Goal: Task Accomplishment & Management: Complete application form

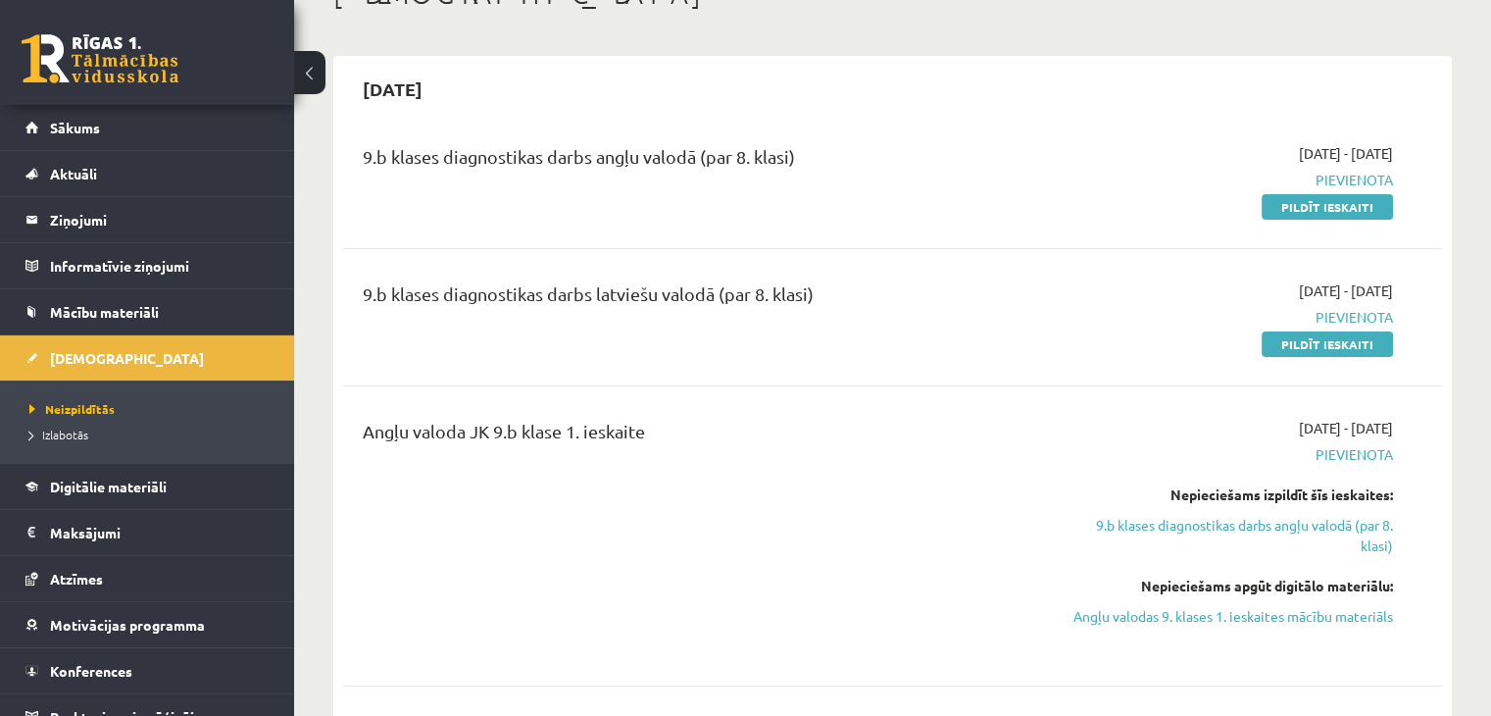
scroll to position [133, 0]
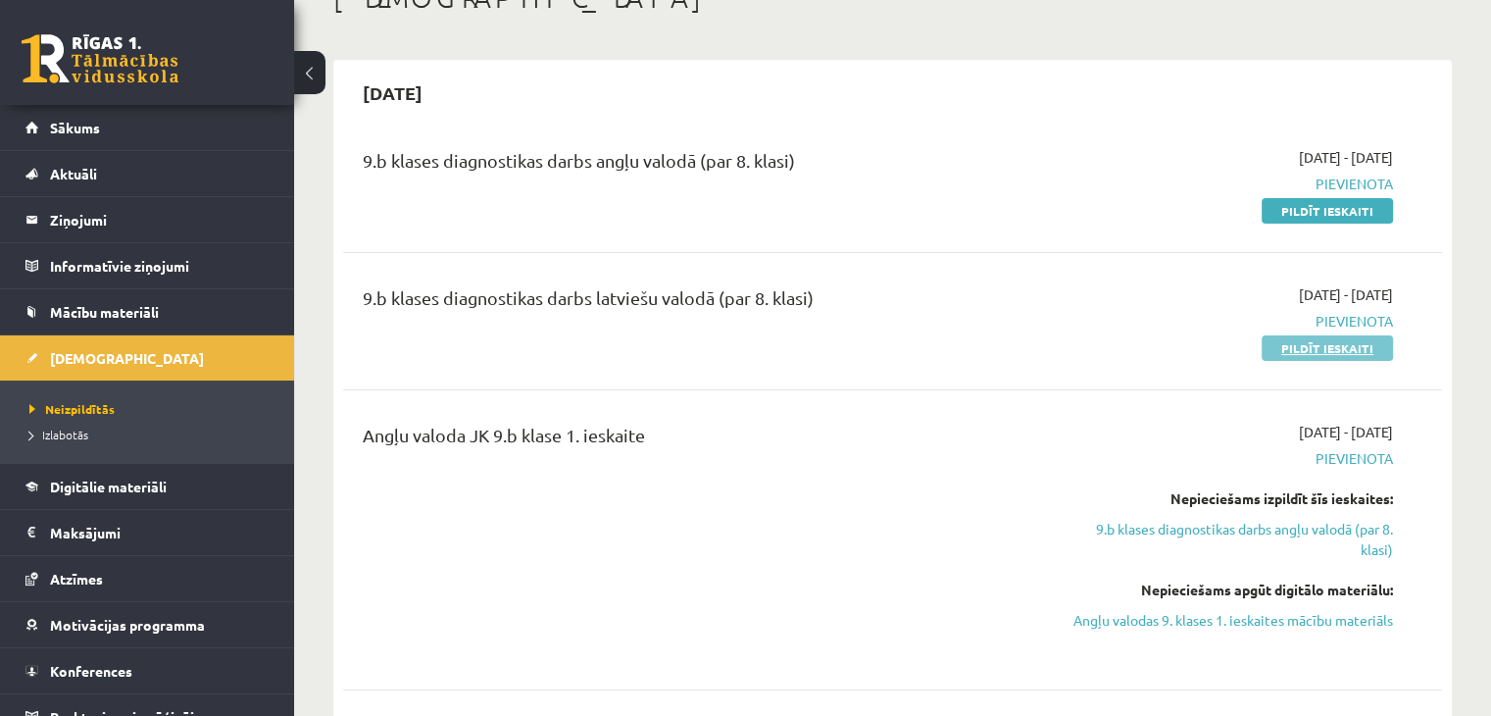
click at [1360, 345] on link "Pildīt ieskaiti" at bounding box center [1327, 347] width 131 height 25
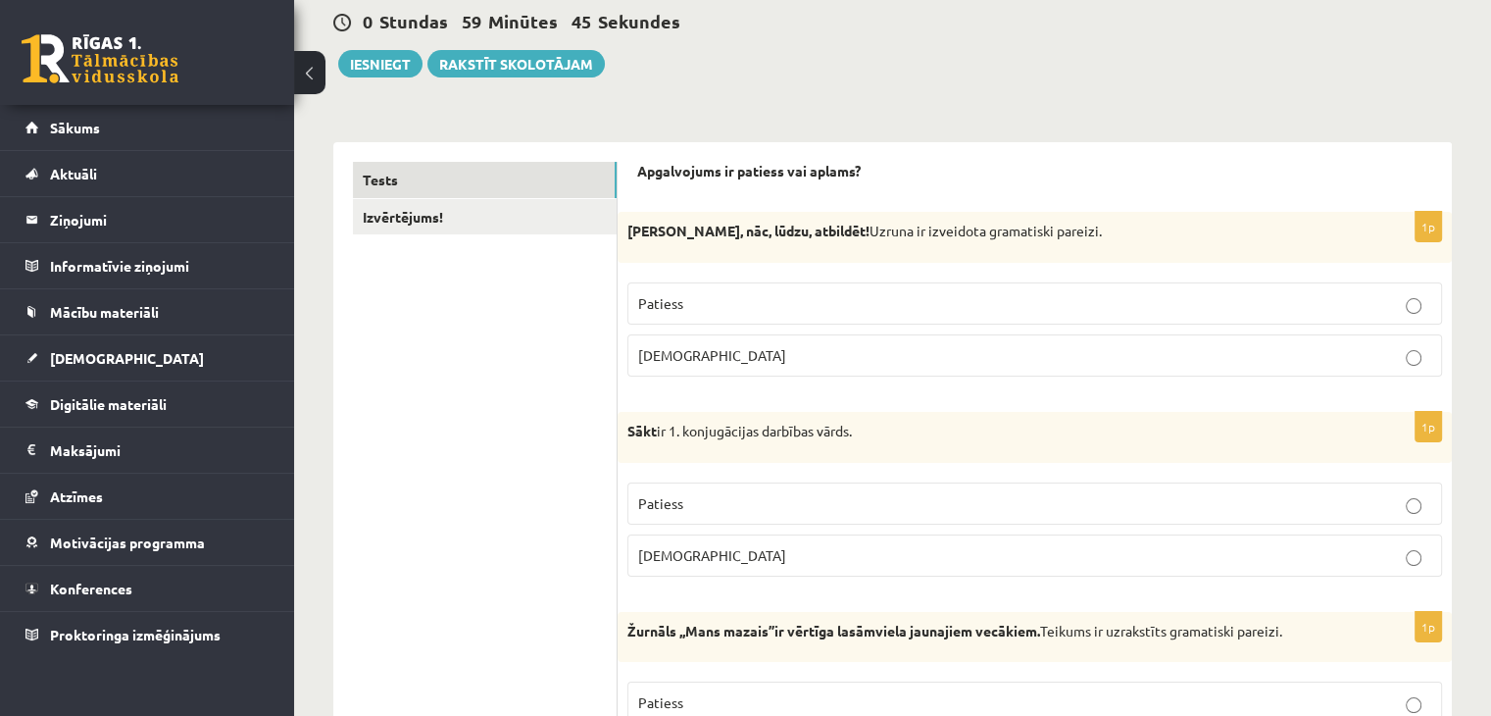
scroll to position [141, 0]
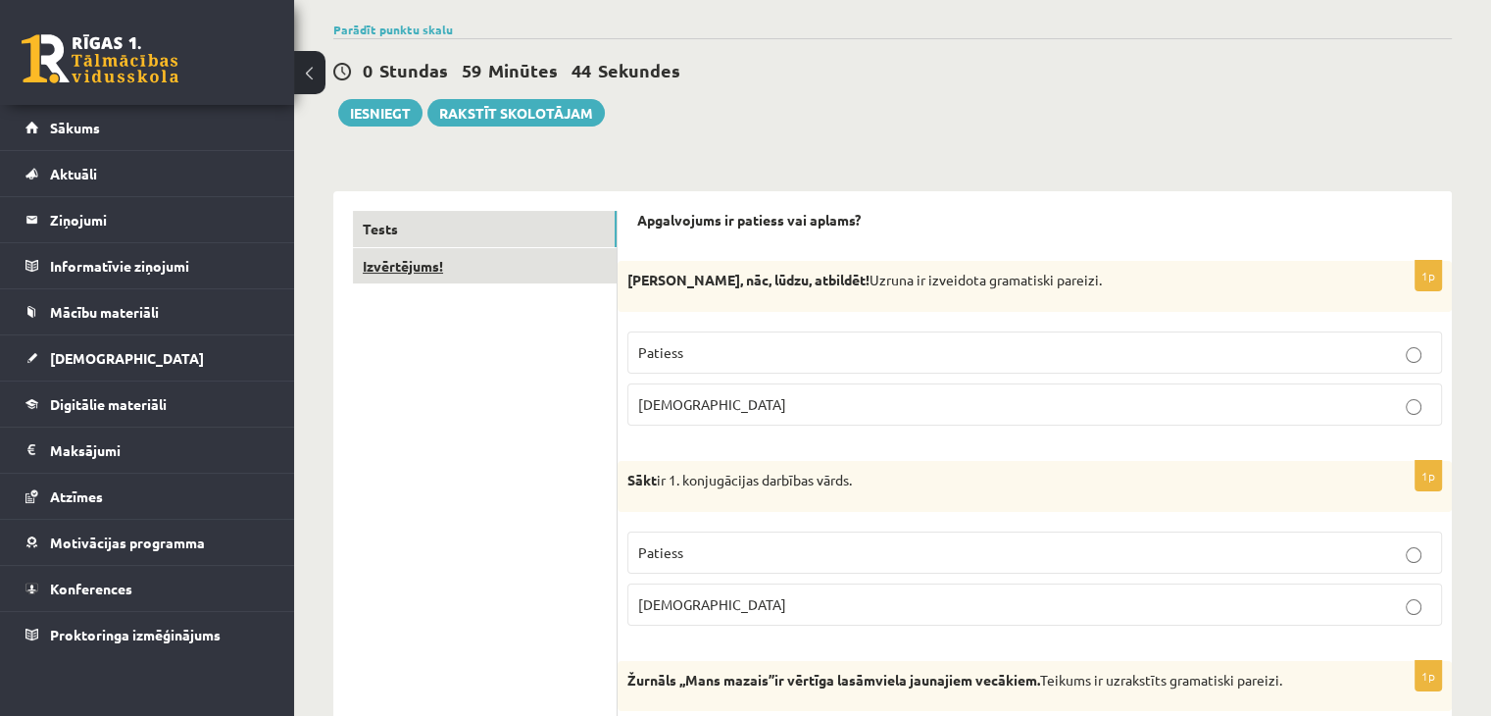
click at [557, 278] on link "Izvērtējums!" at bounding box center [485, 266] width 264 height 36
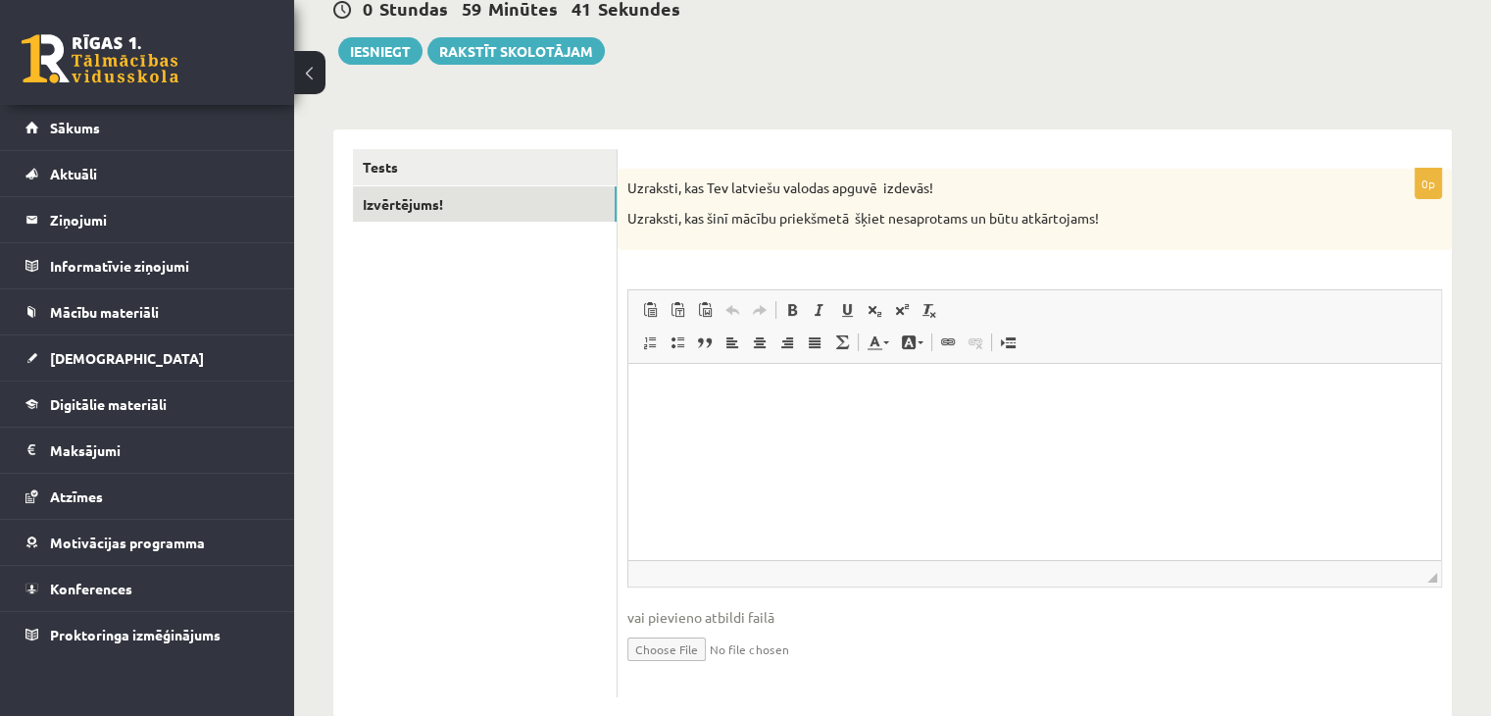
scroll to position [243, 0]
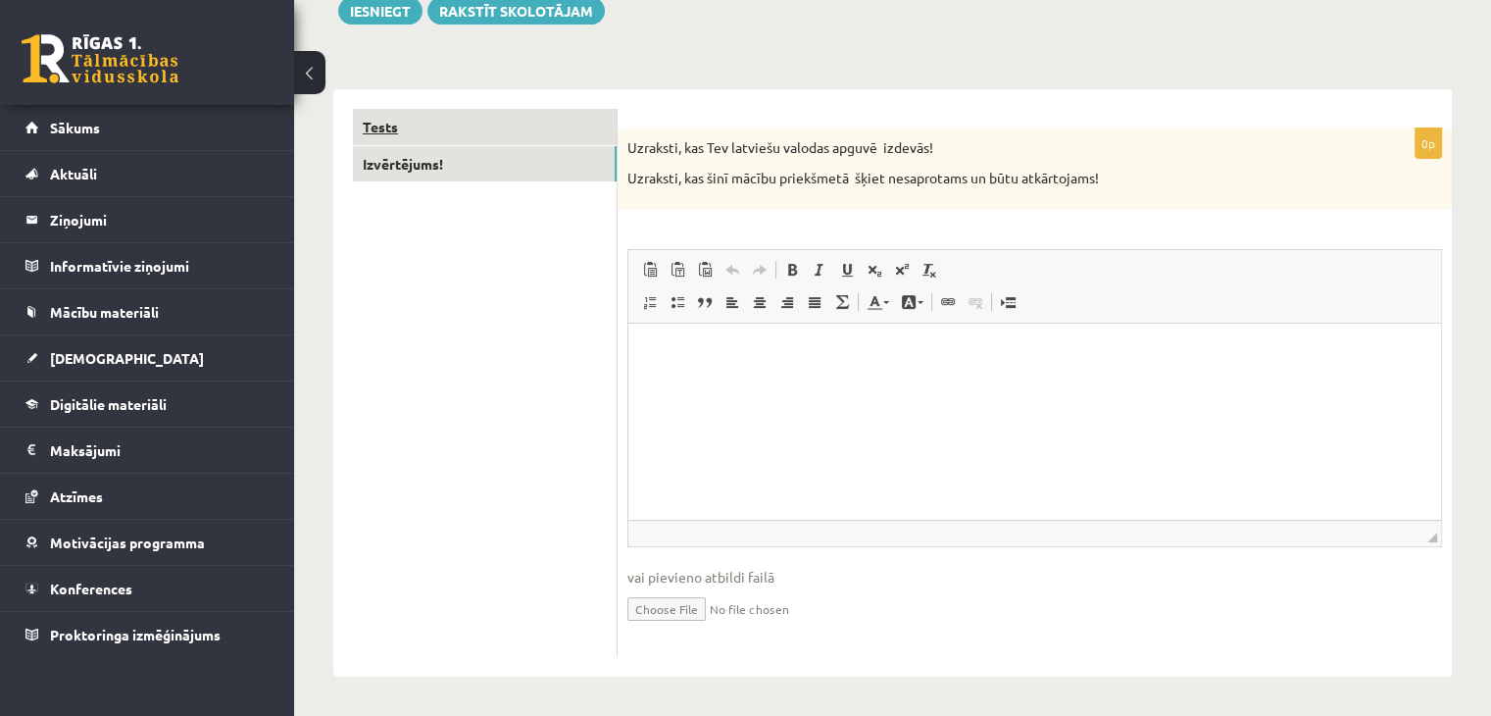
click at [437, 137] on link "Tests" at bounding box center [485, 127] width 264 height 36
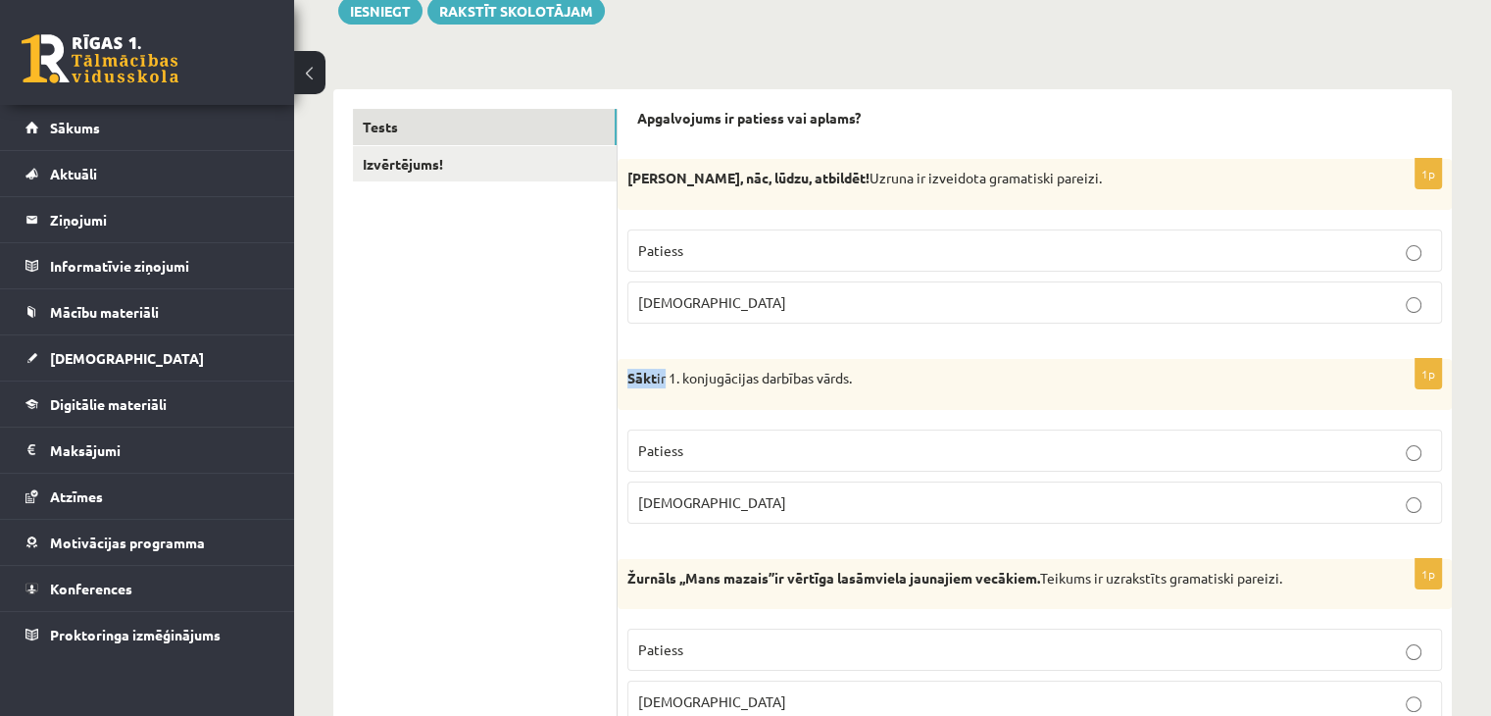
drag, startPoint x: 624, startPoint y: 377, endPoint x: 667, endPoint y: 387, distance: 44.2
click at [667, 387] on div "Sākt ir 1. konjugācijas darbības vārds." at bounding box center [1035, 384] width 834 height 51
copy p "Sākt ir"
click at [706, 260] on p "Patiess" at bounding box center [1034, 250] width 793 height 21
click at [708, 495] on p "Aplams" at bounding box center [1034, 502] width 793 height 21
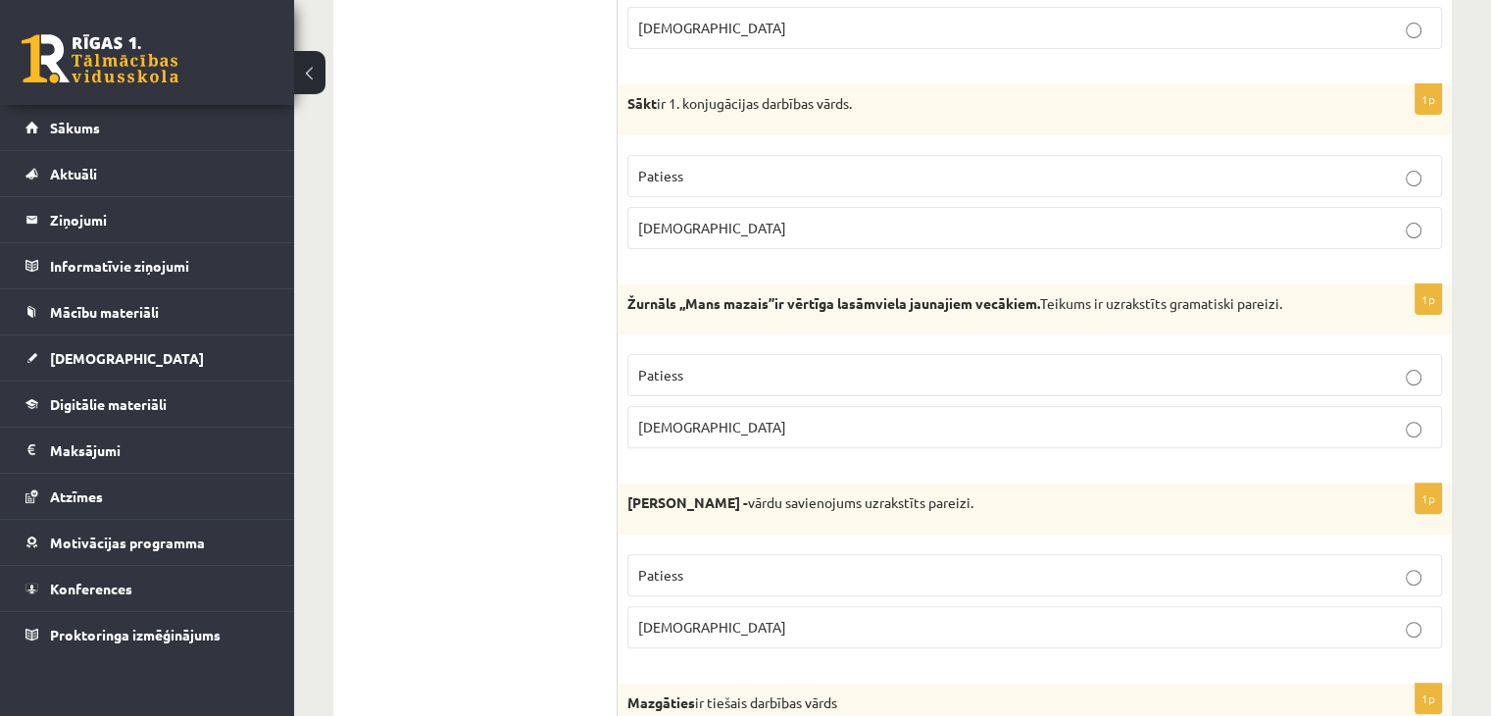
scroll to position [588, 0]
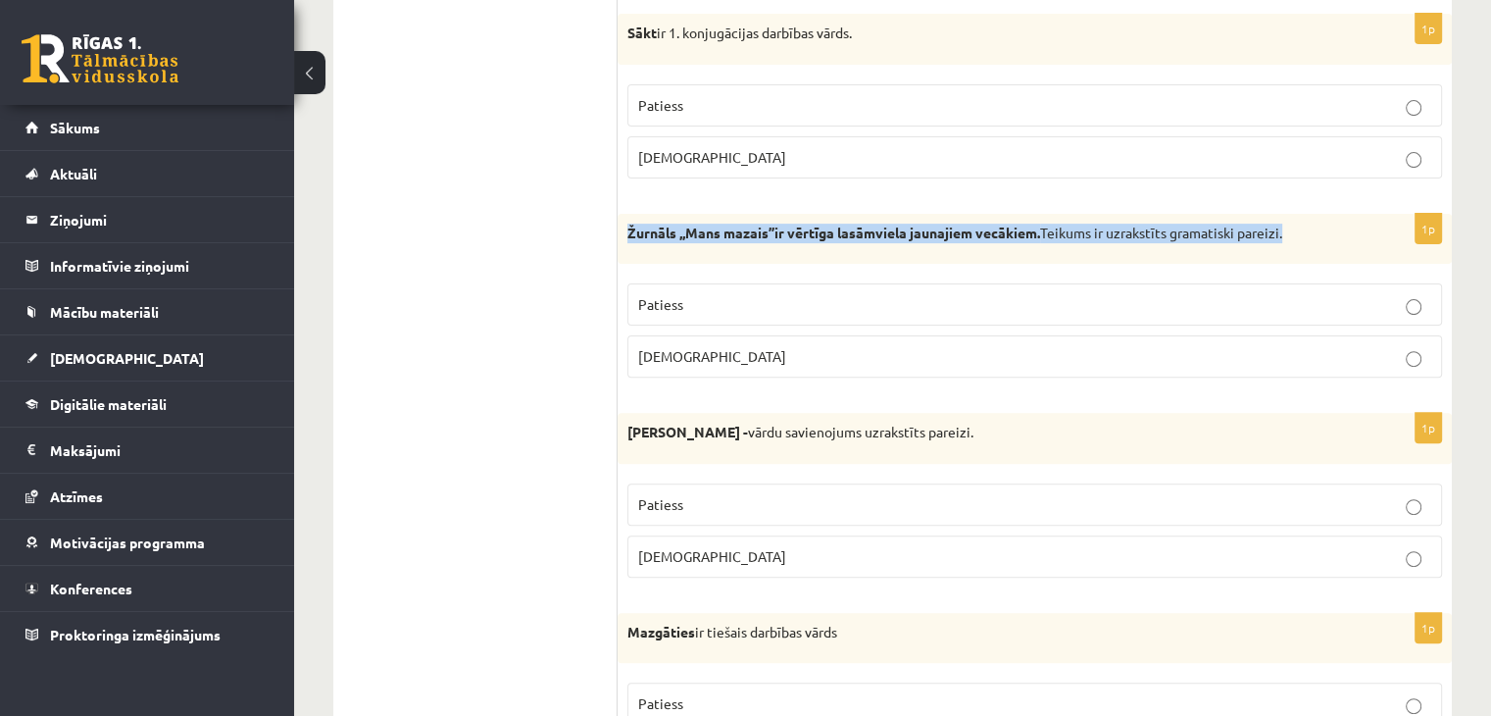
drag, startPoint x: 626, startPoint y: 221, endPoint x: 1323, endPoint y: 237, distance: 696.3
click at [1323, 237] on div "Žurnāls ,,Mans mazais’’ir vērtīga lasāmviela jaunajiem vecākiem. Teikums ir uzr…" at bounding box center [1035, 239] width 834 height 51
click at [1323, 238] on p "Žurnāls ,,Mans mazais’’ir vērtīga lasāmviela jaunajiem vecākiem. Teikums ir uzr…" at bounding box center [985, 234] width 717 height 20
drag, startPoint x: 626, startPoint y: 229, endPoint x: 1428, endPoint y: 286, distance: 803.0
click at [1428, 286] on div "1p Žurnāls ,,Mans mazais’’ir vērtīga lasāmviela jaunajiem vecākiem. Teikums ir …" at bounding box center [1035, 304] width 834 height 180
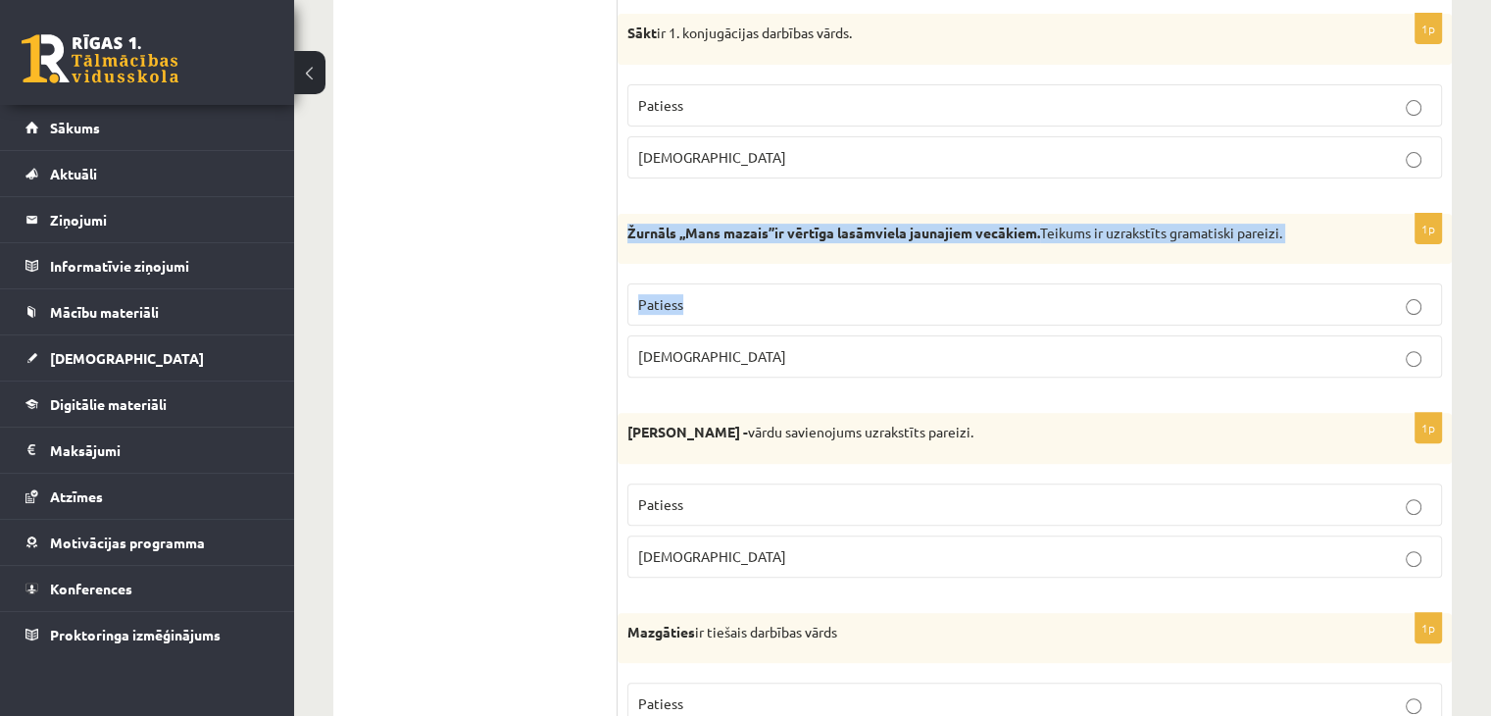
click at [1019, 235] on strong "Žurnāls ,,Mans mazais’’ir vērtīga lasāmviela jaunajiem vecākiem." at bounding box center [833, 233] width 413 height 18
drag, startPoint x: 1043, startPoint y: 228, endPoint x: 619, endPoint y: 238, distance: 424.6
click at [619, 238] on div "Žurnāls ,,Mans mazais’’ir vērtīga lasāmviela jaunajiem vecākiem. Teikums ir uzr…" at bounding box center [1035, 239] width 834 height 51
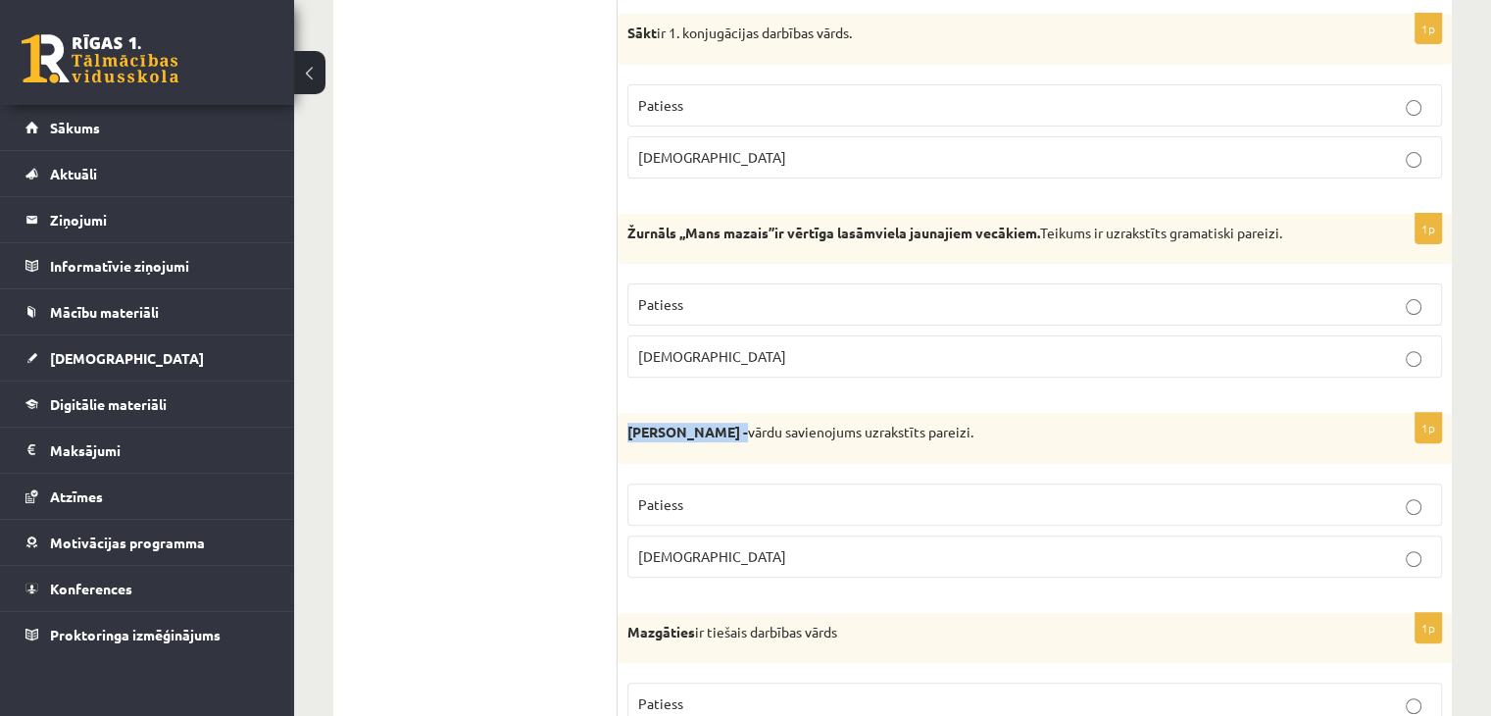
drag, startPoint x: 626, startPoint y: 431, endPoint x: 733, endPoint y: 444, distance: 107.6
click at [733, 444] on div "Abģērbu veikals - vārdu savienojums uzrakstīts pareizi." at bounding box center [1035, 438] width 834 height 51
copy strong "Abģērbu veikals"
click at [670, 548] on span "Aplams" at bounding box center [712, 556] width 148 height 18
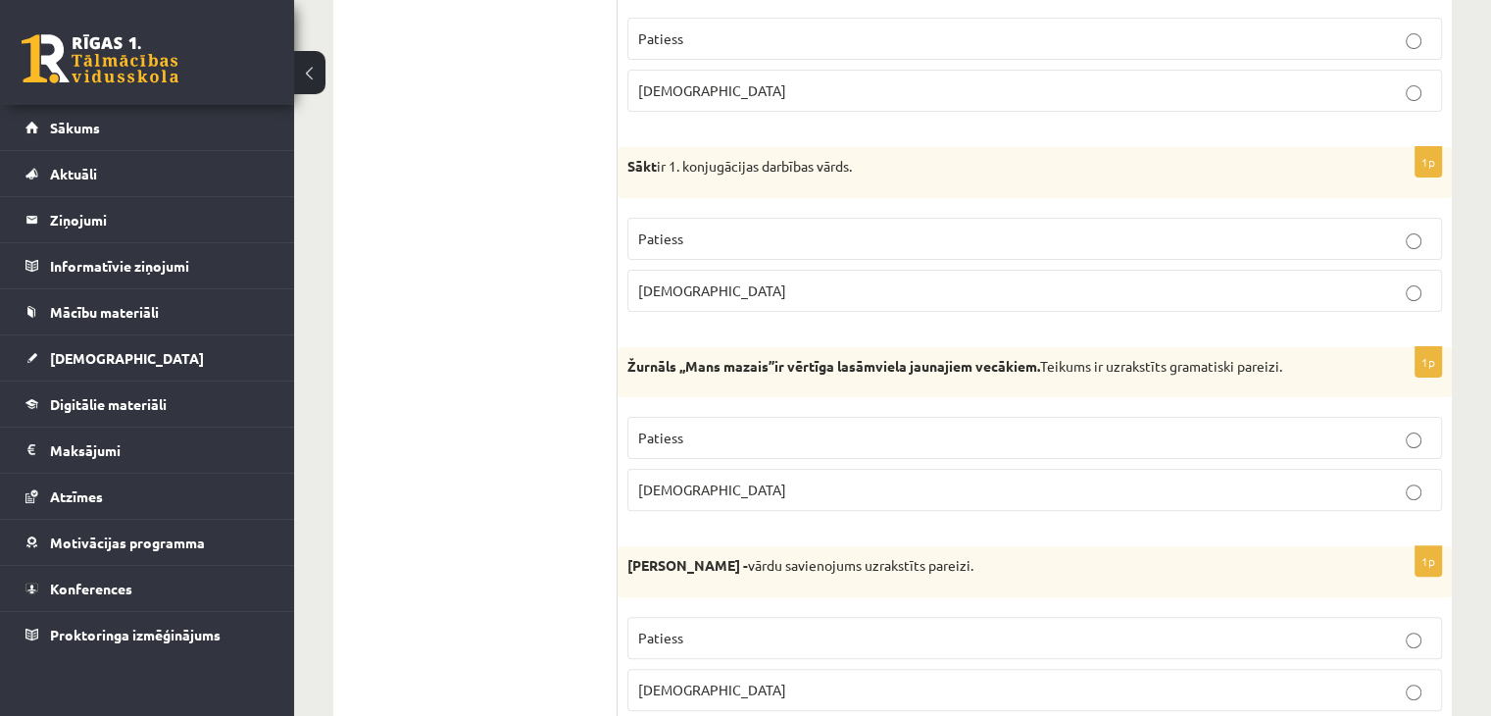
scroll to position [490, 0]
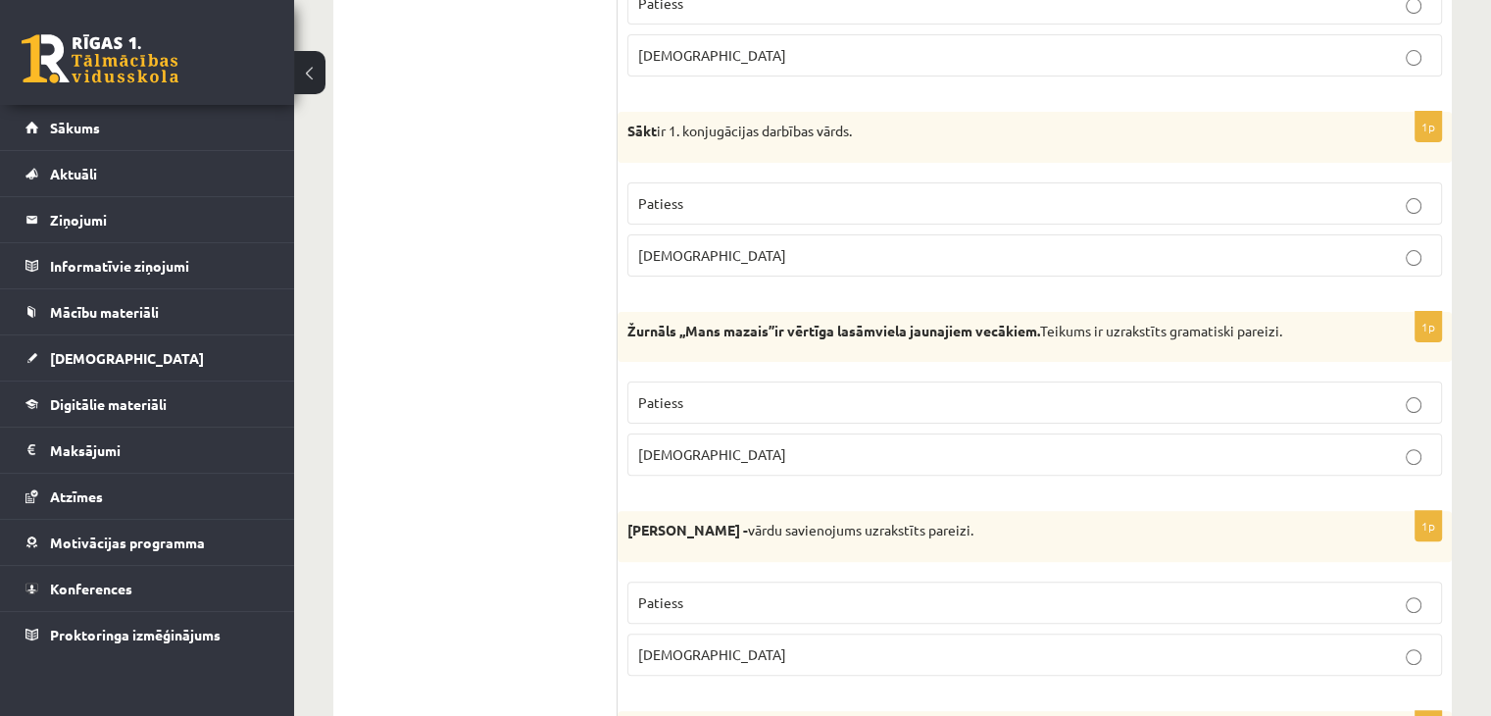
click at [796, 389] on label "Patiess" at bounding box center [1034, 402] width 815 height 42
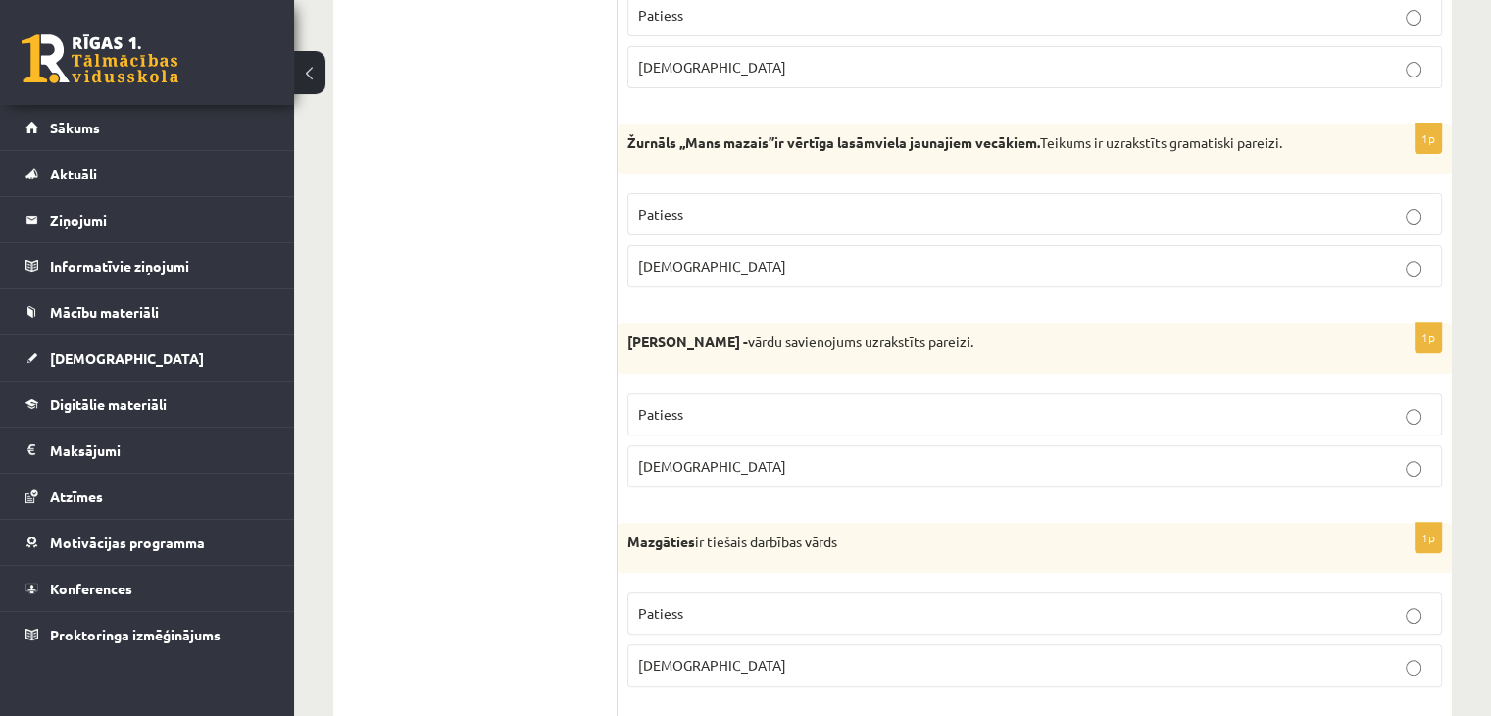
scroll to position [686, 0]
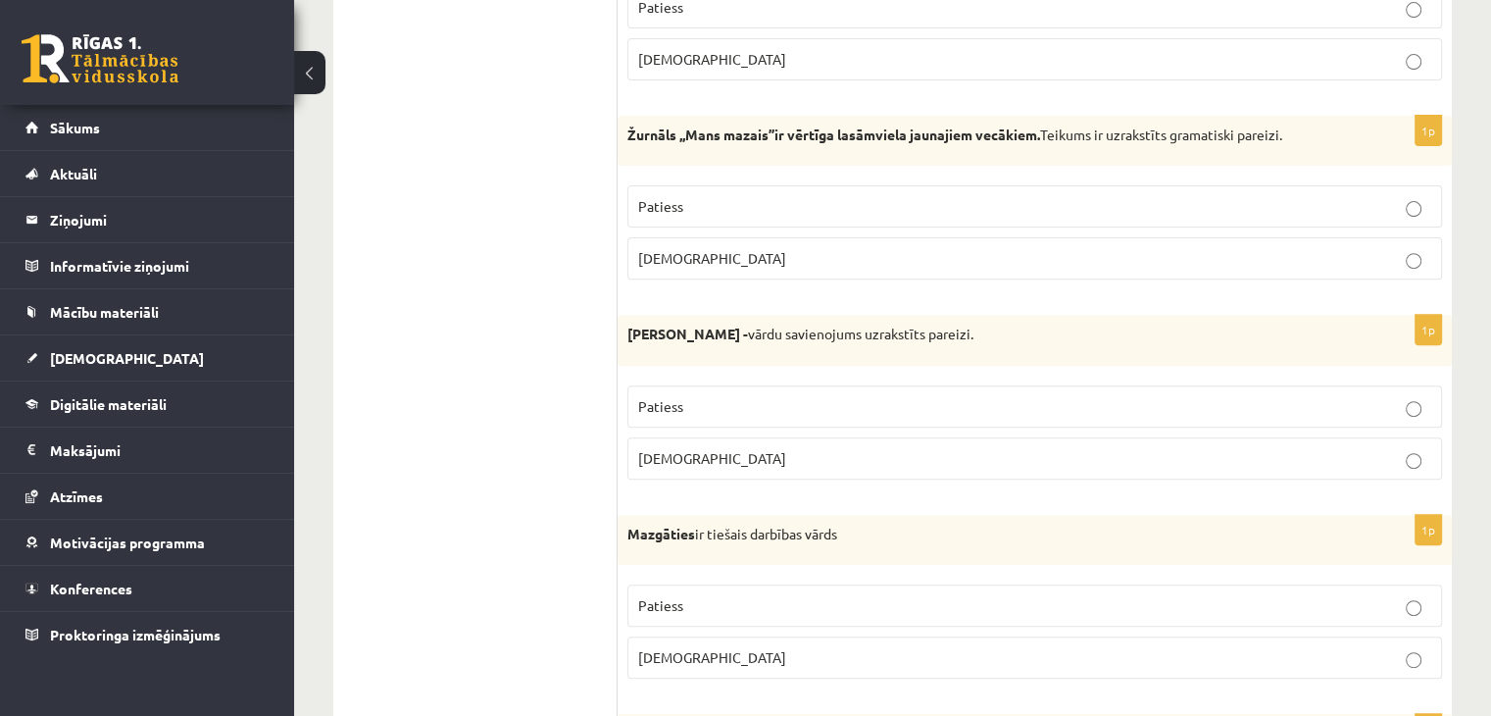
click at [690, 253] on p "Aplams" at bounding box center [1034, 258] width 793 height 21
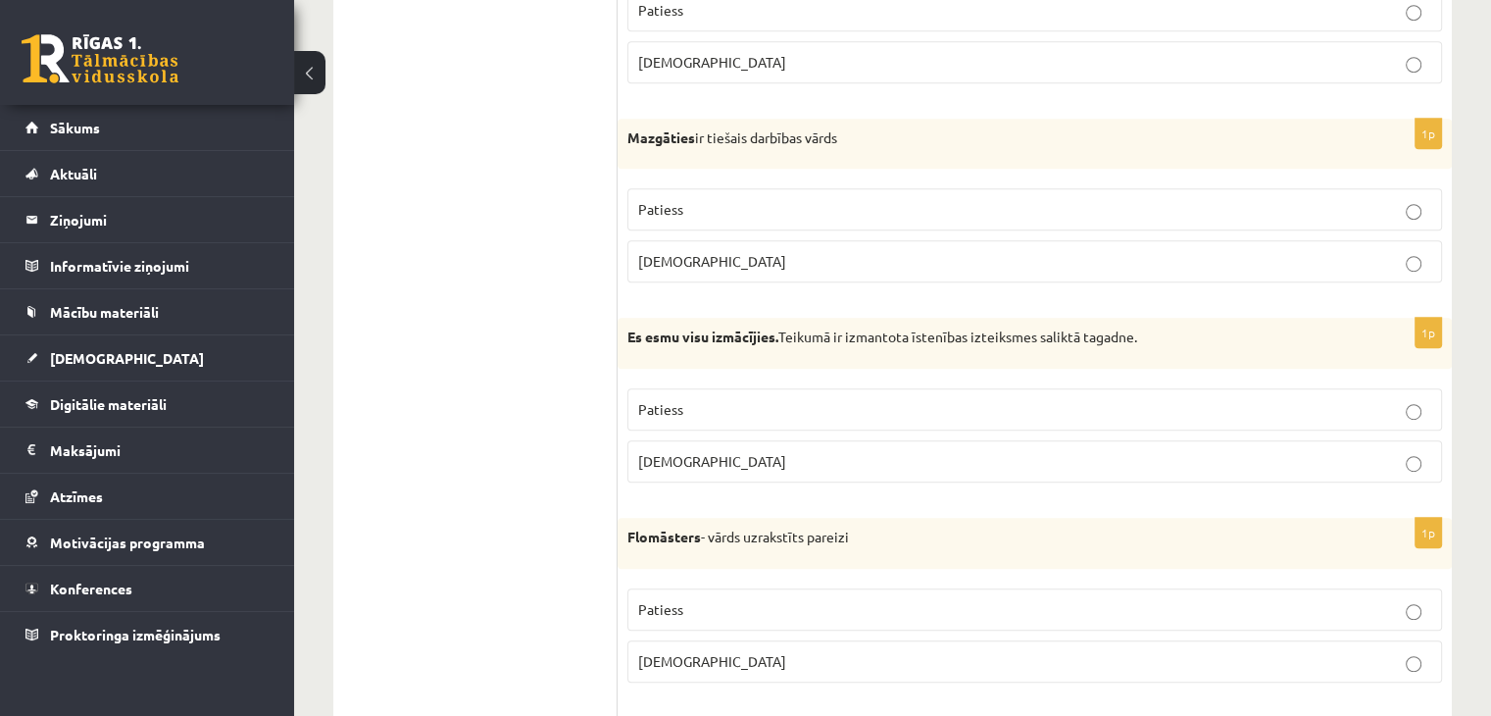
scroll to position [1078, 0]
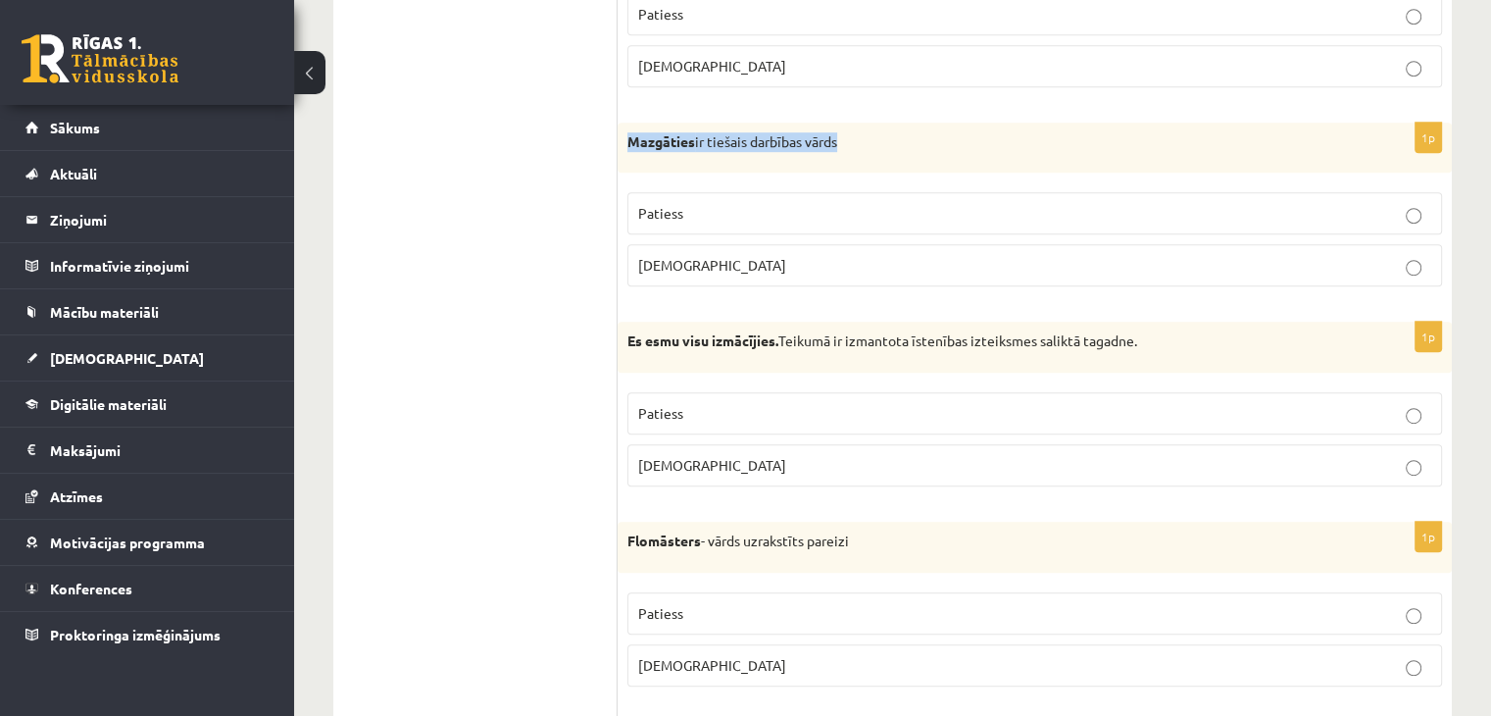
drag, startPoint x: 845, startPoint y: 138, endPoint x: 630, endPoint y: 147, distance: 214.9
click at [630, 147] on p "Mazgāties ir tiešais darbības vārds" at bounding box center [985, 142] width 717 height 20
copy p "Mazgāties ir tiešais darbības vārds"
drag, startPoint x: 512, startPoint y: 306, endPoint x: 580, endPoint y: 348, distance: 80.5
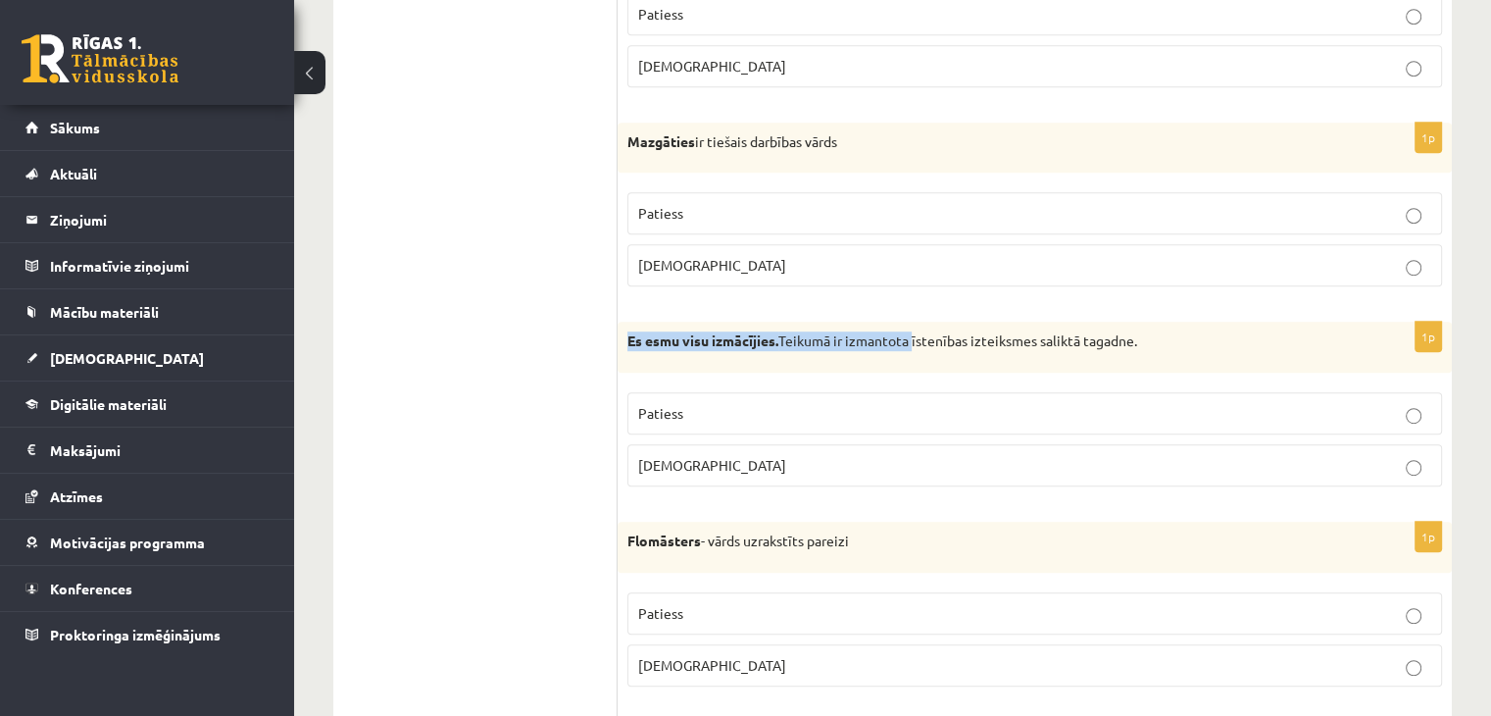
drag, startPoint x: 918, startPoint y: 340, endPoint x: 625, endPoint y: 346, distance: 293.2
click at [625, 346] on div "Es esmu visu izmācījies. Teikumā ir izmantota īstenības izteiksmes saliktā taga…" at bounding box center [1035, 347] width 834 height 51
copy p "Es esmu visu izmācījies. Teikumā ir izmantota"
click at [969, 364] on div "Es esmu visu izmācījies. Teikumā ir izmantota īstenības izteiksmes saliktā taga…" at bounding box center [1035, 347] width 834 height 51
click at [788, 407] on p "Patiess" at bounding box center [1034, 413] width 793 height 21
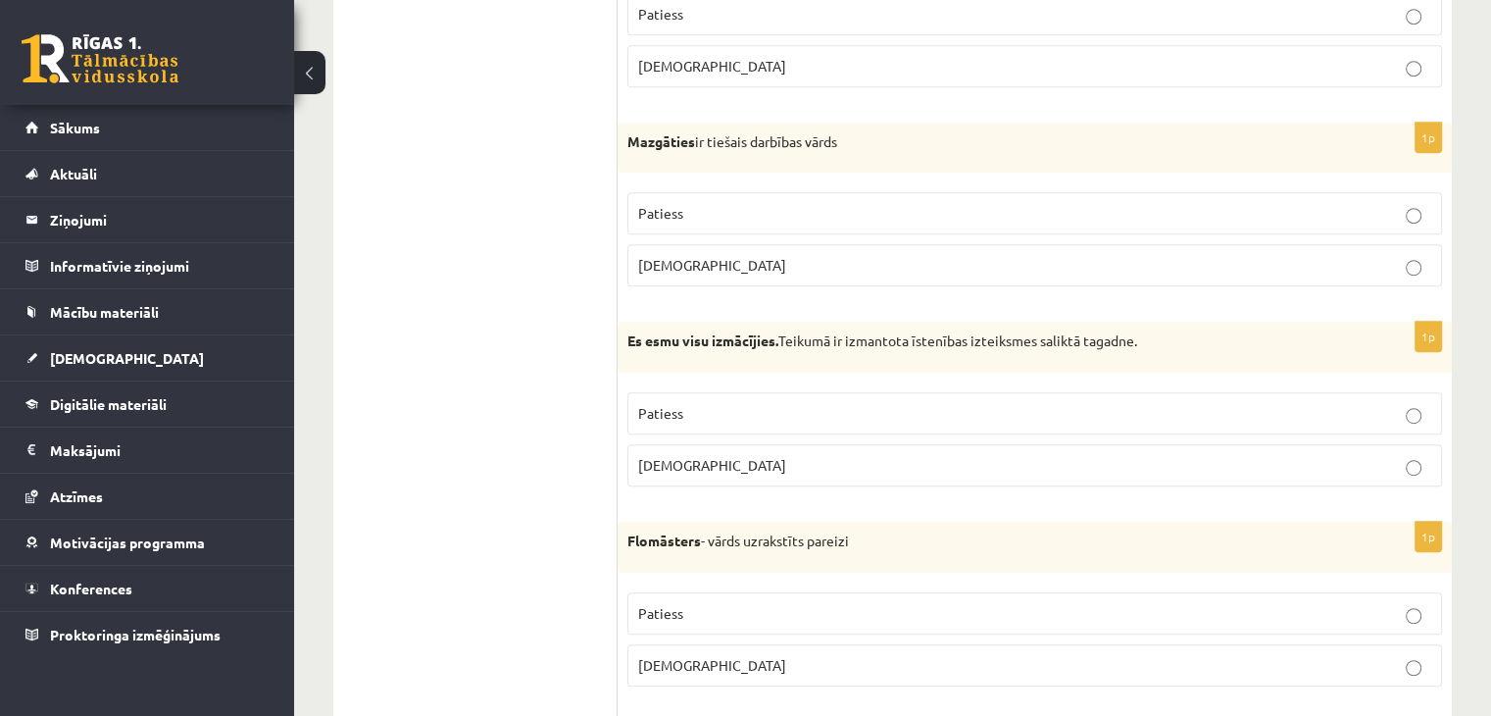
click at [1056, 274] on label "Aplams" at bounding box center [1034, 265] width 815 height 42
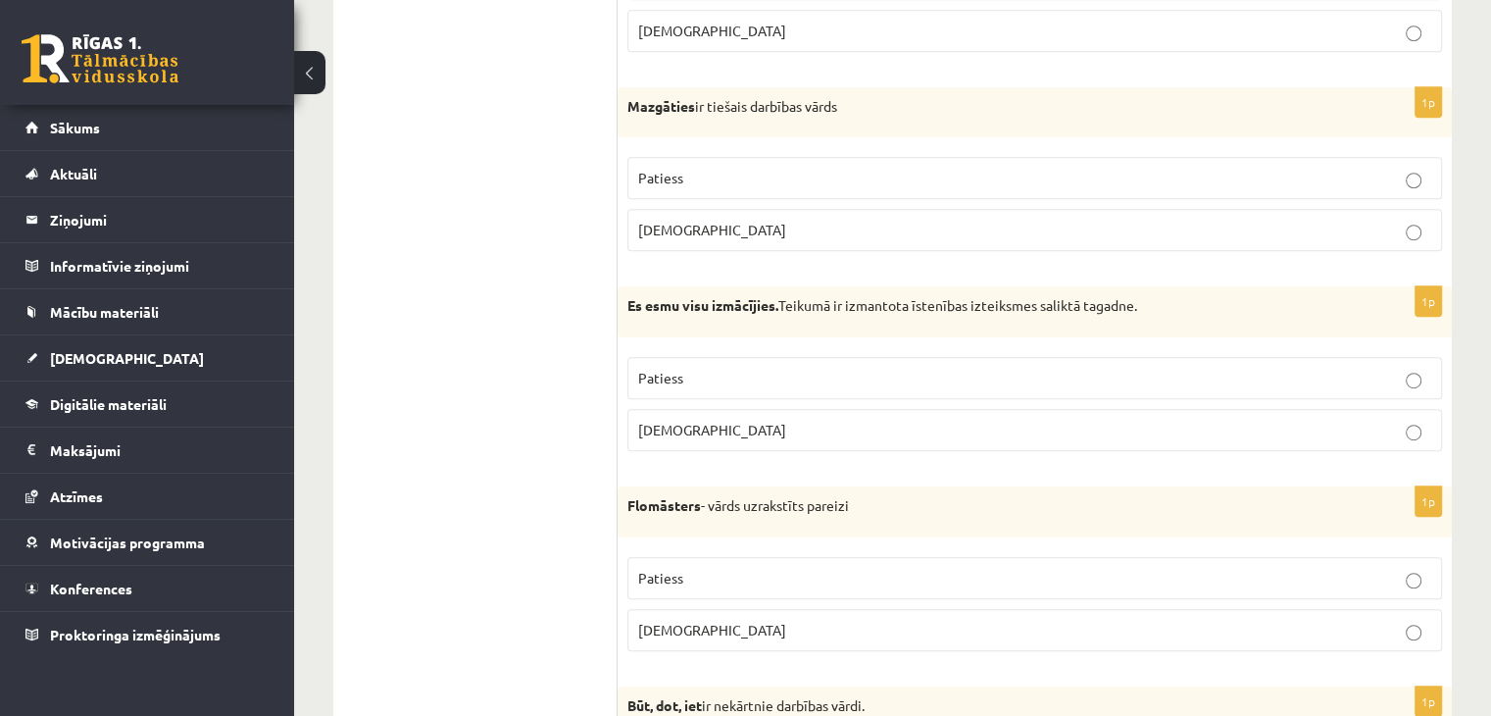
scroll to position [1177, 0]
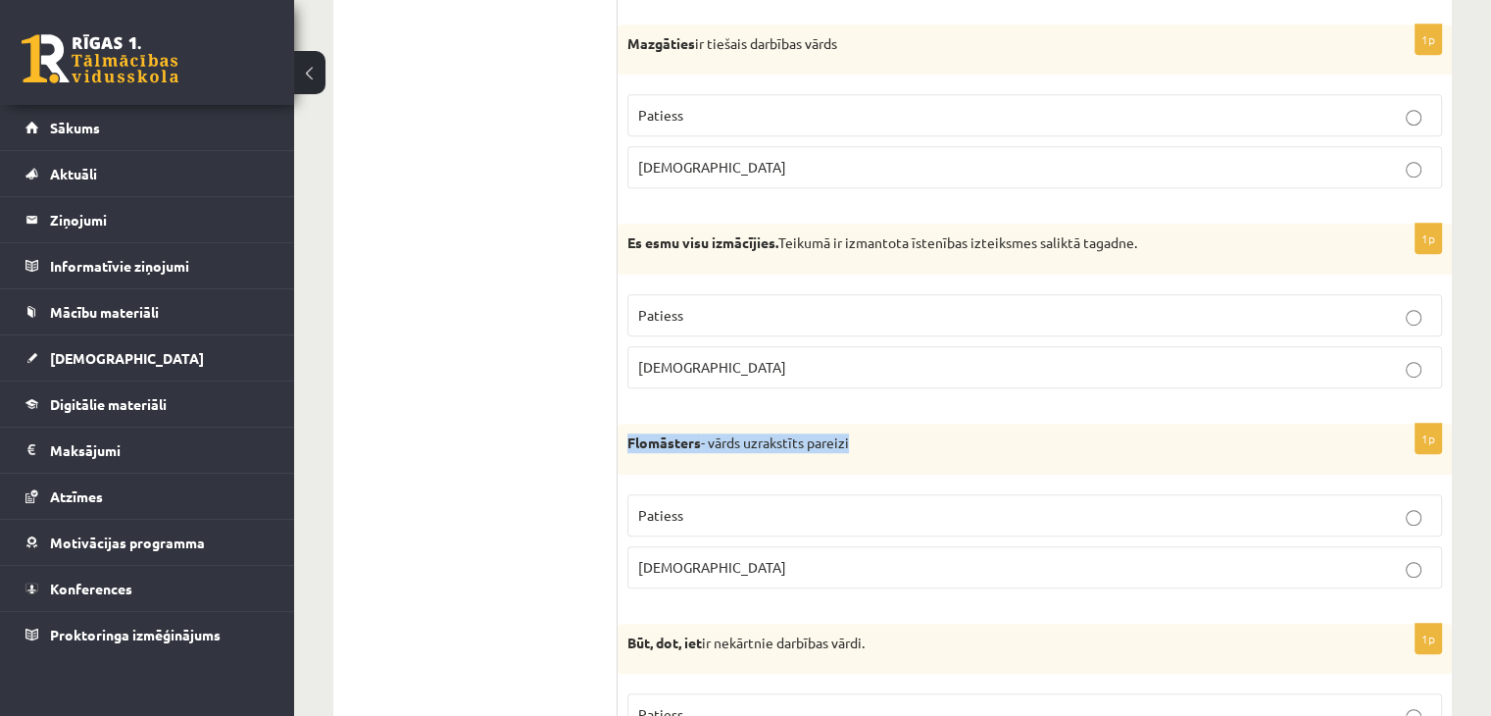
drag, startPoint x: 628, startPoint y: 437, endPoint x: 866, endPoint y: 436, distance: 237.3
click at [866, 436] on p "Flomāsters - vārds uzrakstīts pareizi" at bounding box center [985, 443] width 717 height 20
copy p "Flomāsters - vārds uzrakstīts pareizi"
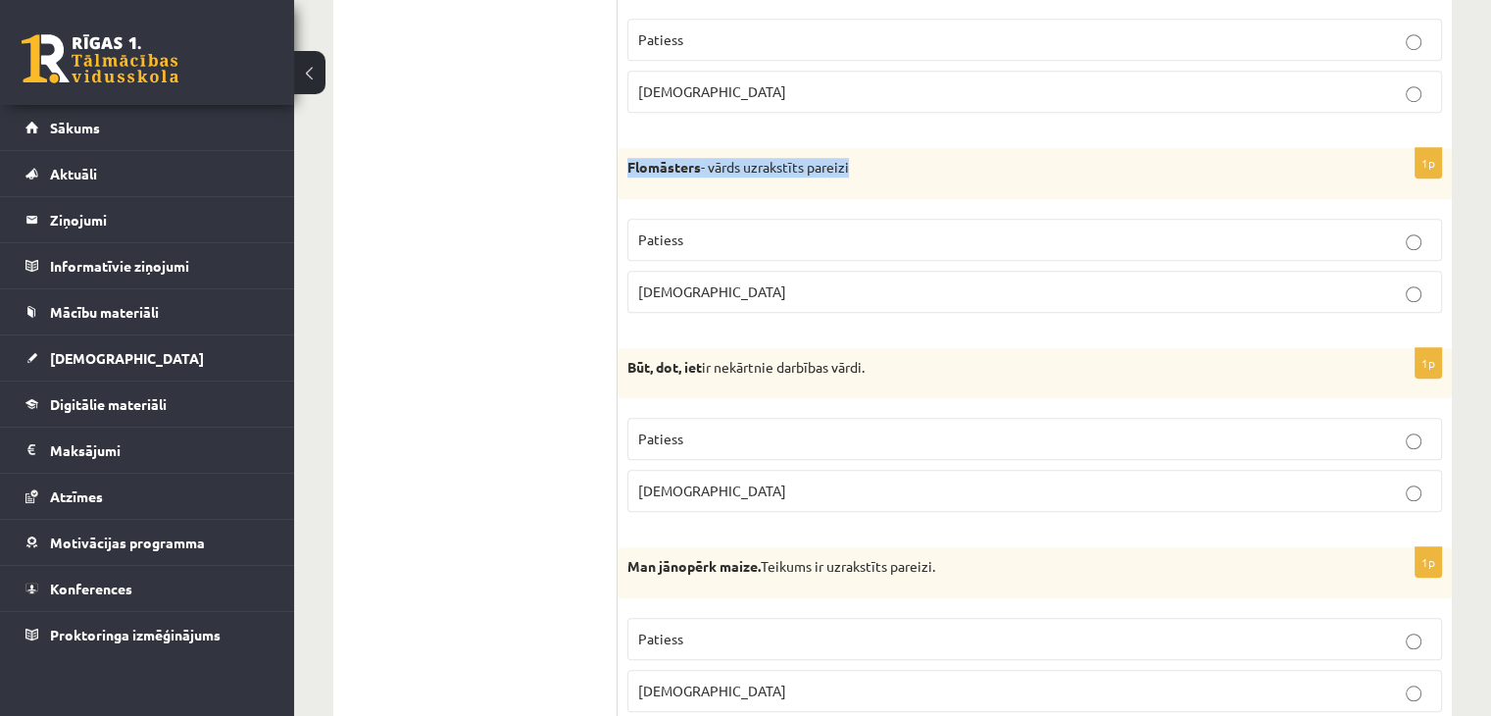
scroll to position [1471, 0]
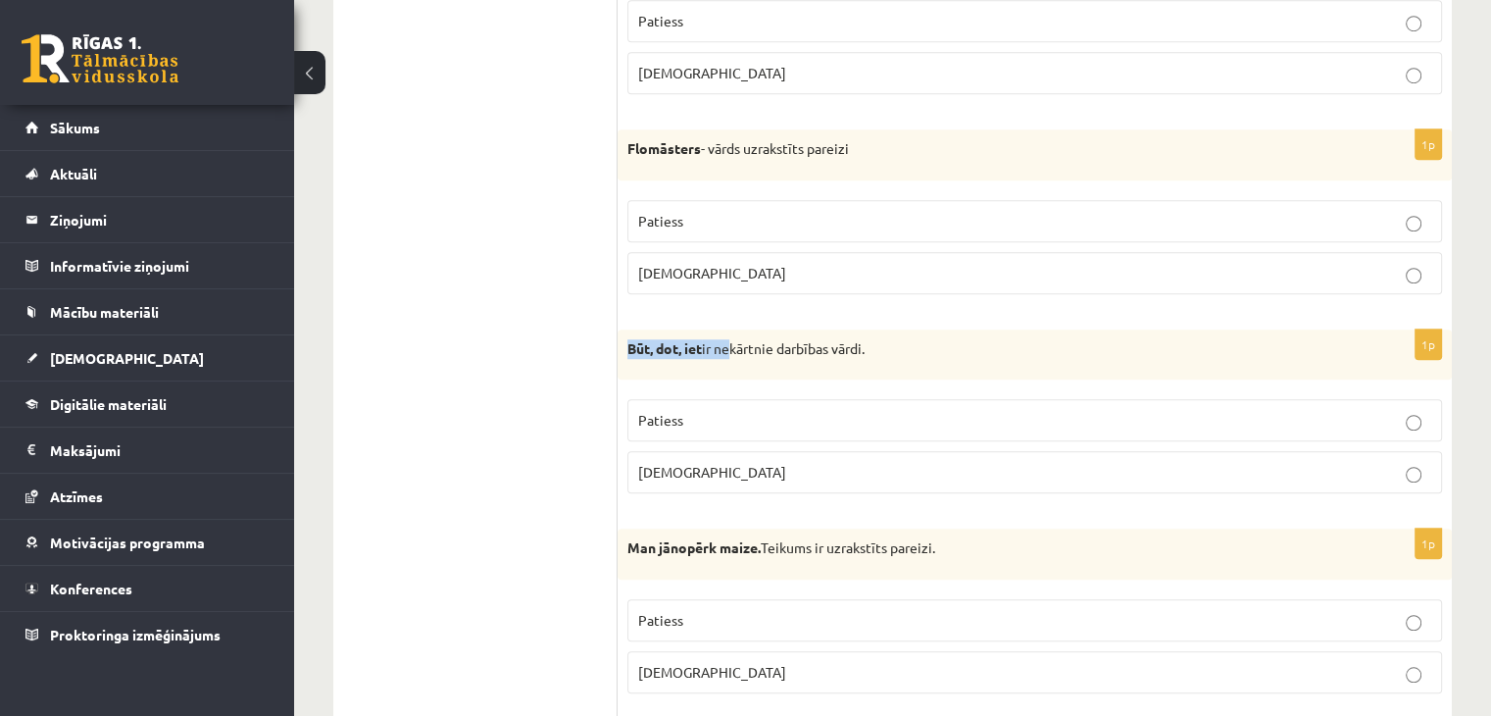
drag, startPoint x: 627, startPoint y: 346, endPoint x: 724, endPoint y: 375, distance: 100.2
click at [724, 375] on div "1p Būt, dot, iet ir nekārtnie darbības vārdi. Patiess Aplams" at bounding box center [1035, 419] width 834 height 180
click at [712, 345] on p "Būt, dot, iet ir nekārtnie darbības vārdi." at bounding box center [985, 349] width 717 height 20
click at [722, 350] on p "Būt, dot, iet ir nekārtnie darbības vārdi." at bounding box center [985, 349] width 717 height 20
drag, startPoint x: 719, startPoint y: 340, endPoint x: 630, endPoint y: 340, distance: 88.2
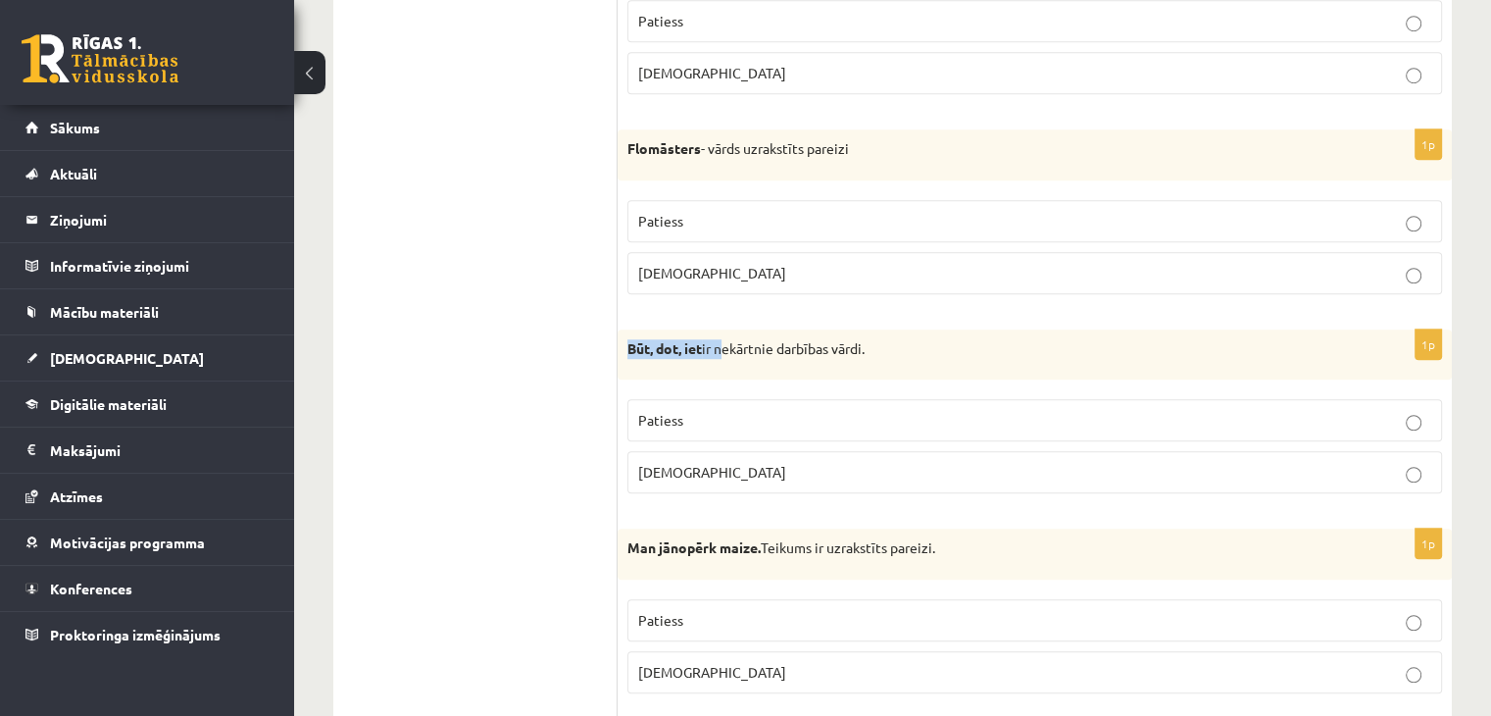
click at [630, 340] on p "Būt, dot, iet ir nekārtnie darbības vārdi." at bounding box center [985, 349] width 717 height 20
copy p "Būt, dot, iet ir"
click at [877, 351] on p "Būt, dot, iet ir nekārtnie darbības vārdi." at bounding box center [985, 349] width 717 height 20
click at [780, 410] on p "Patiess" at bounding box center [1034, 420] width 793 height 21
click at [722, 217] on p "Patiess" at bounding box center [1034, 221] width 793 height 21
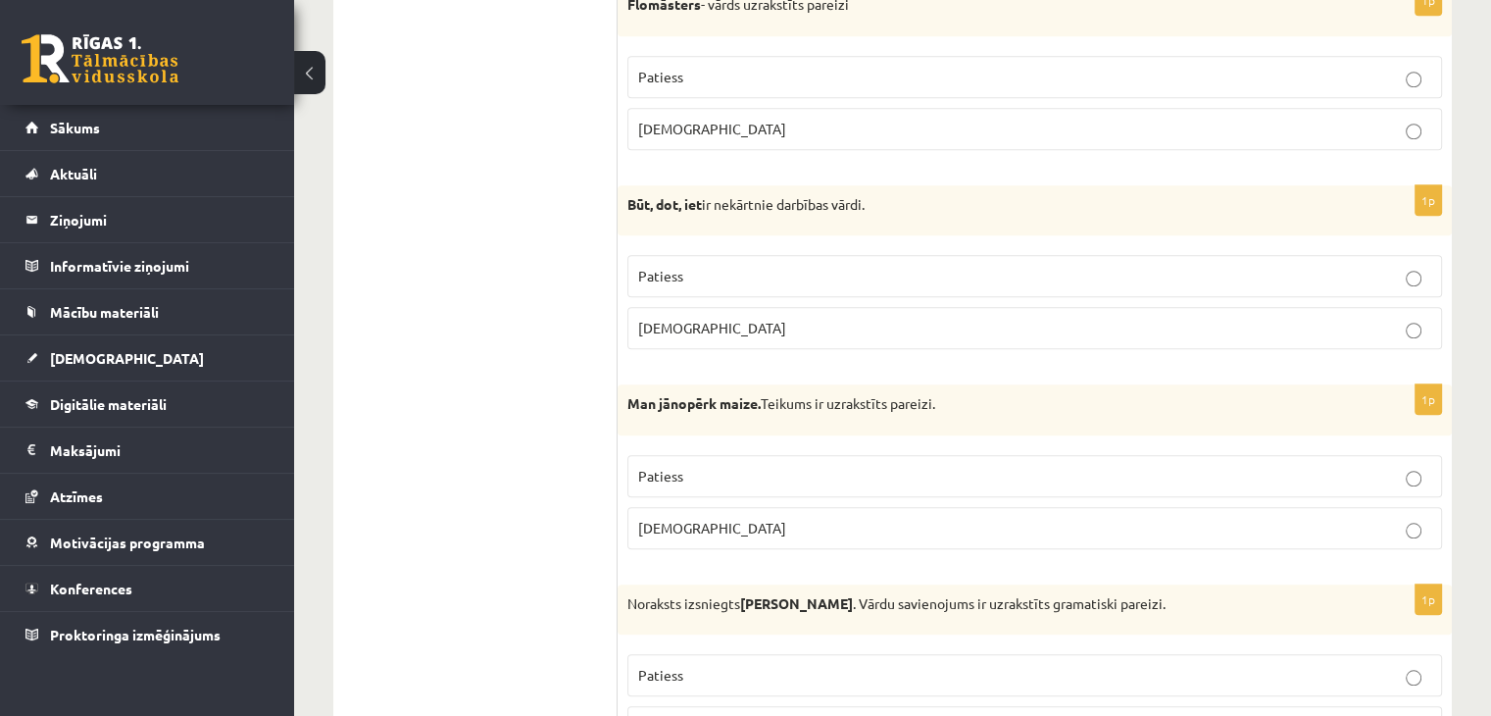
scroll to position [1667, 0]
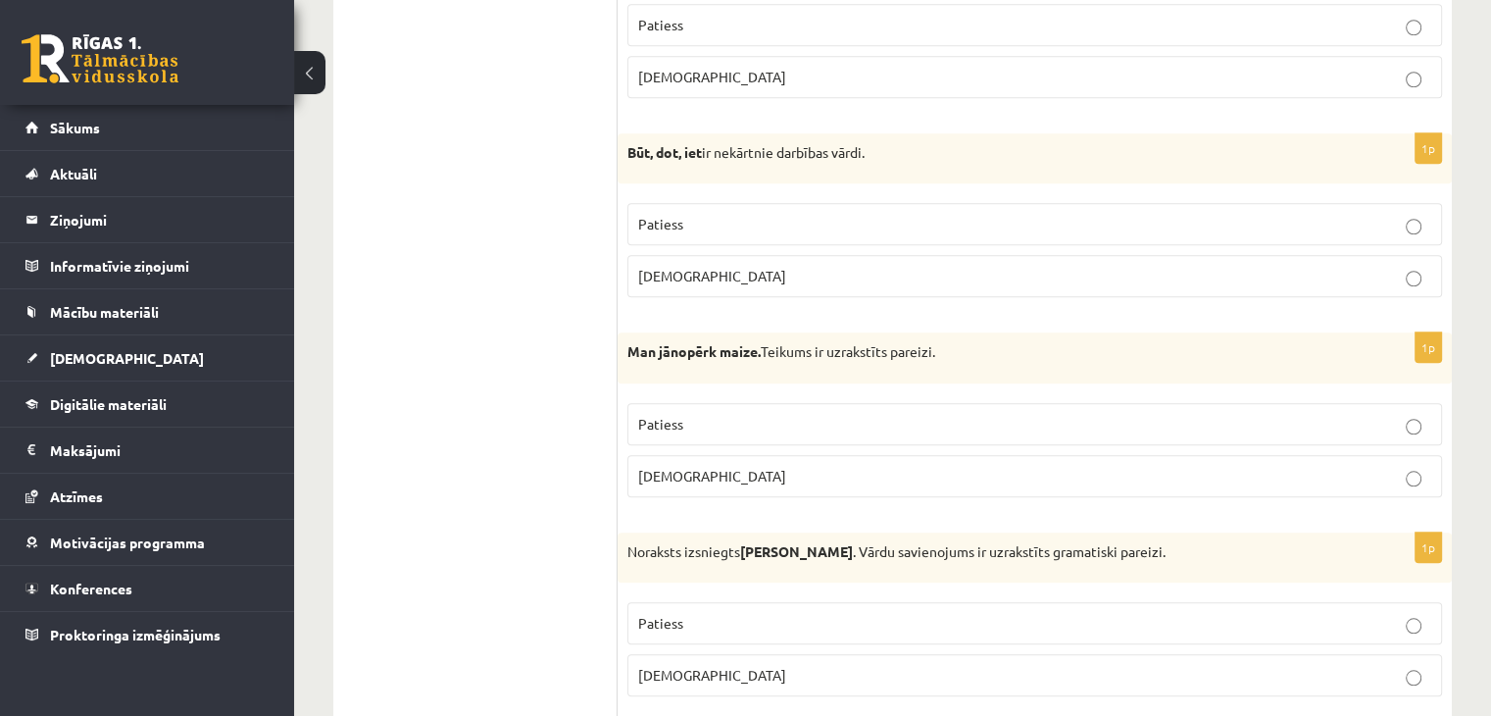
drag, startPoint x: 626, startPoint y: 341, endPoint x: 967, endPoint y: 366, distance: 342.1
click at [967, 366] on div "Man jānopērk maize. Teikums ir uzrakstīts pareizi." at bounding box center [1035, 357] width 834 height 51
copy p "Man jānopērk maize. Teikums ir uzrakstīts pareizi."
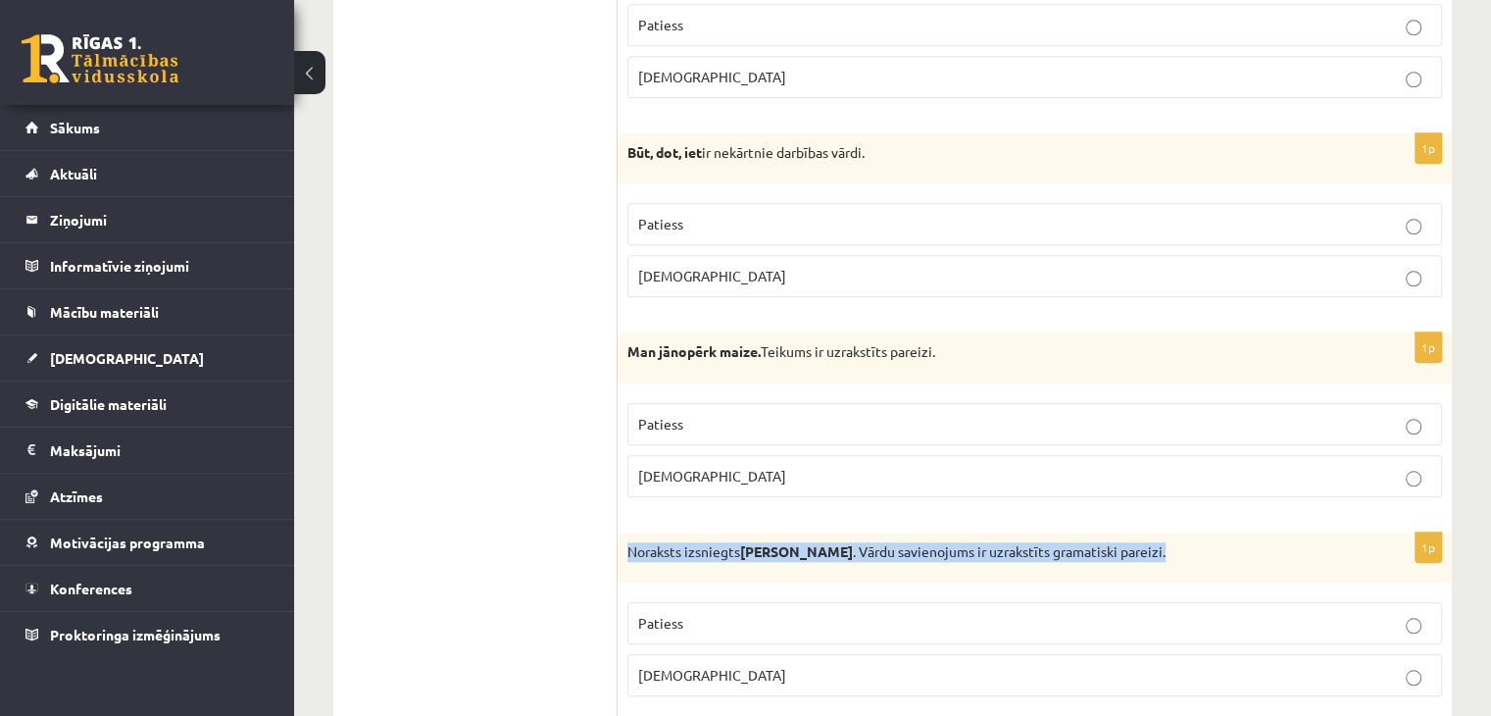
drag, startPoint x: 625, startPoint y: 540, endPoint x: 1157, endPoint y: 526, distance: 532.6
click at [1157, 532] on div "Noraksts izsniegts Jurim Cinkum . Vārdu savienojums ir uzrakstīts gramatiski pa…" at bounding box center [1035, 557] width 834 height 51
drag, startPoint x: 1122, startPoint y: 546, endPoint x: 887, endPoint y: 575, distance: 236.0
click at [887, 575] on div "Noraksts izsniegts Jurim Cinkum . Vārdu savienojums ir uzrakstīts gramatiski pa…" at bounding box center [1035, 557] width 834 height 51
click at [620, 565] on div "Noraksts izsniegts Jurim Cinkum . Vārdu savienojums ir uzrakstīts gramatiski pa…" at bounding box center [1035, 557] width 834 height 51
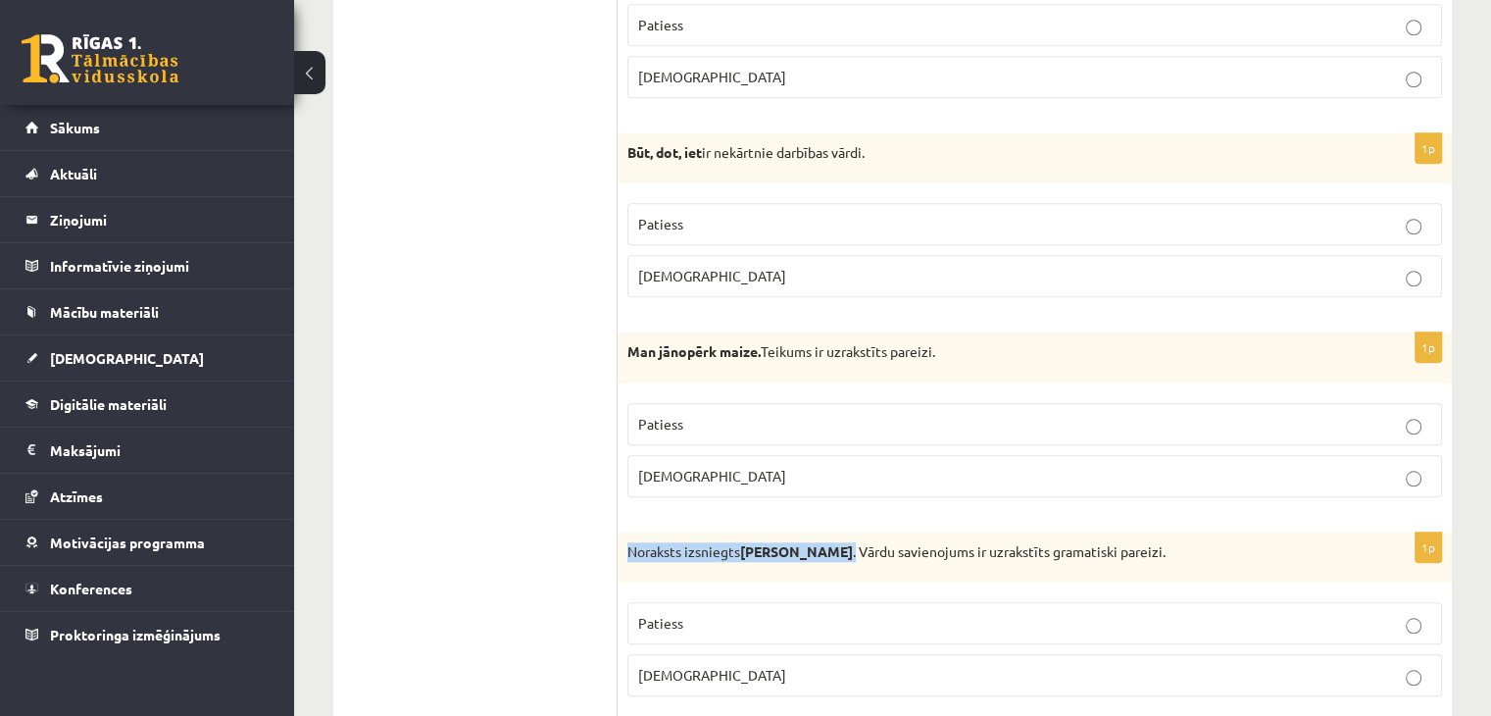
drag, startPoint x: 626, startPoint y: 549, endPoint x: 837, endPoint y: 566, distance: 211.5
click at [837, 566] on div "Noraksts izsniegts Jurim Cinkum . Vārdu savienojums ir uzrakstīts gramatiski pa…" at bounding box center [1035, 557] width 834 height 51
copy p "Noraksts izsniegts Jurim Cinkum ."
click at [721, 414] on p "Patiess" at bounding box center [1034, 424] width 793 height 21
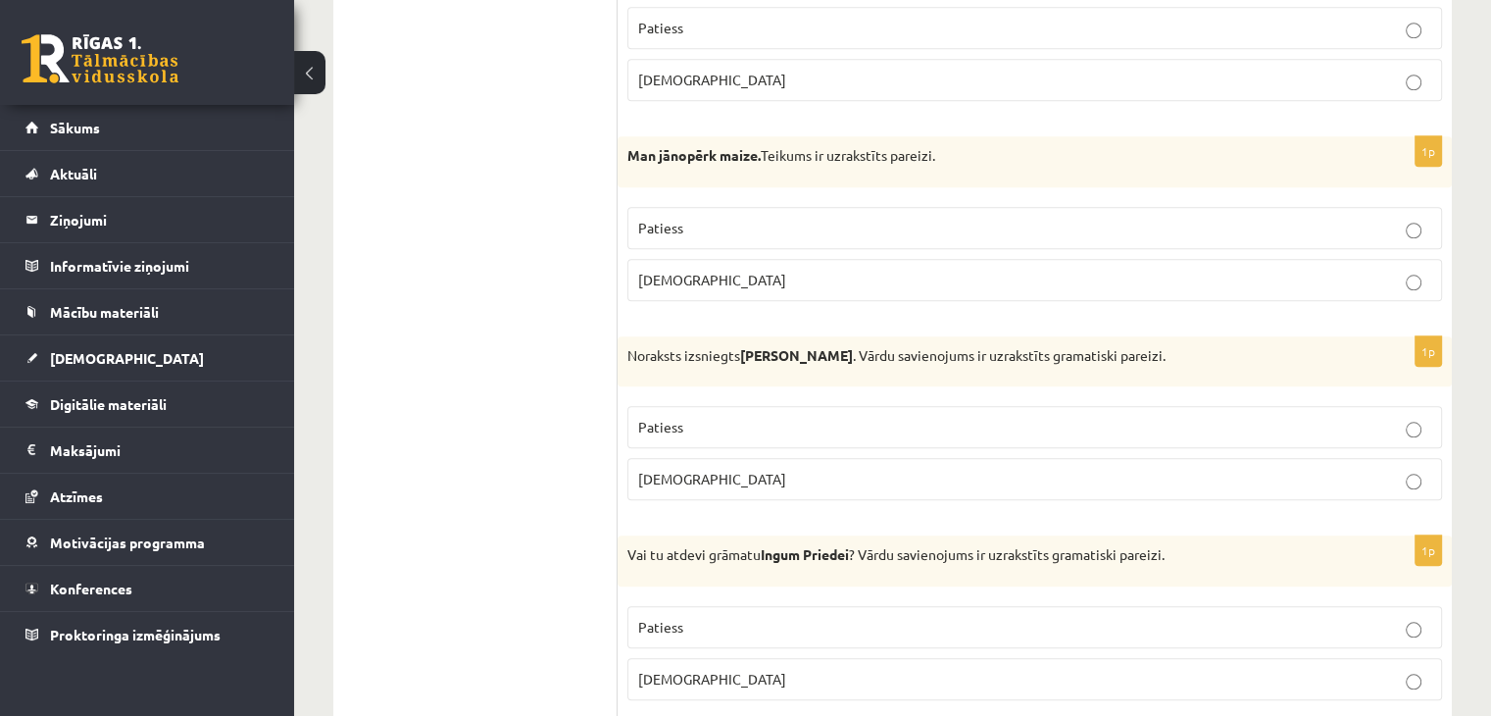
click at [710, 417] on p "Patiess" at bounding box center [1034, 427] width 793 height 21
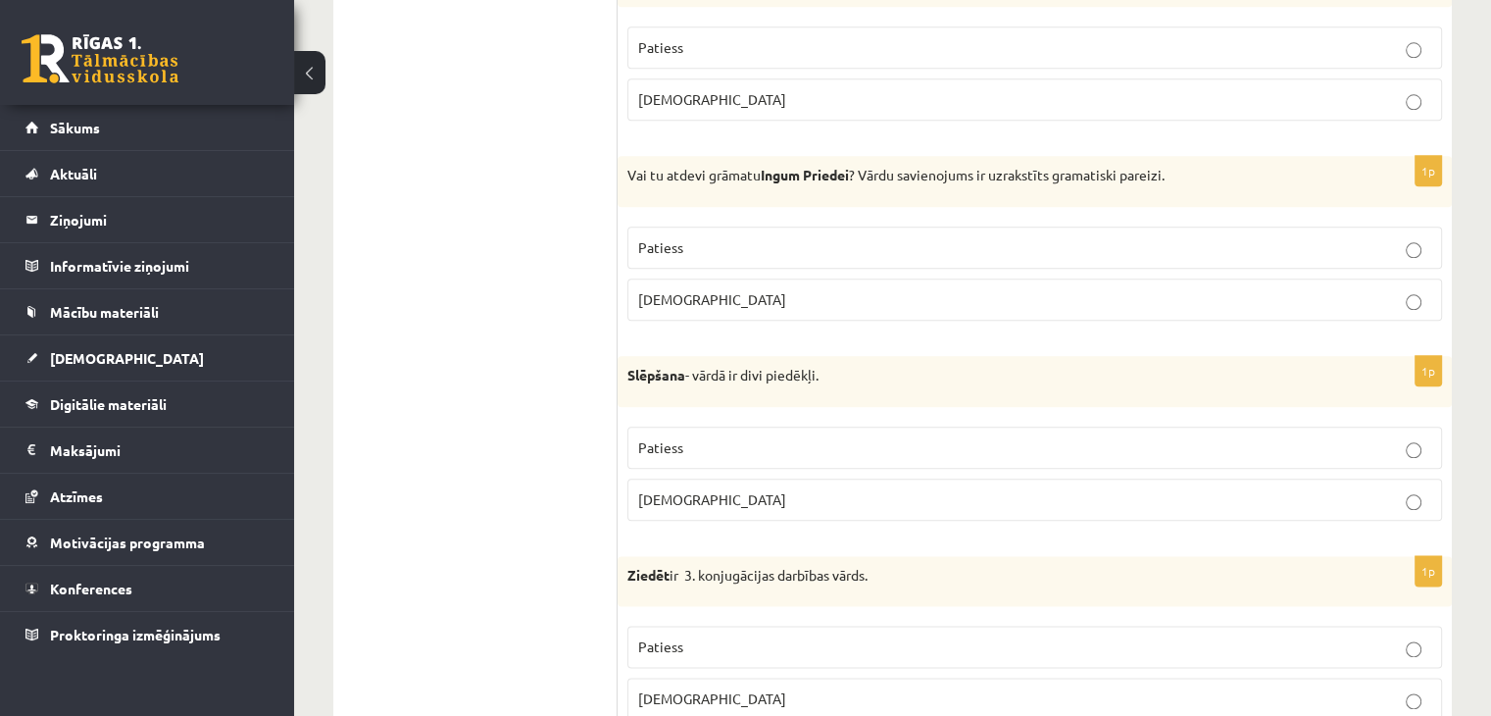
scroll to position [2255, 0]
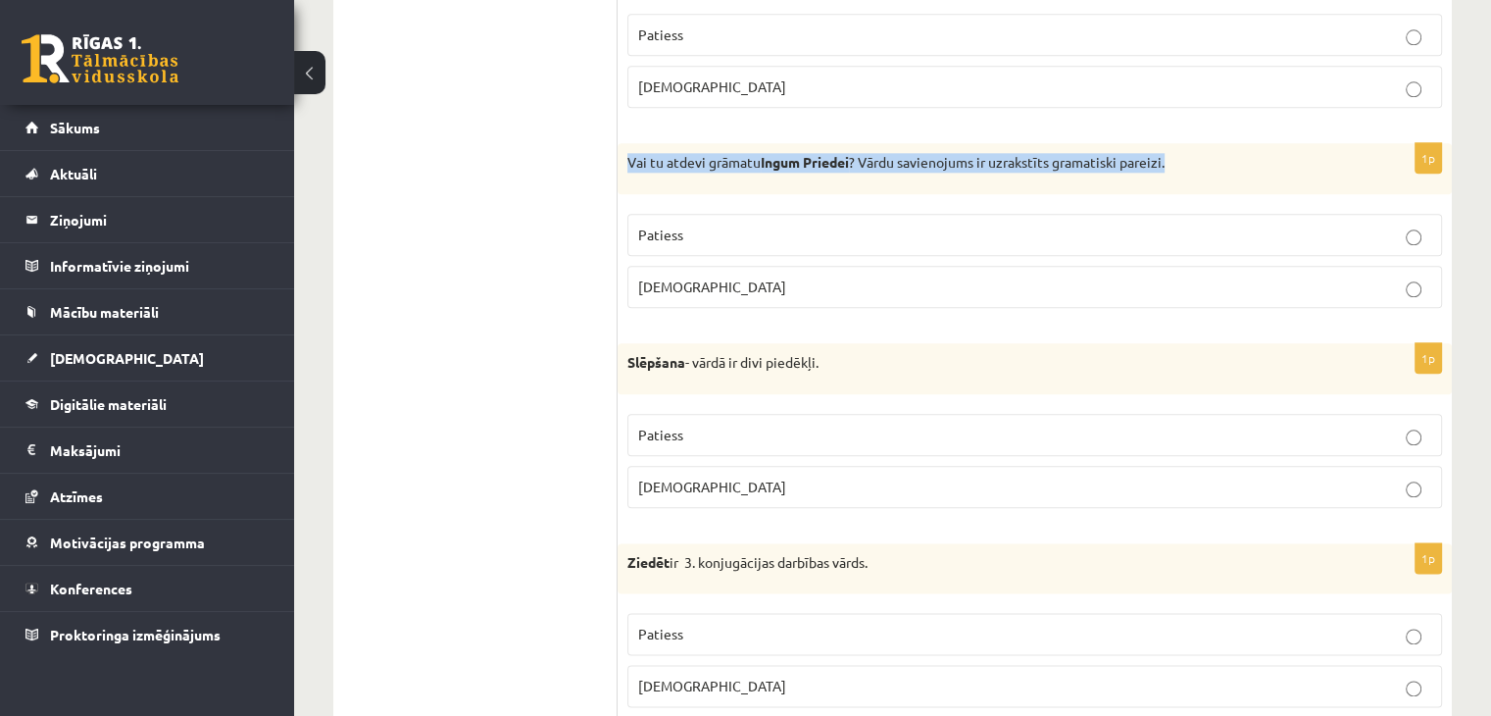
drag, startPoint x: 624, startPoint y: 160, endPoint x: 1174, endPoint y: 159, distance: 550.0
click at [1174, 159] on div "Vai tu atdevi grāmatu Ingum Priedei ? Vārdu savienojums ir uzrakstīts gramatisk…" at bounding box center [1035, 168] width 834 height 51
copy p "Vai tu atdevi grāmatu Ingum Priedei ? Vārdu savienojums ir uzrakstīts gramatisk…"
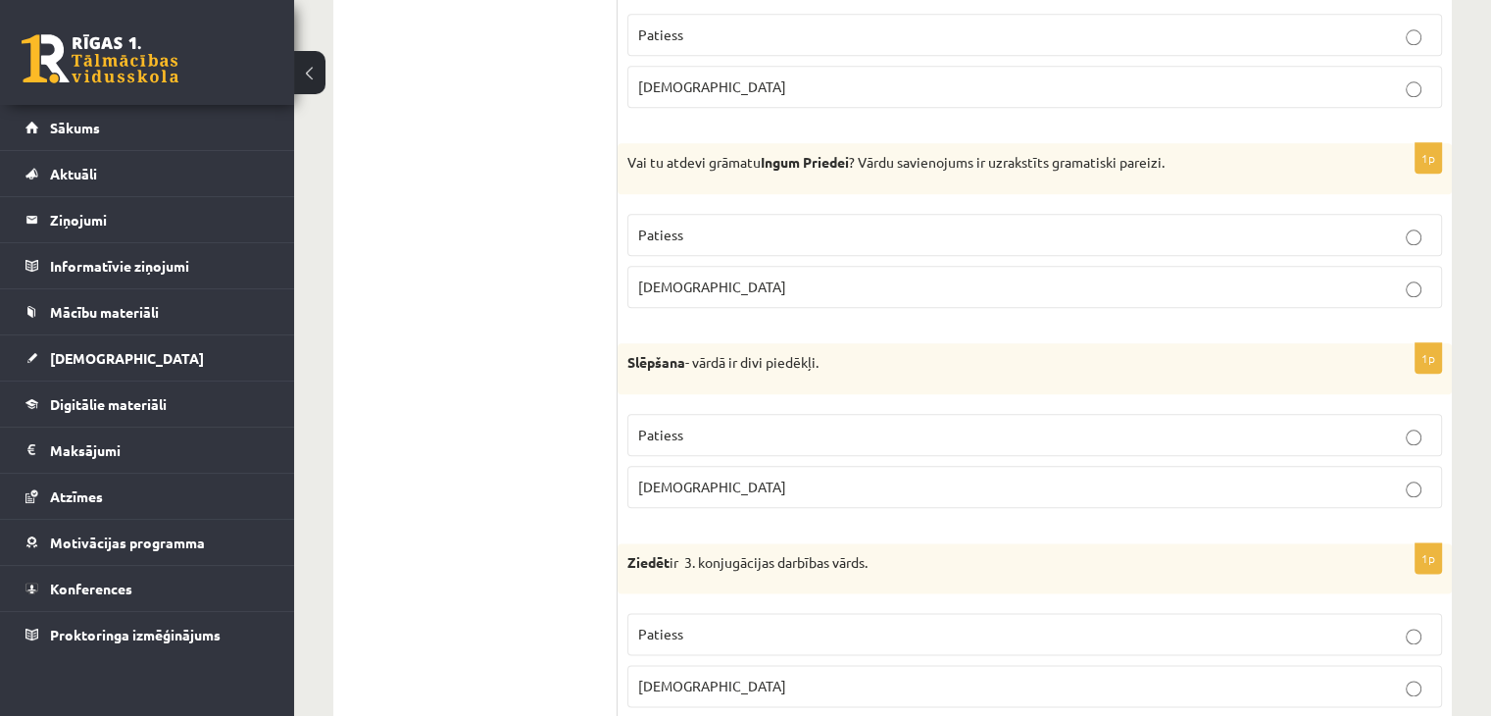
click at [631, 360] on strong "Slēpšana" at bounding box center [656, 362] width 58 height 18
drag, startPoint x: 626, startPoint y: 357, endPoint x: 684, endPoint y: 345, distance: 59.0
click at [684, 345] on div "Slēpšana - vārdā ir divi piedēkļi." at bounding box center [1035, 368] width 834 height 51
copy strong "Slēpšana"
click at [800, 414] on label "Patiess" at bounding box center [1034, 435] width 815 height 42
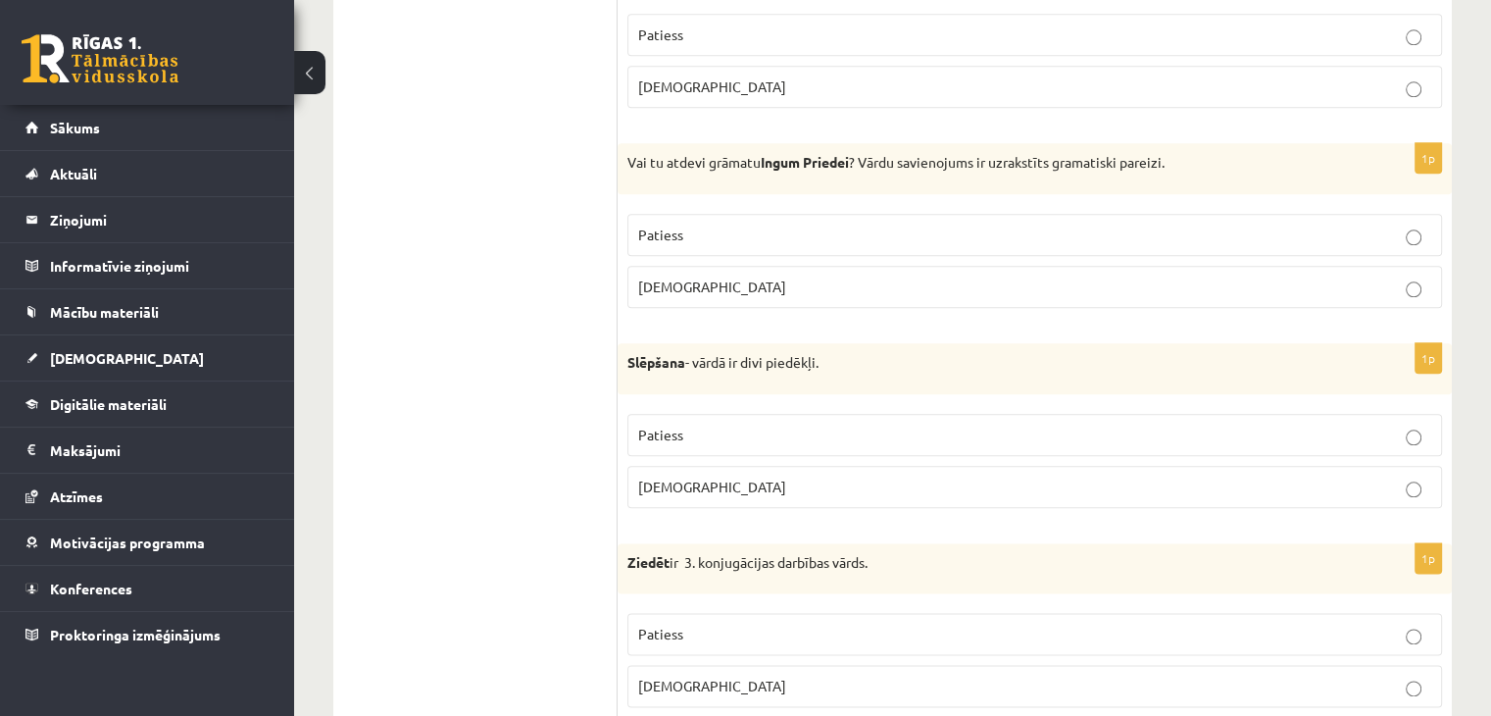
click at [686, 476] on p "Aplams" at bounding box center [1034, 486] width 793 height 21
click at [811, 266] on label "Aplams" at bounding box center [1034, 287] width 815 height 42
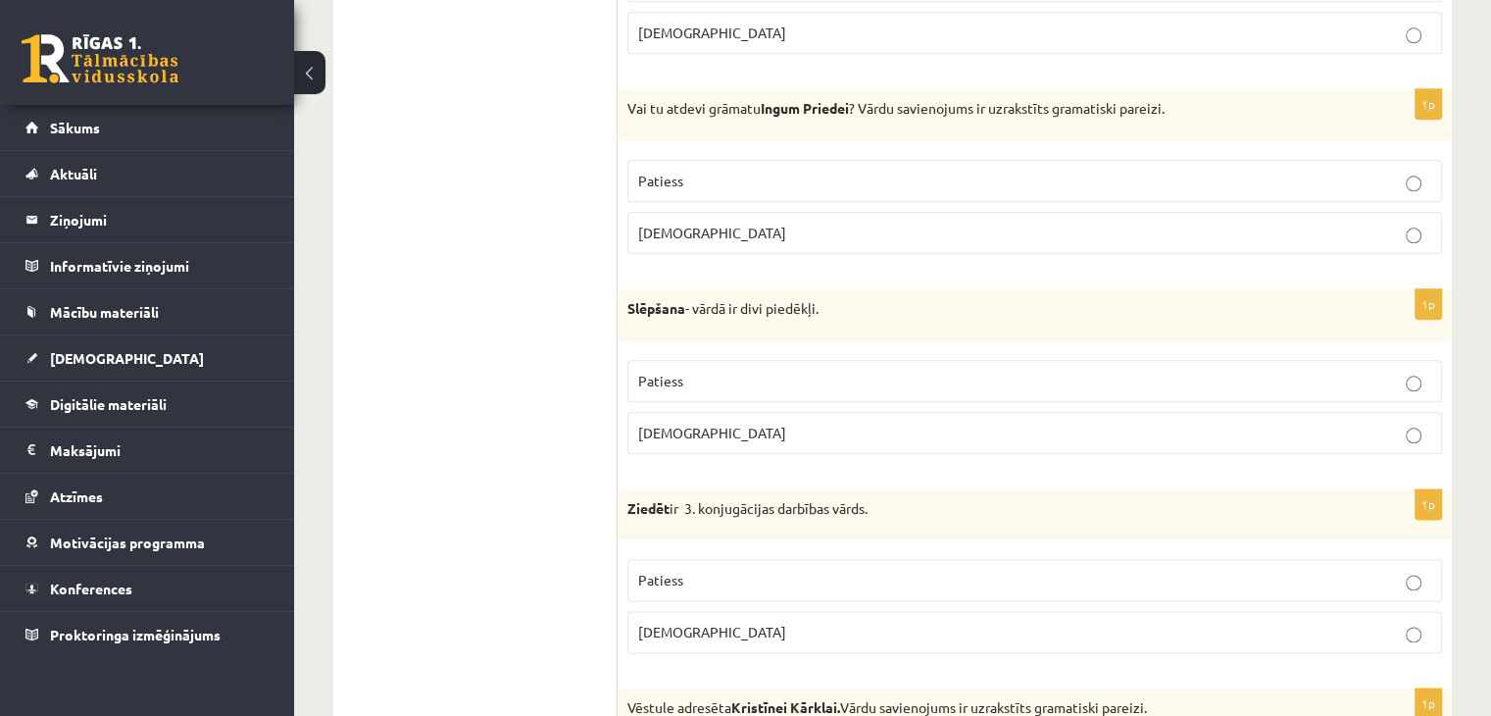
scroll to position [2451, 0]
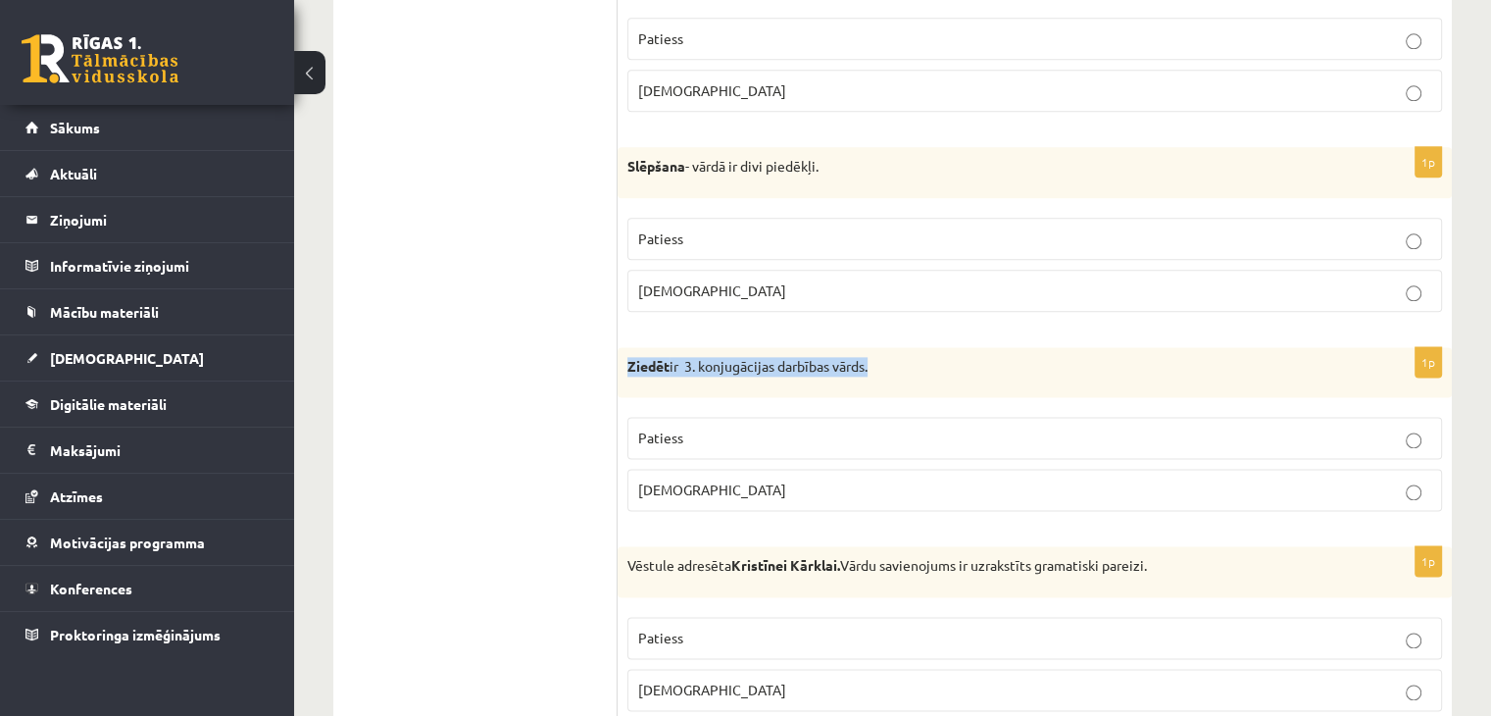
drag, startPoint x: 627, startPoint y: 354, endPoint x: 952, endPoint y: 354, distance: 324.5
click at [952, 357] on p "Ziedēt ir 3. konjugācijas darbības vārds." at bounding box center [985, 367] width 717 height 20
click at [627, 556] on div "Vēstule adresēta Kristīnei Kārklai. Vārdu savienojums ir uzrakstīts gramatiski …" at bounding box center [1035, 571] width 834 height 51
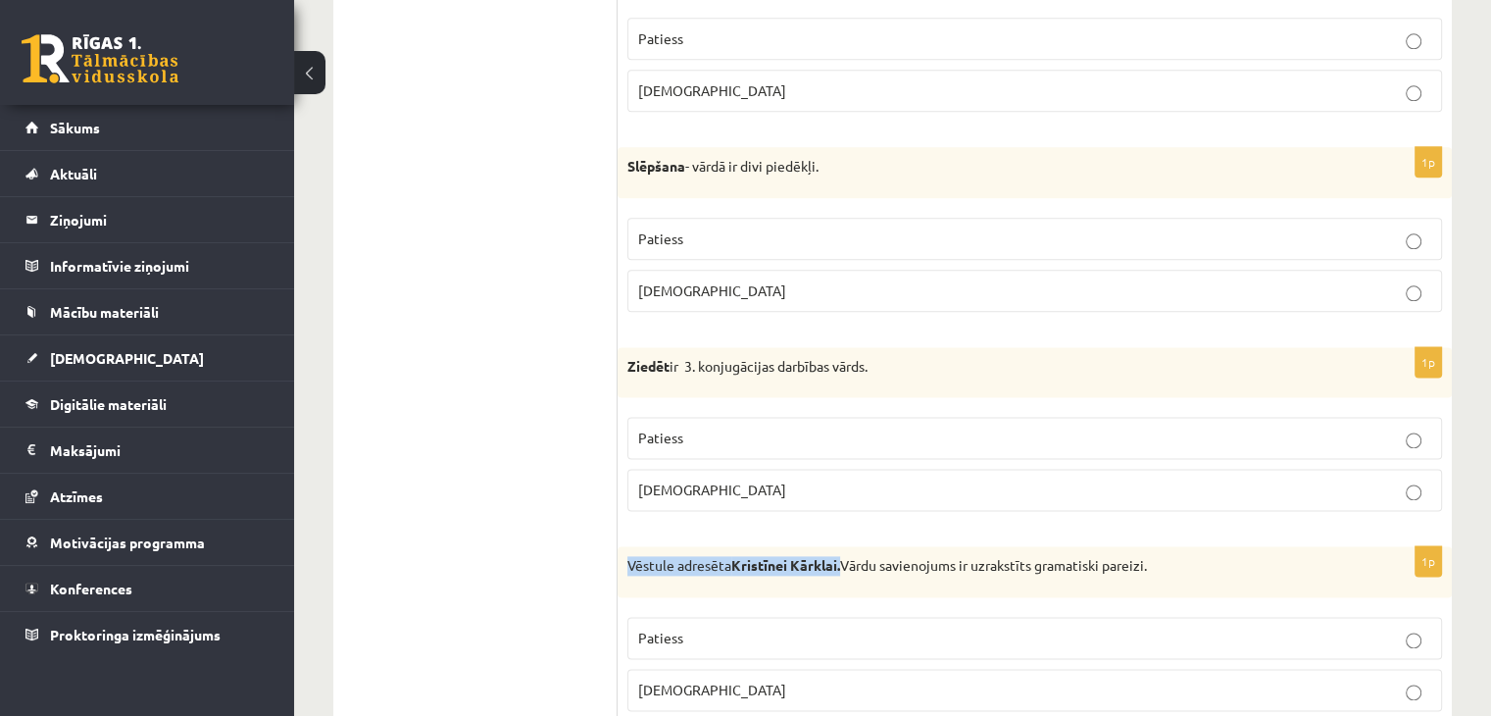
drag, startPoint x: 626, startPoint y: 552, endPoint x: 847, endPoint y: 554, distance: 221.6
click at [847, 554] on div "Vēstule adresēta Kristīnei Kārklai. Vārdu savienojums ir uzrakstīts gramatiski …" at bounding box center [1035, 571] width 834 height 51
click at [956, 427] on p "Patiess" at bounding box center [1034, 437] width 793 height 21
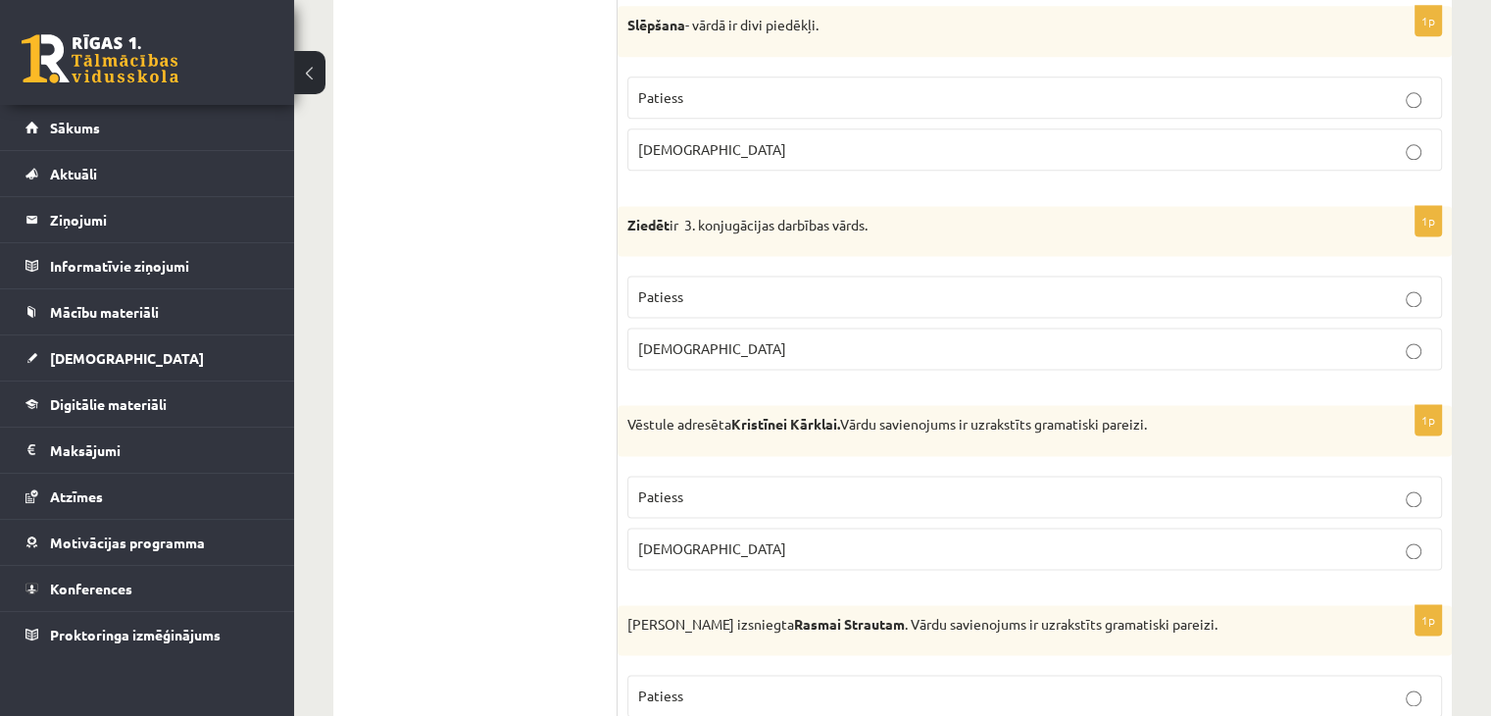
scroll to position [2647, 0]
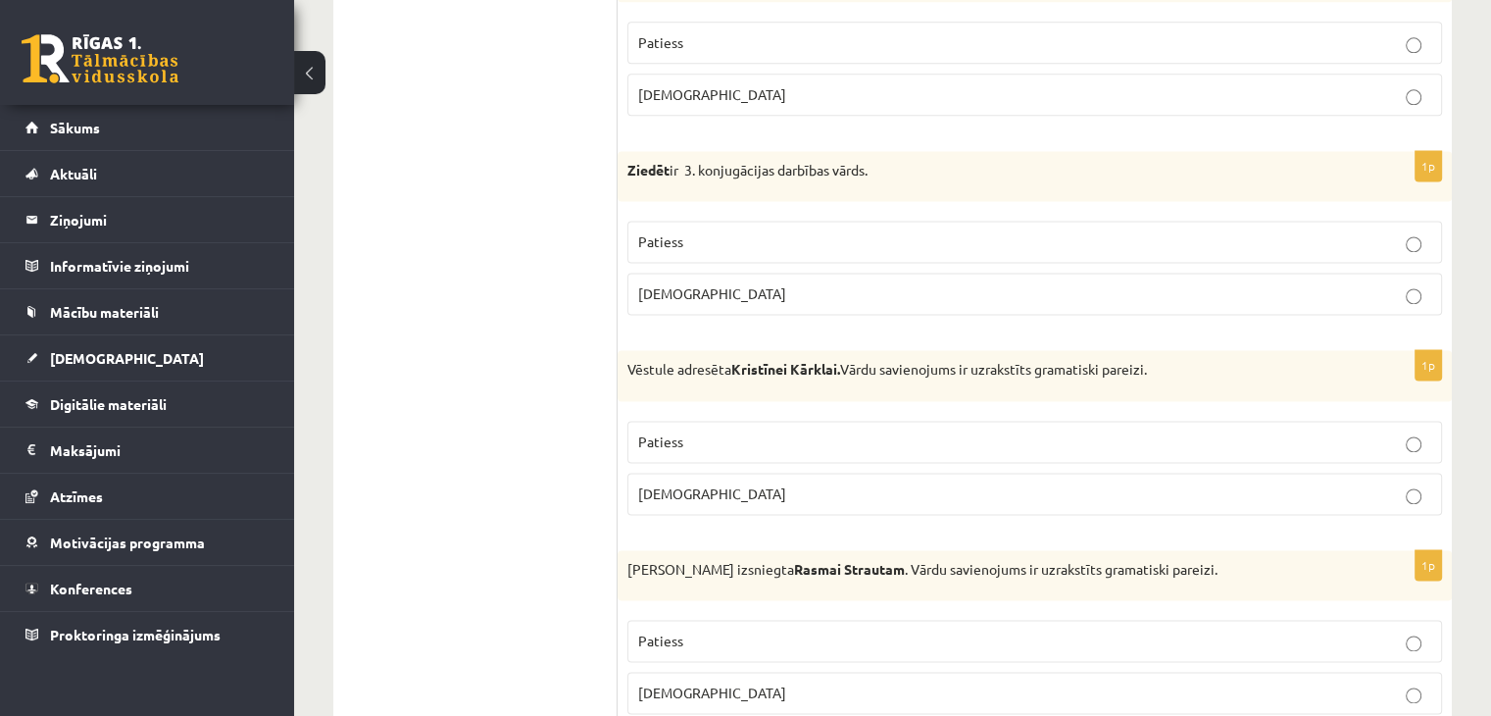
click at [981, 421] on label "Patiess" at bounding box center [1034, 442] width 815 height 42
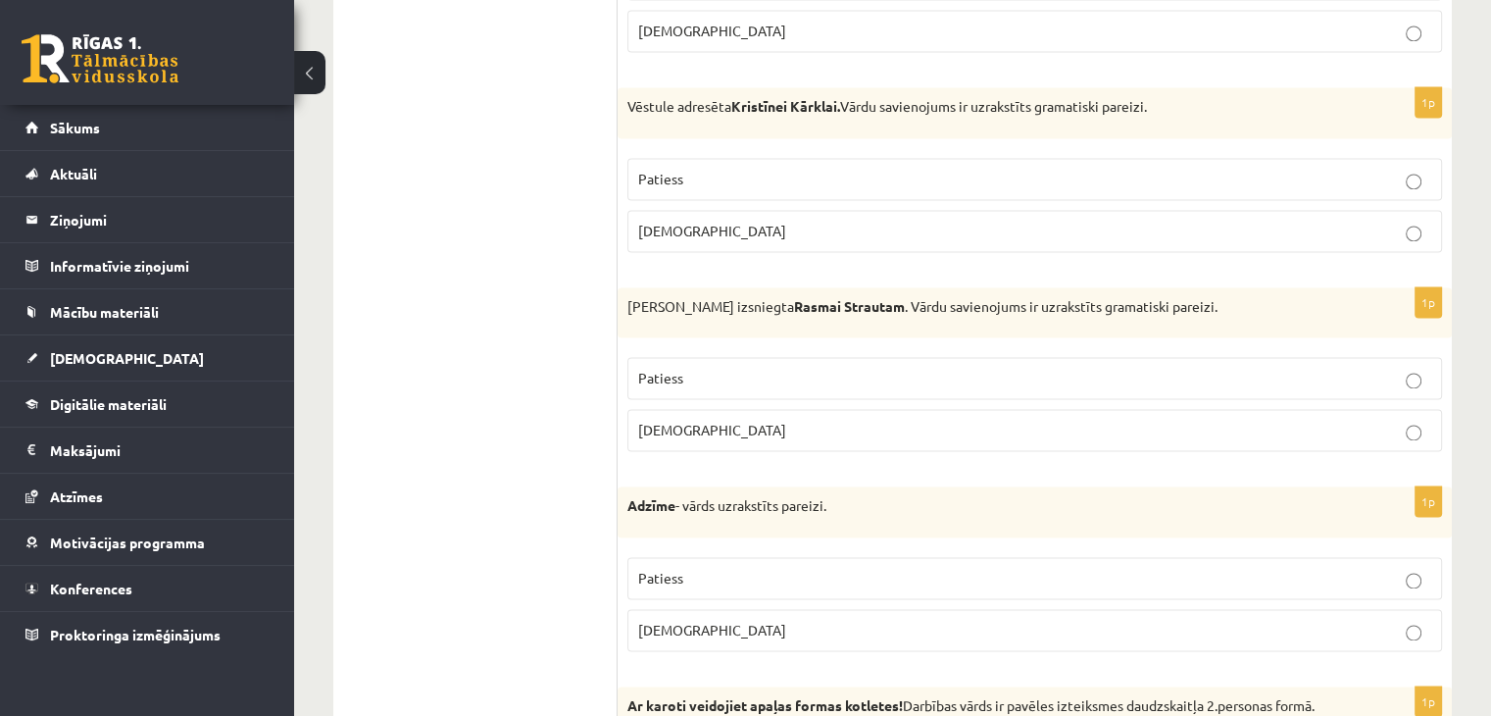
scroll to position [2941, 0]
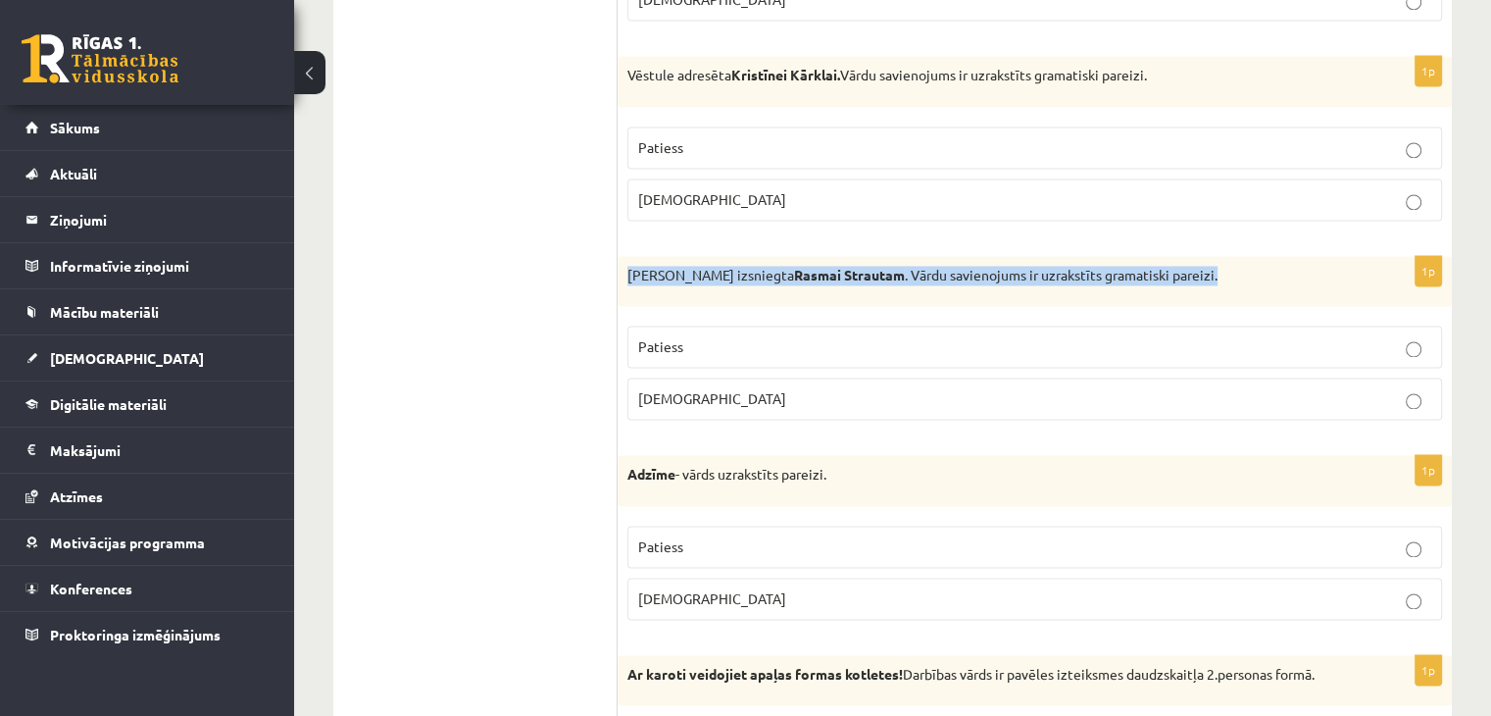
drag, startPoint x: 636, startPoint y: 263, endPoint x: 1149, endPoint y: 266, distance: 512.8
click at [1149, 266] on div "Izziņa izsniegta Rasmai Strautam . Vārdu savienojums ir uzrakstīts gramatiski p…" at bounding box center [1035, 281] width 834 height 51
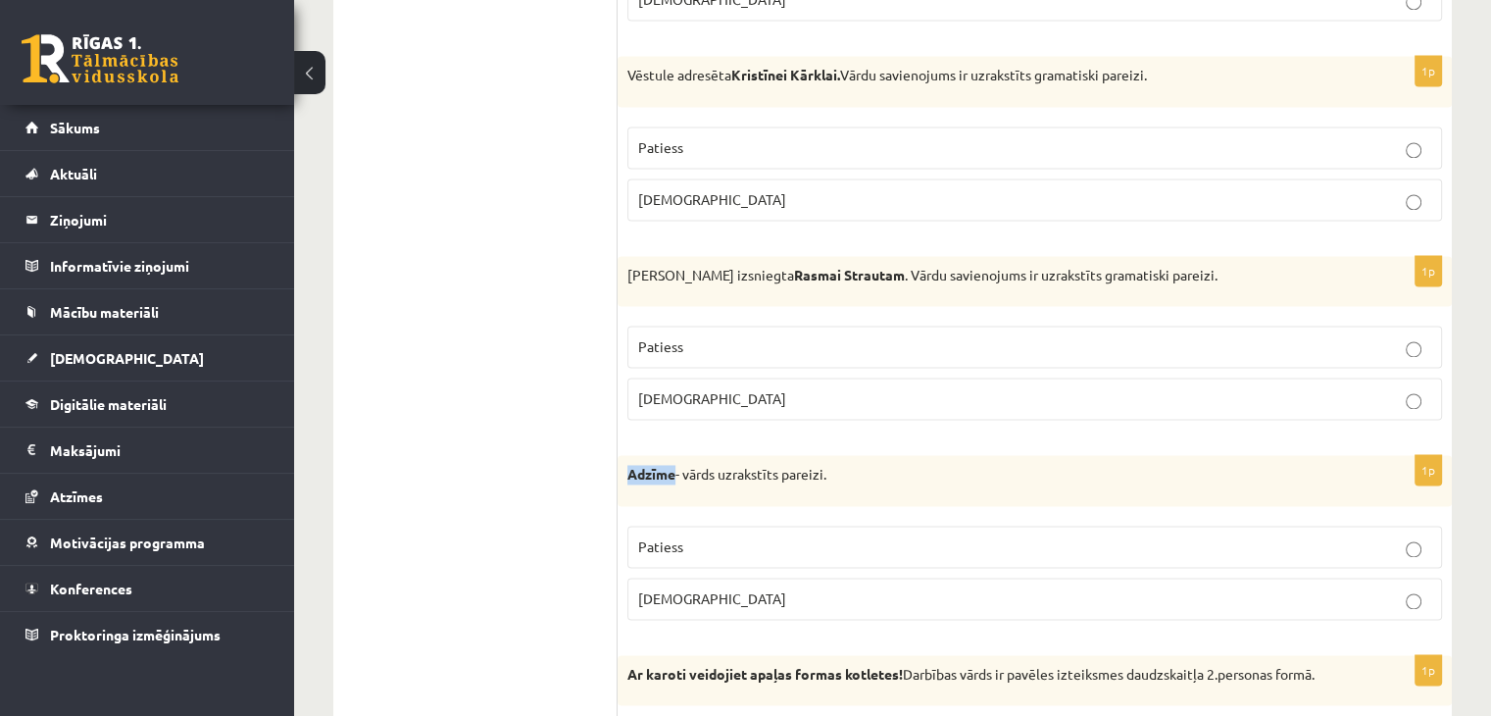
drag, startPoint x: 628, startPoint y: 456, endPoint x: 677, endPoint y: 466, distance: 49.0
click at [677, 466] on div "Adzīme - vārds uzrakstīts pareizi." at bounding box center [1035, 480] width 834 height 51
drag, startPoint x: 670, startPoint y: 463, endPoint x: 663, endPoint y: 499, distance: 36.9
click at [663, 499] on div "1p Adzīme - vārds uzrakstīts pareizi. Patiess Aplams" at bounding box center [1035, 545] width 834 height 180
click at [869, 582] on label "Aplams" at bounding box center [1034, 598] width 815 height 42
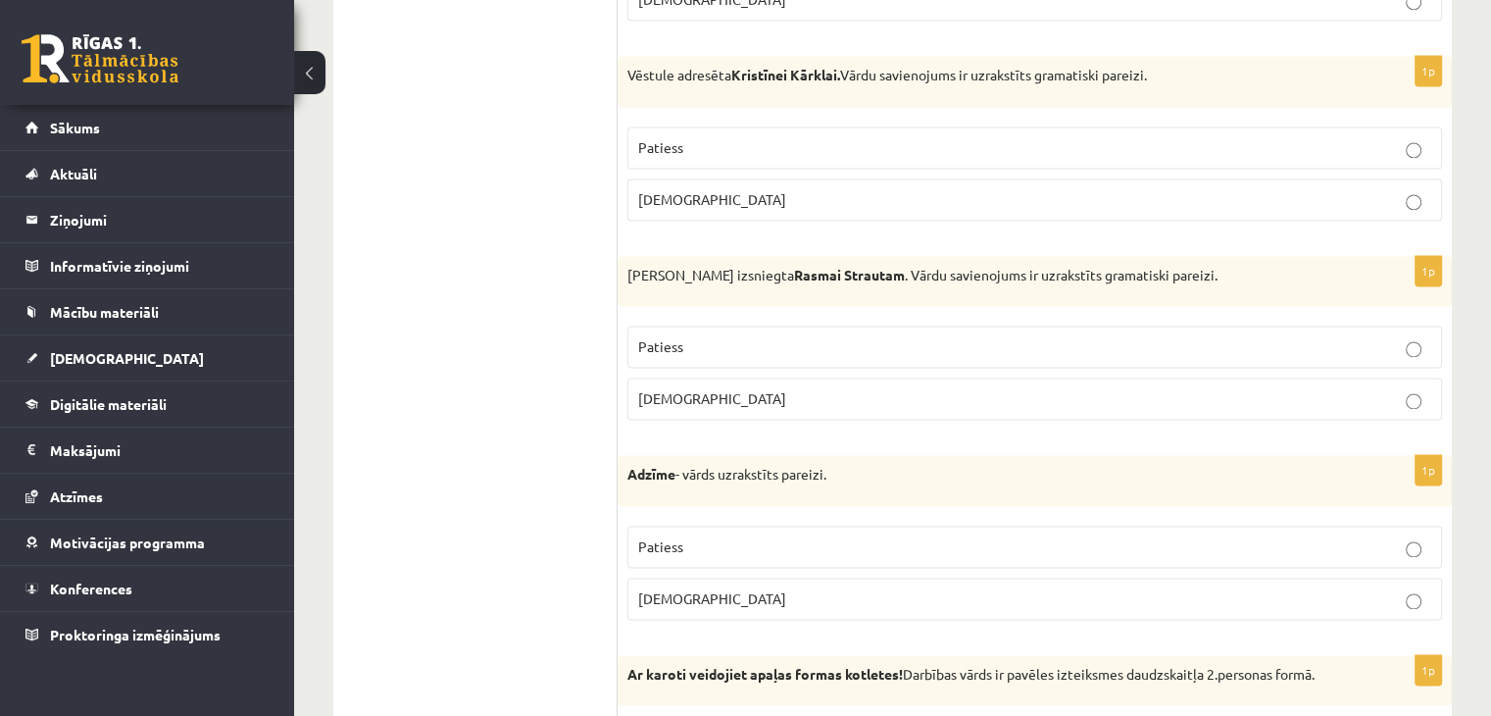
drag, startPoint x: 625, startPoint y: 660, endPoint x: 1349, endPoint y: 666, distance: 724.6
click at [1349, 666] on div "Ar karoti veidojiet apaļas formas kotletes! Darbības vārds ir pavēles izteiksme…" at bounding box center [1035, 680] width 834 height 51
click at [1274, 388] on p "Aplams" at bounding box center [1034, 398] width 793 height 21
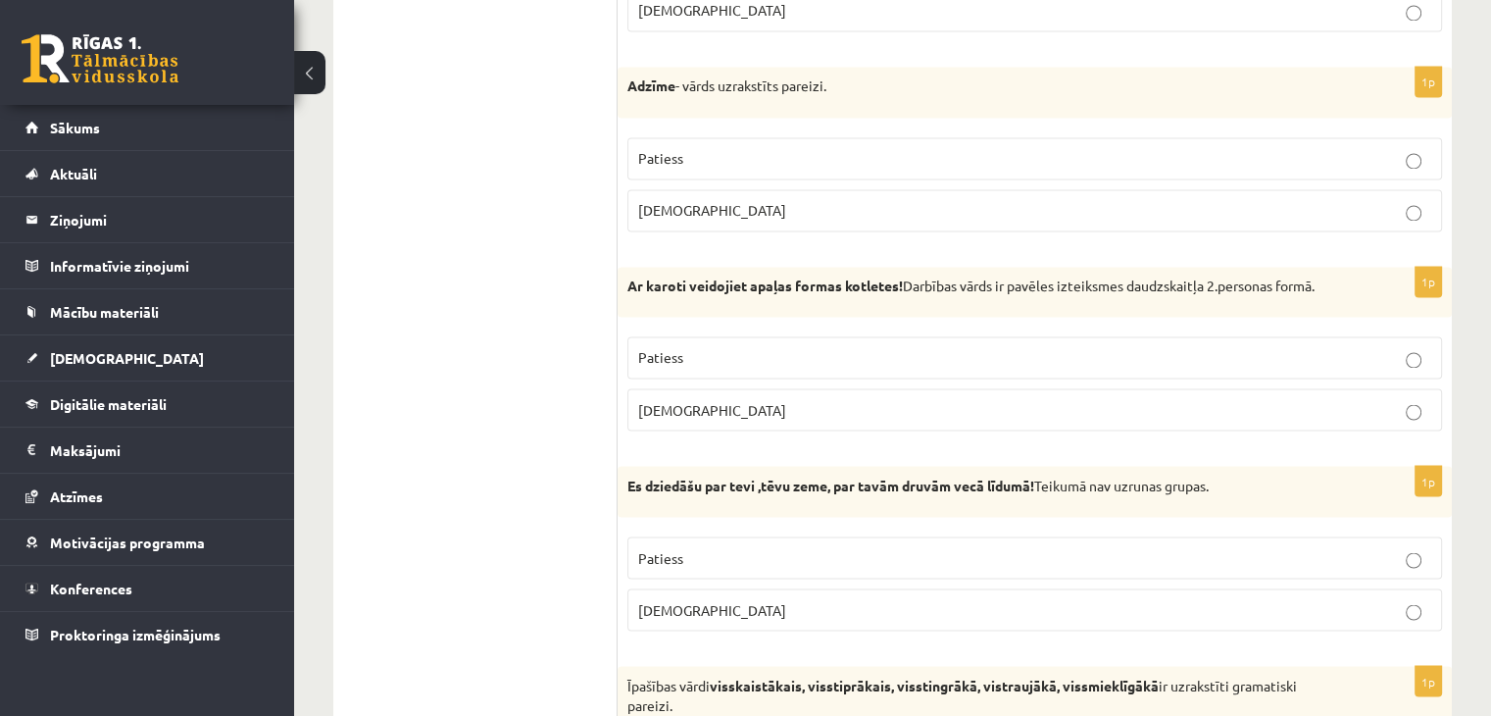
scroll to position [3333, 0]
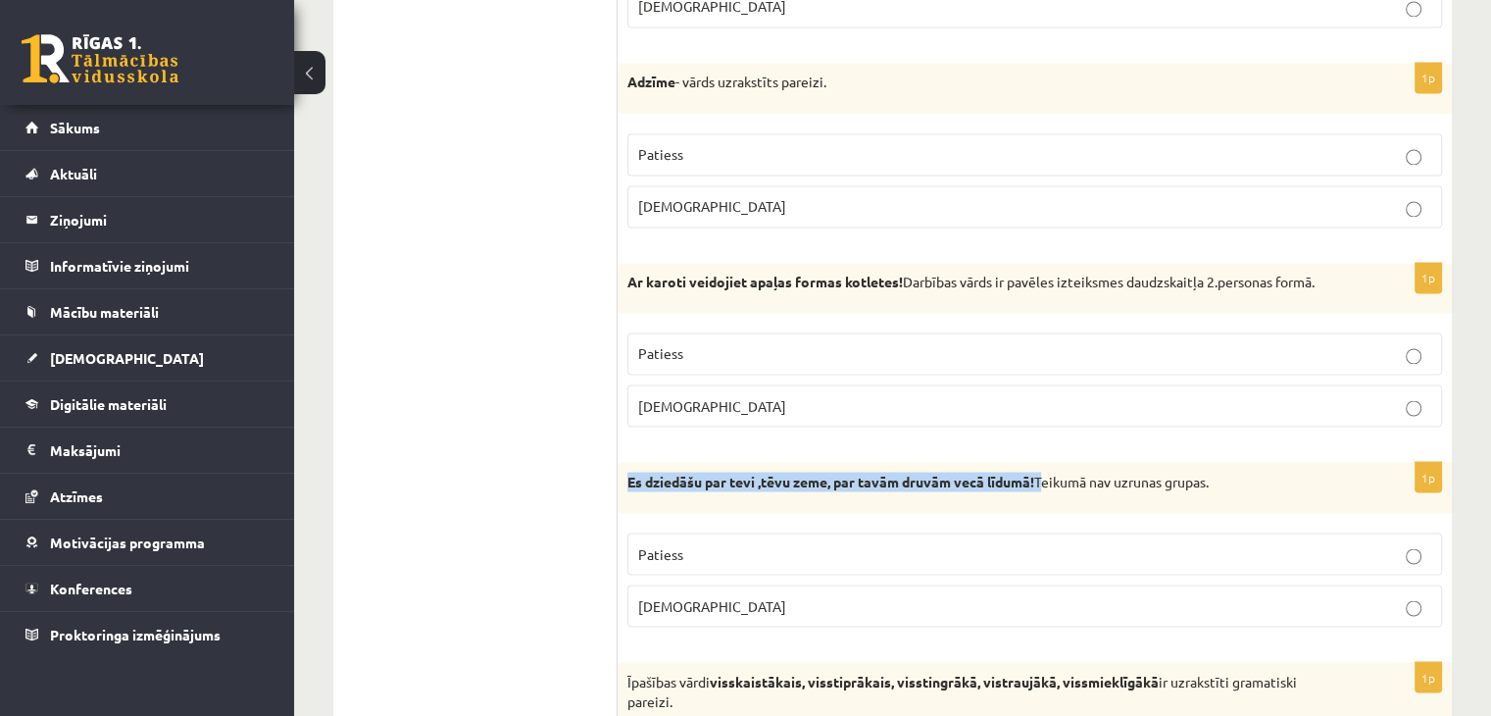
drag, startPoint x: 627, startPoint y: 469, endPoint x: 1043, endPoint y: 460, distance: 415.8
click at [1043, 472] on p "Es dziedāšu par tevi ,tēvu zeme, par tavām druvām vecā līdumā! Teikumā nav uzru…" at bounding box center [985, 482] width 717 height 20
click at [802, 343] on p "Patiess" at bounding box center [1034, 353] width 793 height 21
drag, startPoint x: 796, startPoint y: 527, endPoint x: 806, endPoint y: 552, distance: 26.4
click at [796, 532] on label "Patiess" at bounding box center [1034, 553] width 815 height 42
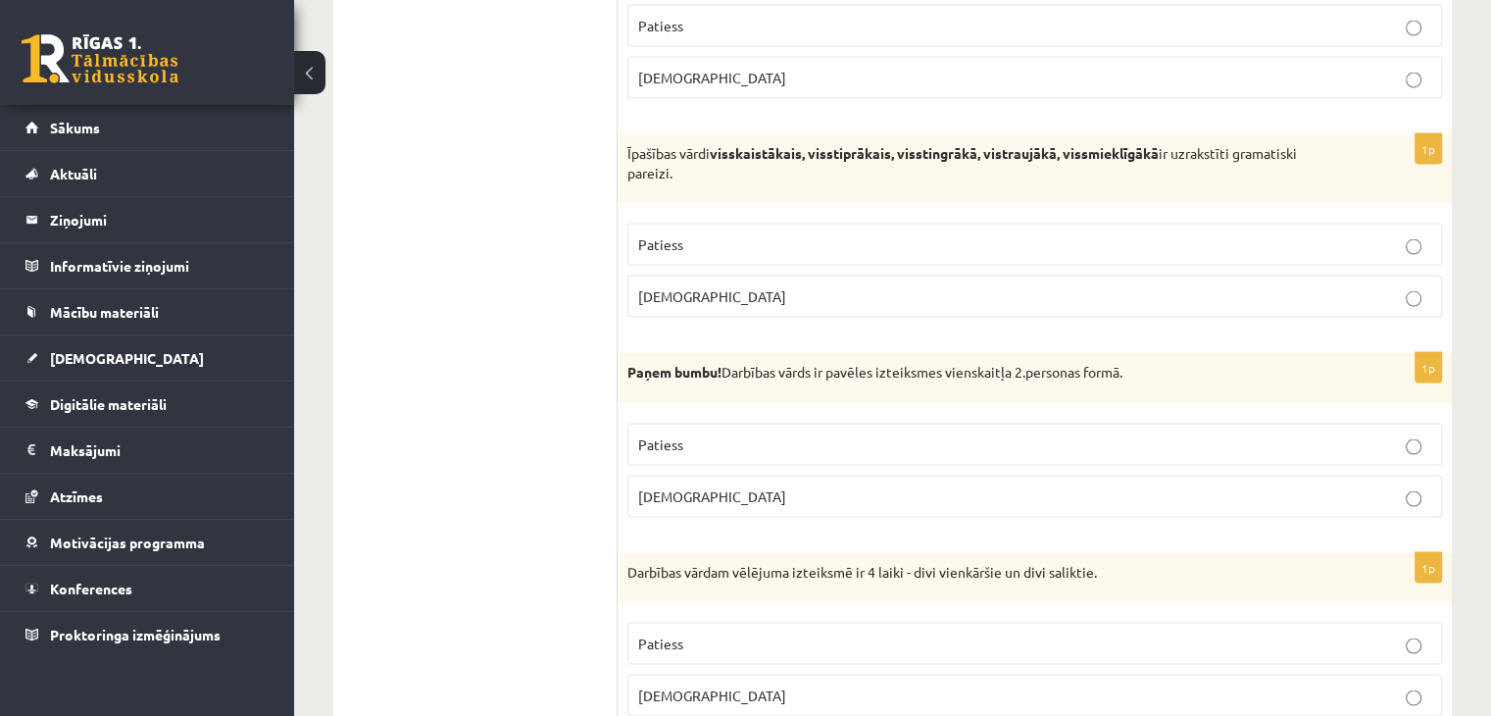
scroll to position [3868, 0]
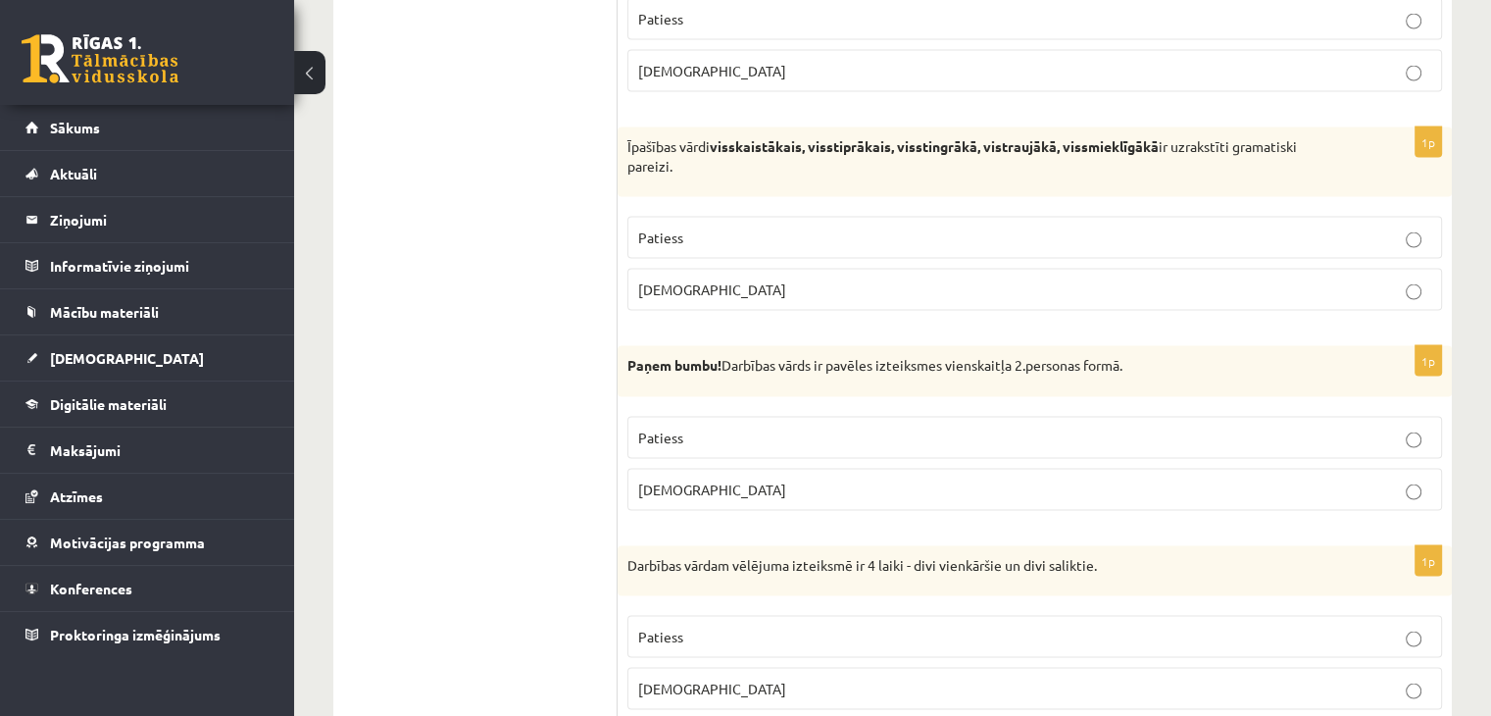
drag, startPoint x: 618, startPoint y: 123, endPoint x: 677, endPoint y: 169, distance: 74.7
click at [677, 169] on div "Īpašības vārdi visskaistākais, visstiprākais, visstingrākā, vistraujākā, vissmi…" at bounding box center [1035, 162] width 834 height 70
drag, startPoint x: 622, startPoint y: 342, endPoint x: 730, endPoint y: 351, distance: 109.2
click at [730, 352] on div "Paņem bumbu! Darbības vārds ir pavēles izteiksmes vienskaitļa 2.personas formā." at bounding box center [1035, 371] width 834 height 51
click at [730, 356] on p "Paņem bumbu! Darbības vārds ir pavēles izteiksmes vienskaitļa 2.personas formā." at bounding box center [985, 366] width 717 height 20
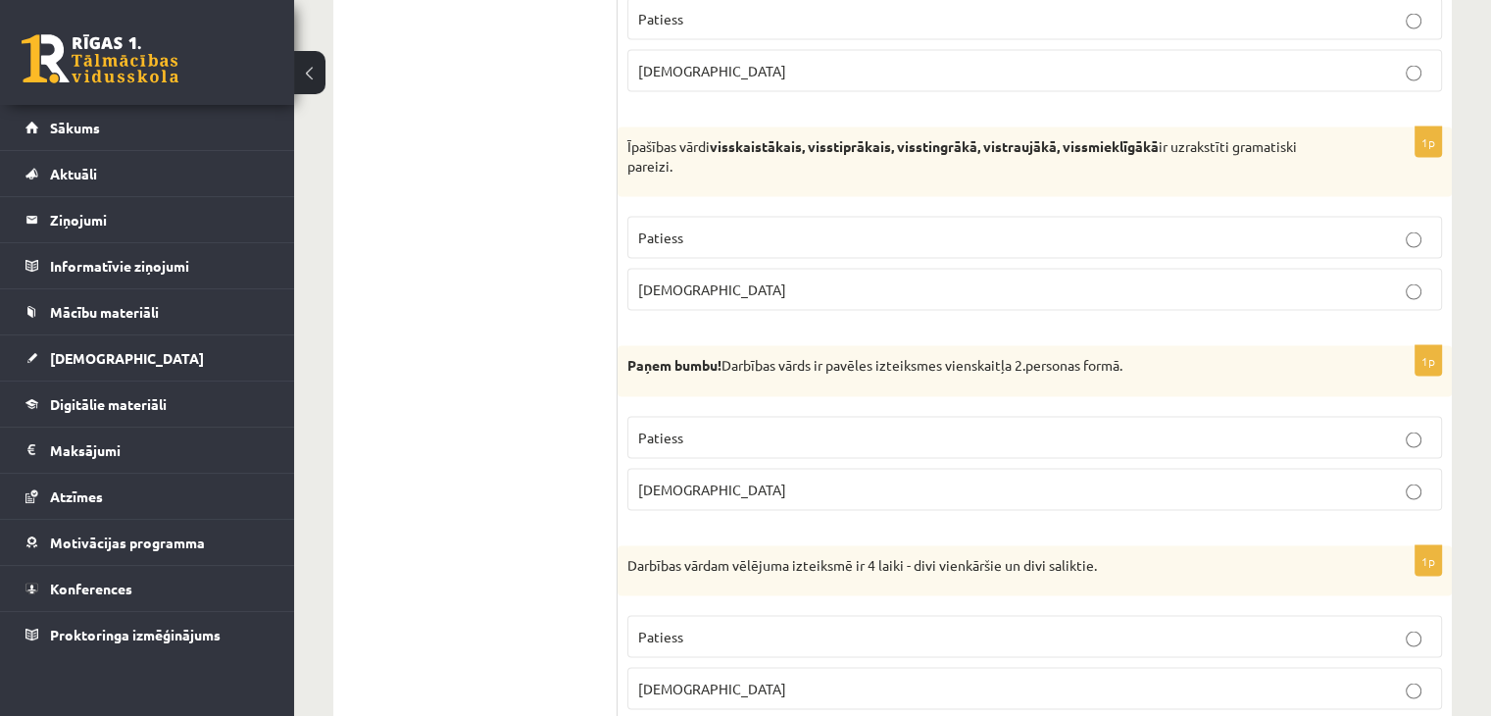
click at [847, 428] on p "Patiess" at bounding box center [1034, 437] width 793 height 21
click at [1152, 279] on p "Aplams" at bounding box center [1034, 289] width 793 height 21
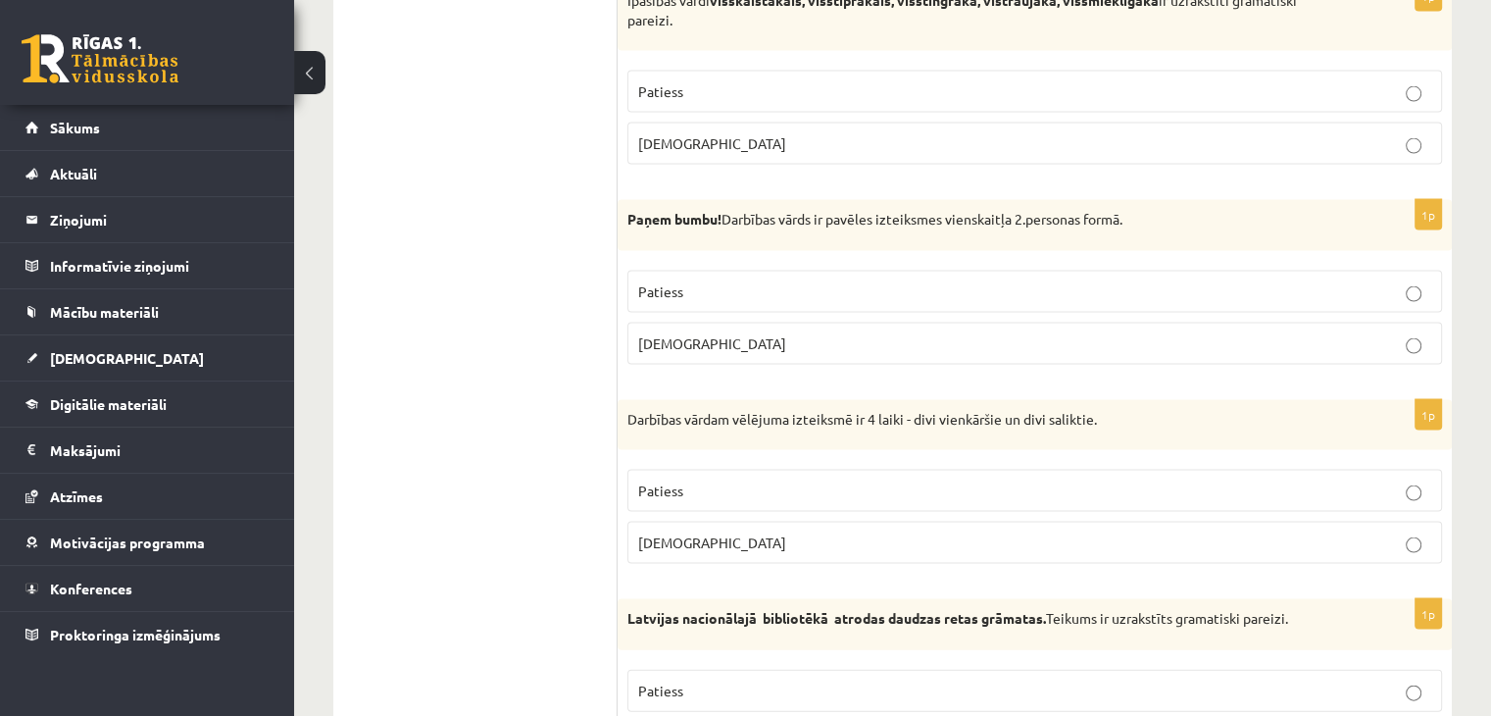
scroll to position [4064, 0]
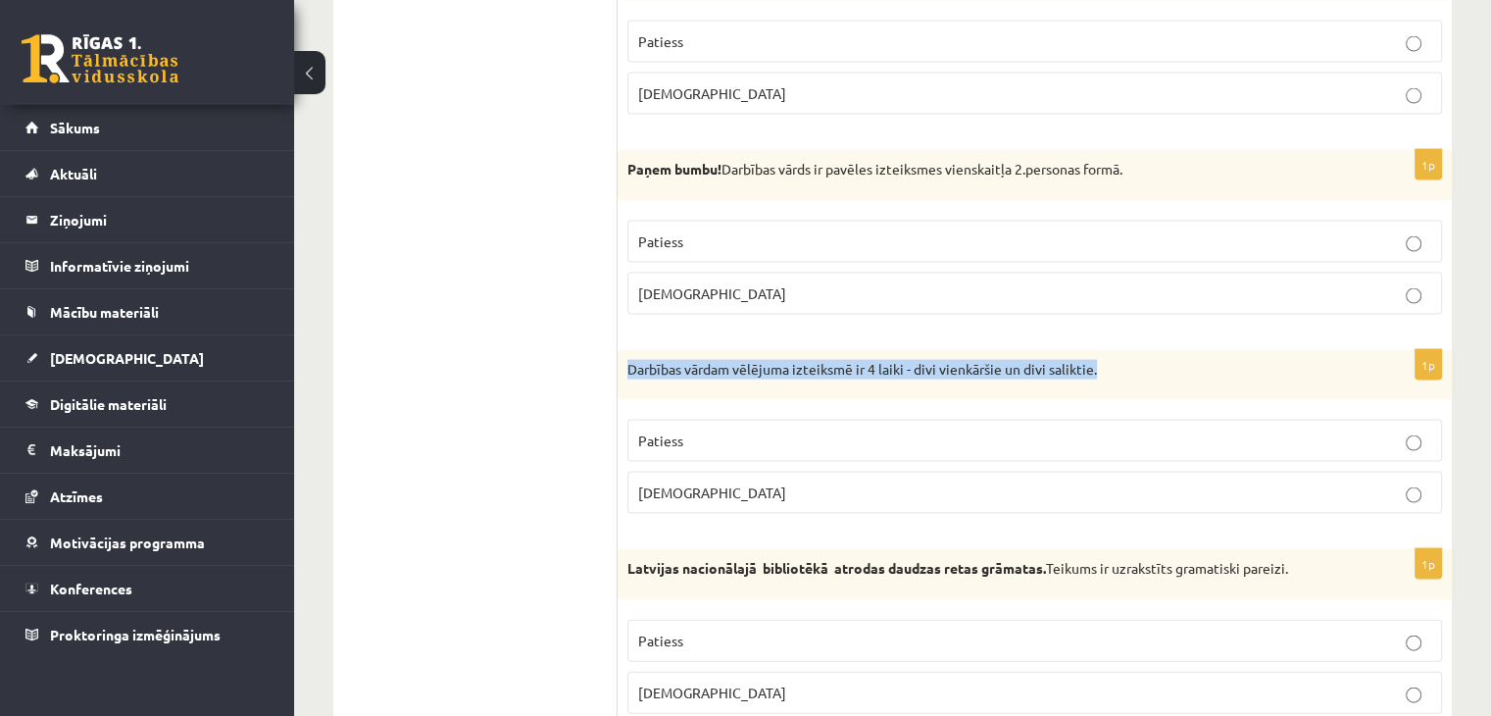
drag, startPoint x: 659, startPoint y: 357, endPoint x: 1102, endPoint y: 362, distance: 443.2
click at [1102, 362] on div "Darbības vārdam vēlējuma izteiksmē ir 4 laiki - divi vienkāršie un divi salikti…" at bounding box center [1035, 375] width 834 height 51
click at [652, 576] on div "Latvijas nacionālajā bibliotēkā atrodas daudzas retas grāmatas. Teikums ir uzra…" at bounding box center [1035, 574] width 834 height 51
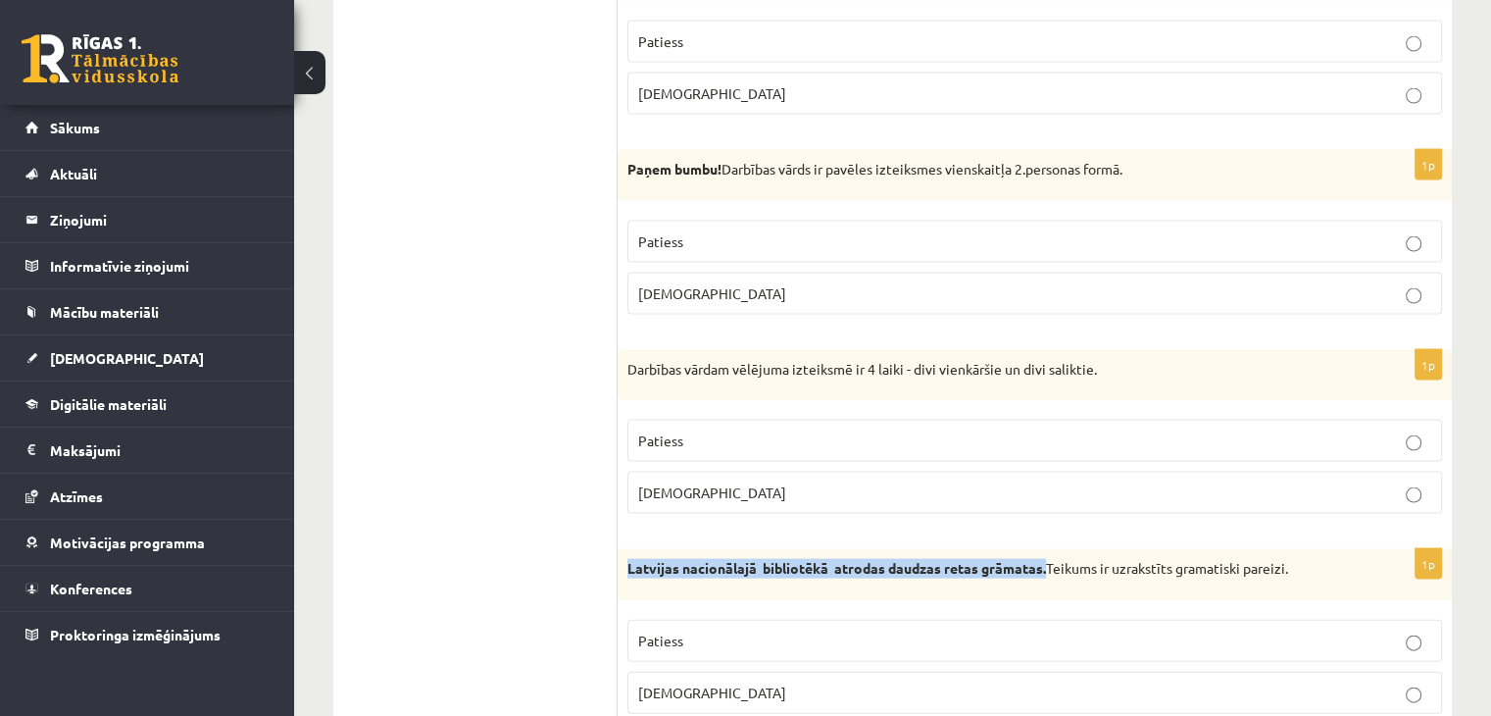
drag, startPoint x: 627, startPoint y: 552, endPoint x: 1047, endPoint y: 566, distance: 419.9
click at [1047, 566] on div "Latvijas nacionālajā bibliotēkā atrodas daudzas retas grāmatas. Teikums ir uzra…" at bounding box center [1035, 574] width 834 height 51
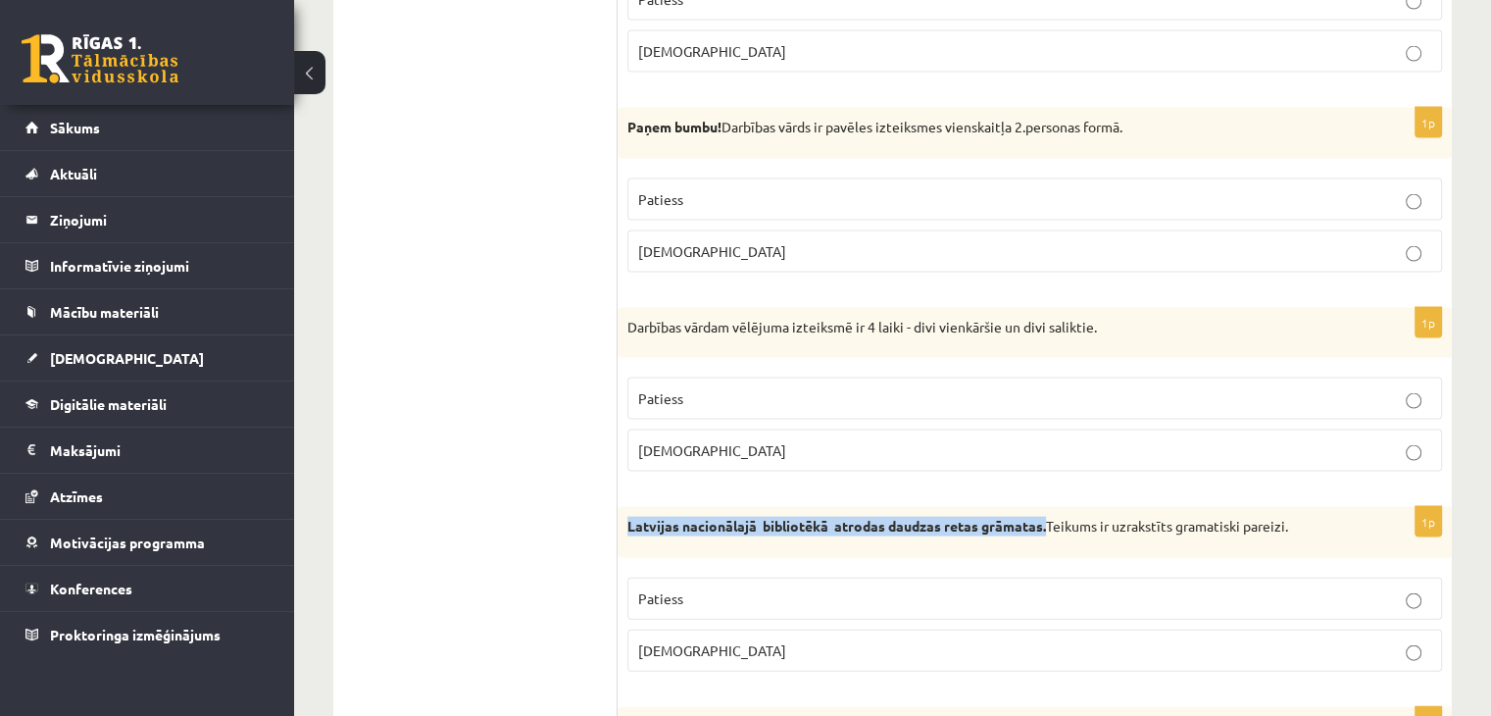
scroll to position [4162, 0]
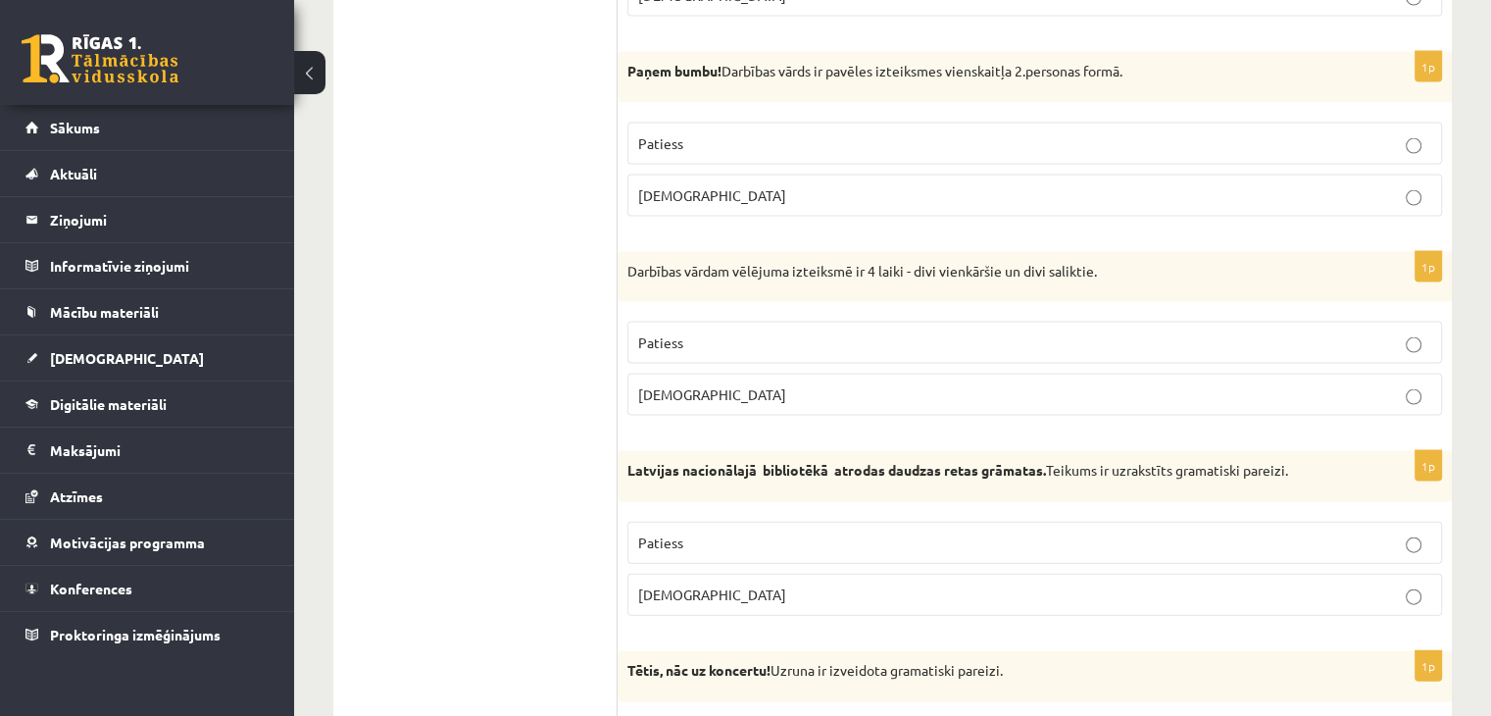
click at [988, 532] on p "Patiess" at bounding box center [1034, 542] width 793 height 21
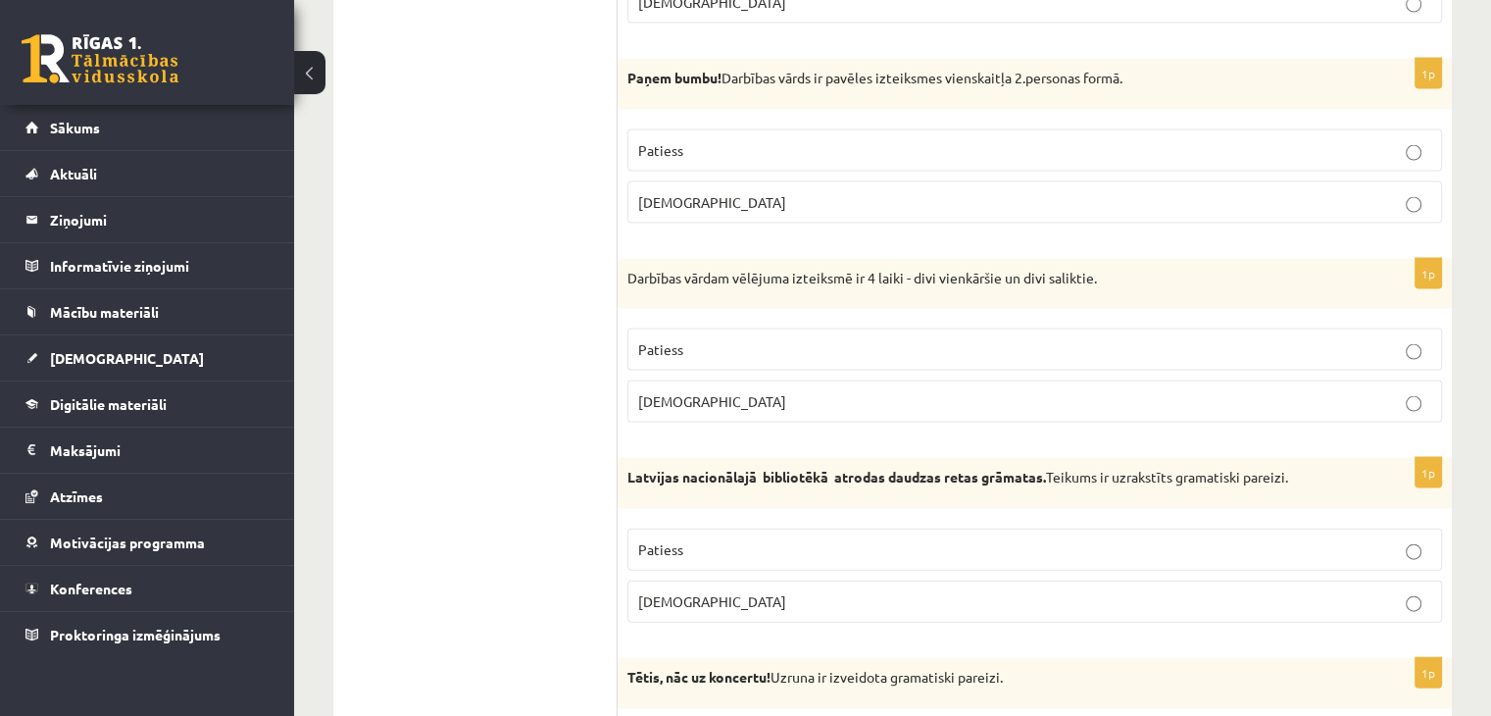
scroll to position [4064, 0]
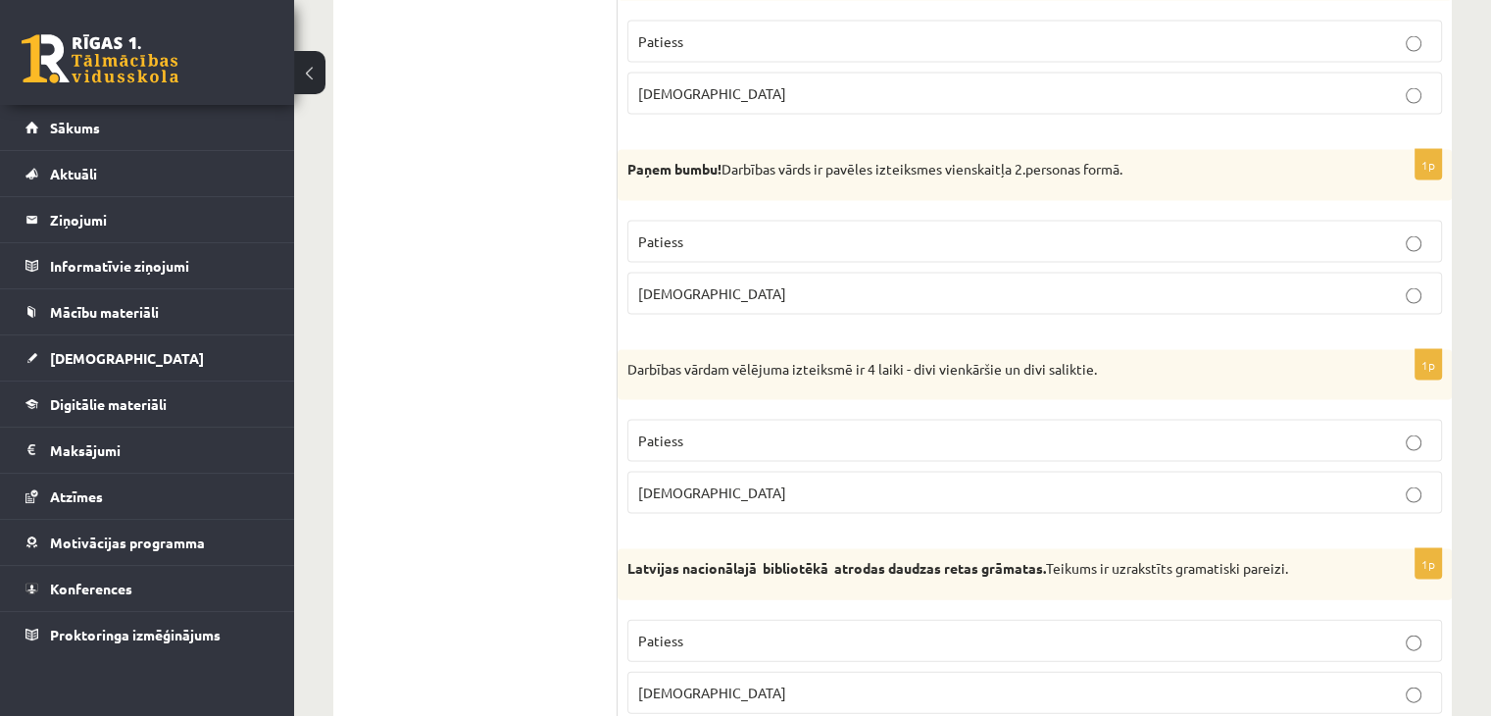
click at [872, 482] on p "Aplams" at bounding box center [1034, 492] width 793 height 21
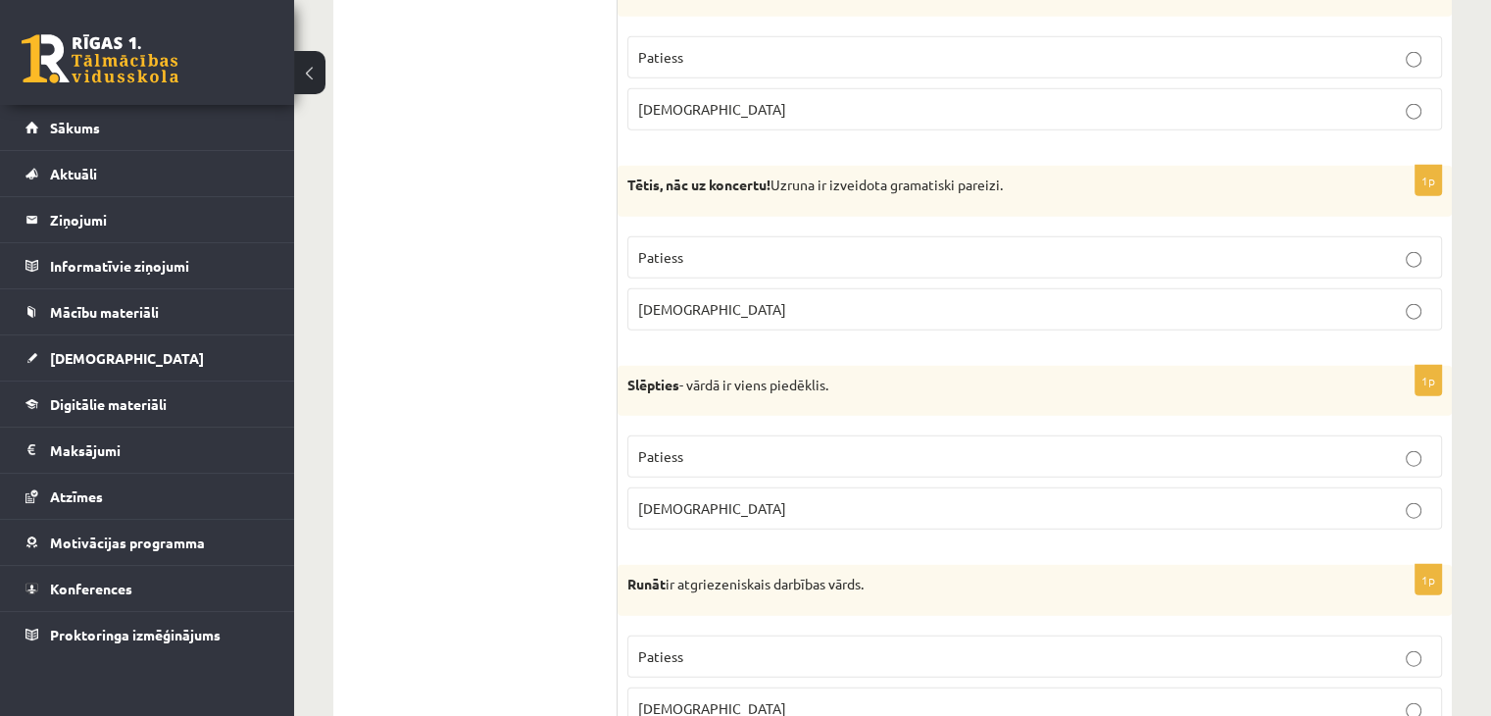
scroll to position [4652, 0]
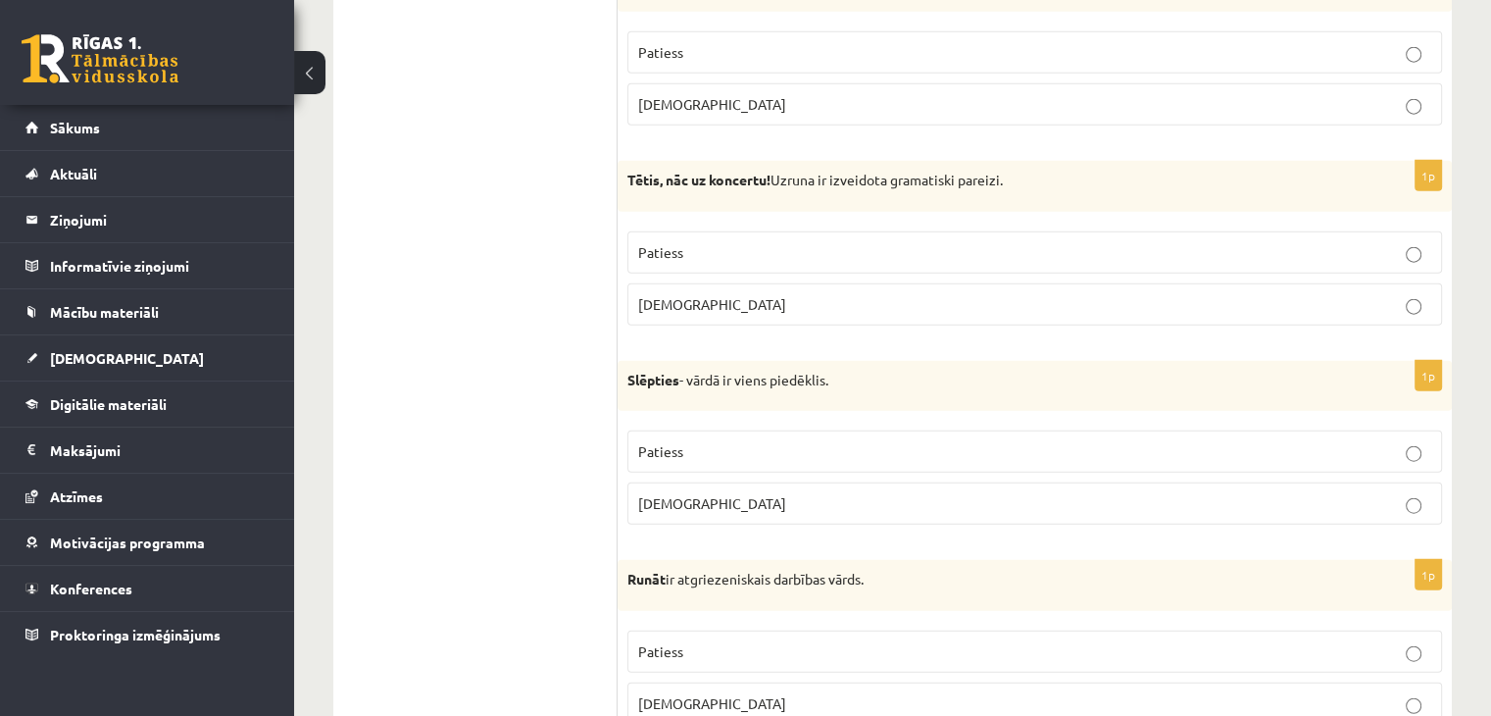
drag, startPoint x: 627, startPoint y: 160, endPoint x: 1018, endPoint y: 163, distance: 390.2
click at [1018, 171] on p "Tētis, nāc uz koncertu! Uzruna ir izveidota gramatiski pareizi." at bounding box center [985, 181] width 717 height 20
drag, startPoint x: 624, startPoint y: 356, endPoint x: 682, endPoint y: 362, distance: 59.1
click at [682, 362] on div "Slēpties - vārdā ir viens piedēklis." at bounding box center [1035, 386] width 834 height 51
click at [762, 441] on p "Patiess" at bounding box center [1034, 451] width 793 height 21
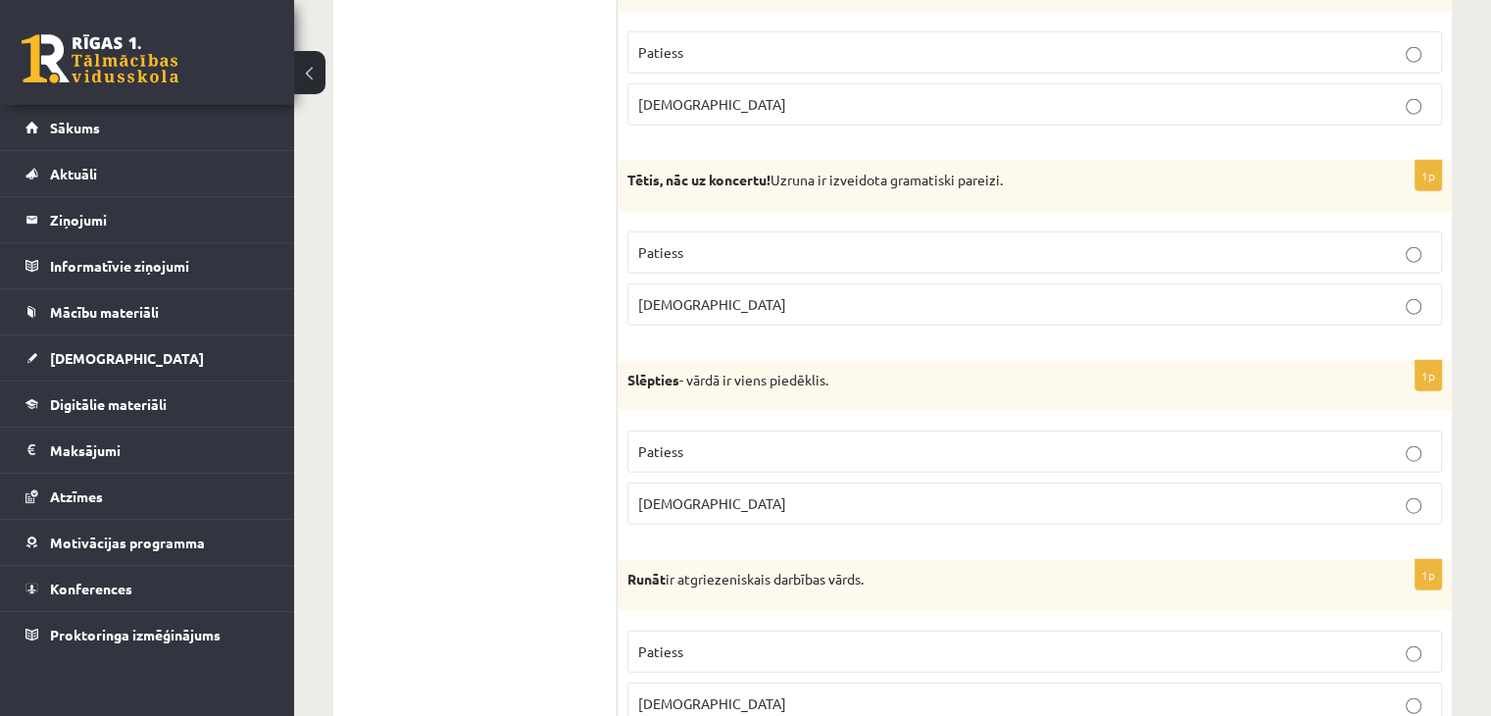
click at [881, 294] on p "Aplams" at bounding box center [1034, 304] width 793 height 21
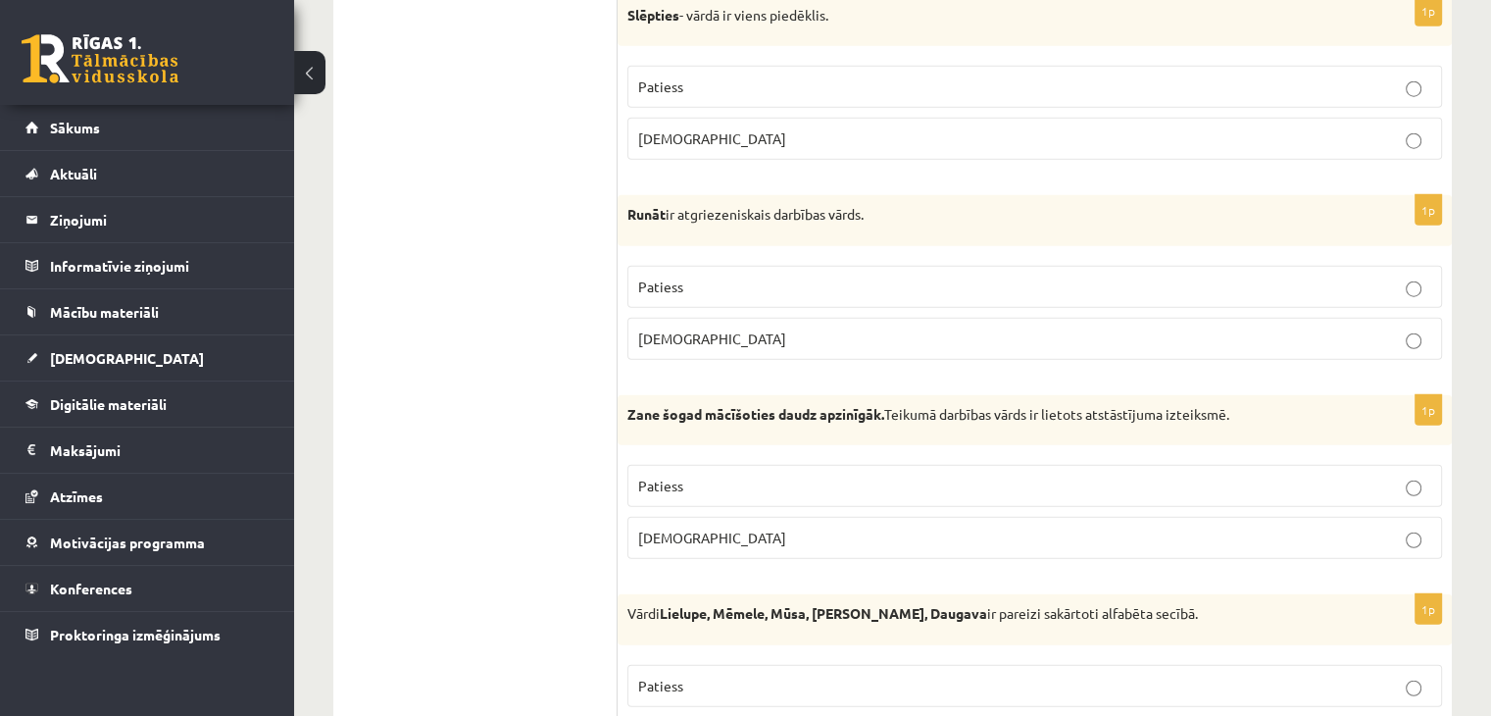
scroll to position [5044, 0]
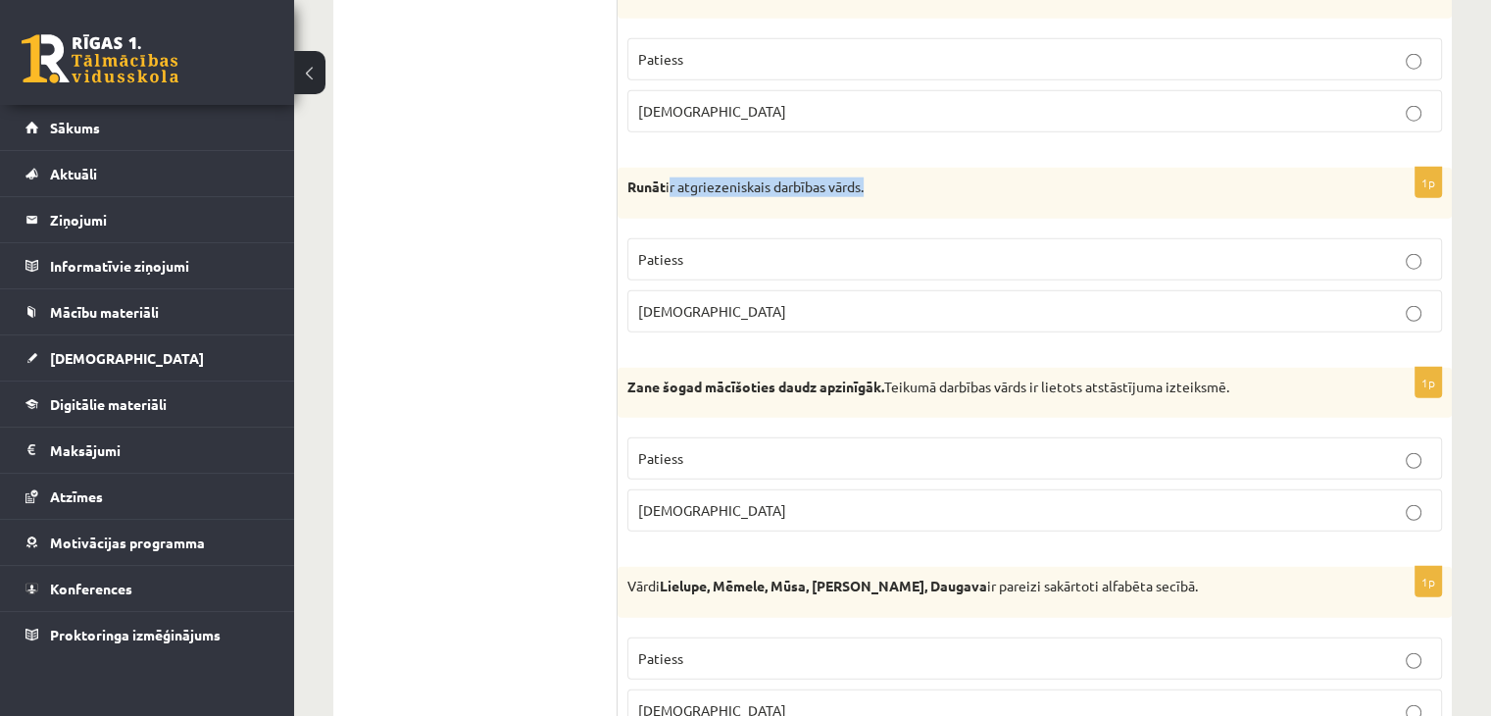
drag, startPoint x: 675, startPoint y: 165, endPoint x: 877, endPoint y: 167, distance: 202.0
click at [877, 177] on p "Runāt ir atgriezeniskais darbības vārds." at bounding box center [985, 187] width 717 height 20
drag, startPoint x: 877, startPoint y: 168, endPoint x: 686, endPoint y: 170, distance: 190.2
click at [686, 177] on p "Runāt ir atgriezeniskais darbības vārds." at bounding box center [985, 187] width 717 height 20
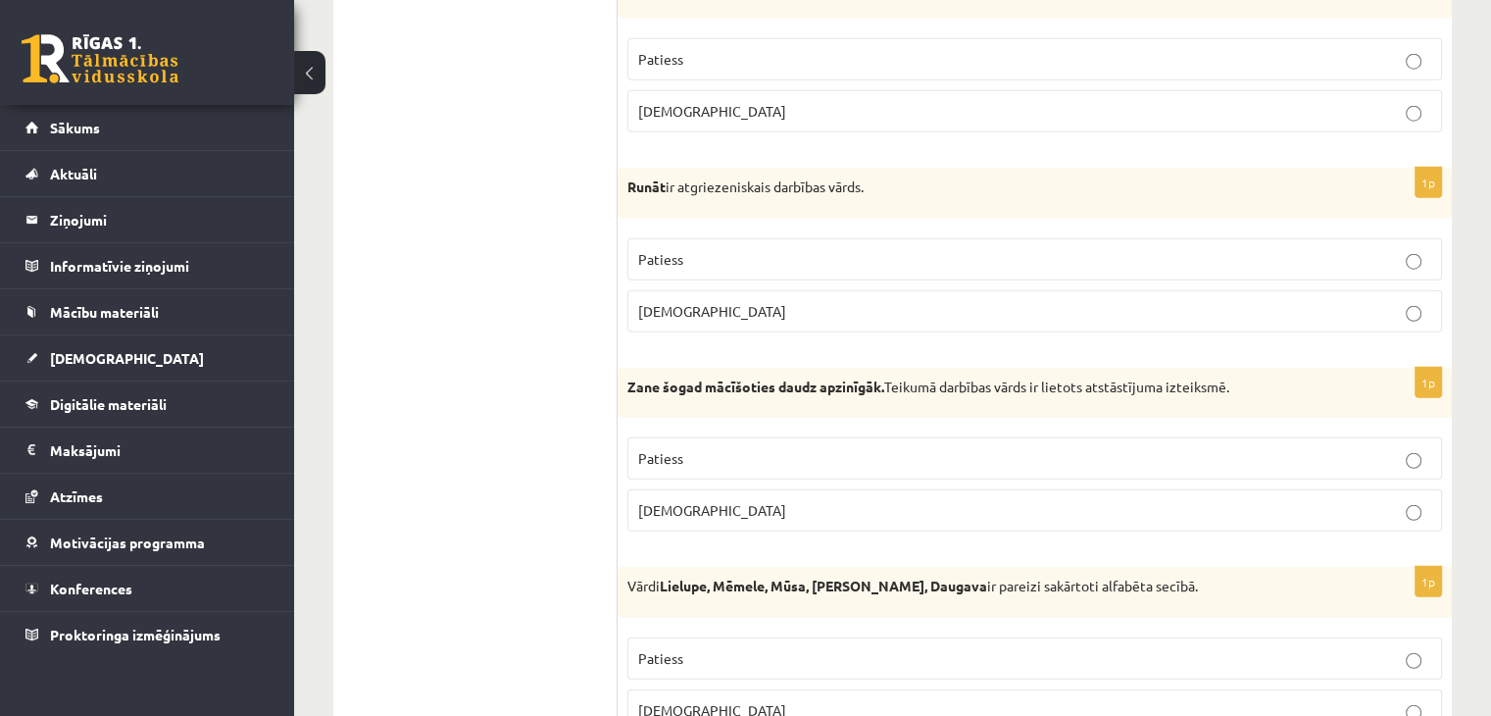
click at [690, 249] on p "Patiess" at bounding box center [1034, 259] width 793 height 21
drag, startPoint x: 628, startPoint y: 166, endPoint x: 665, endPoint y: 174, distance: 37.1
click at [665, 174] on div "Runāt ir atgriezeniskais darbības vārds." at bounding box center [1035, 193] width 834 height 51
click at [913, 315] on fieldset "Patiess Aplams" at bounding box center [1034, 283] width 815 height 110
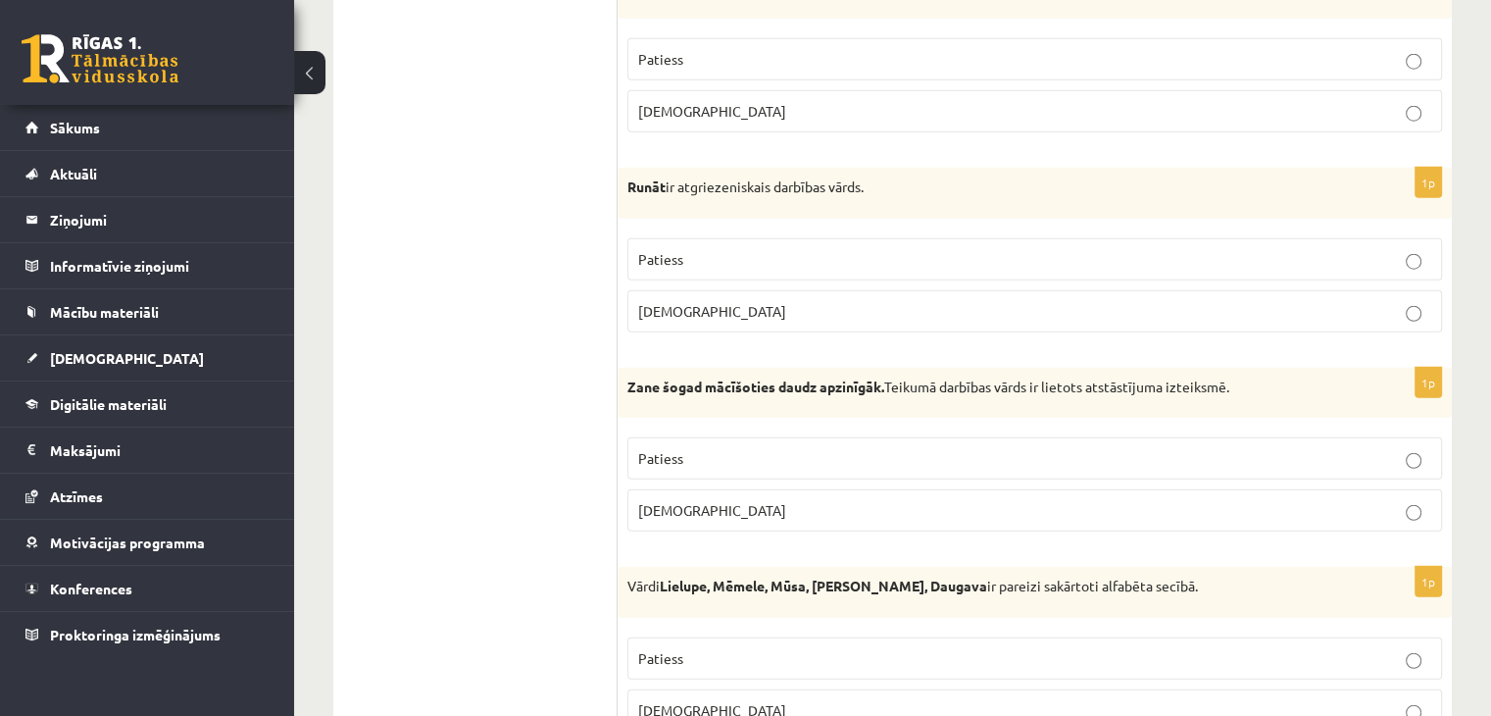
click at [773, 307] on label "Aplams" at bounding box center [1034, 311] width 815 height 42
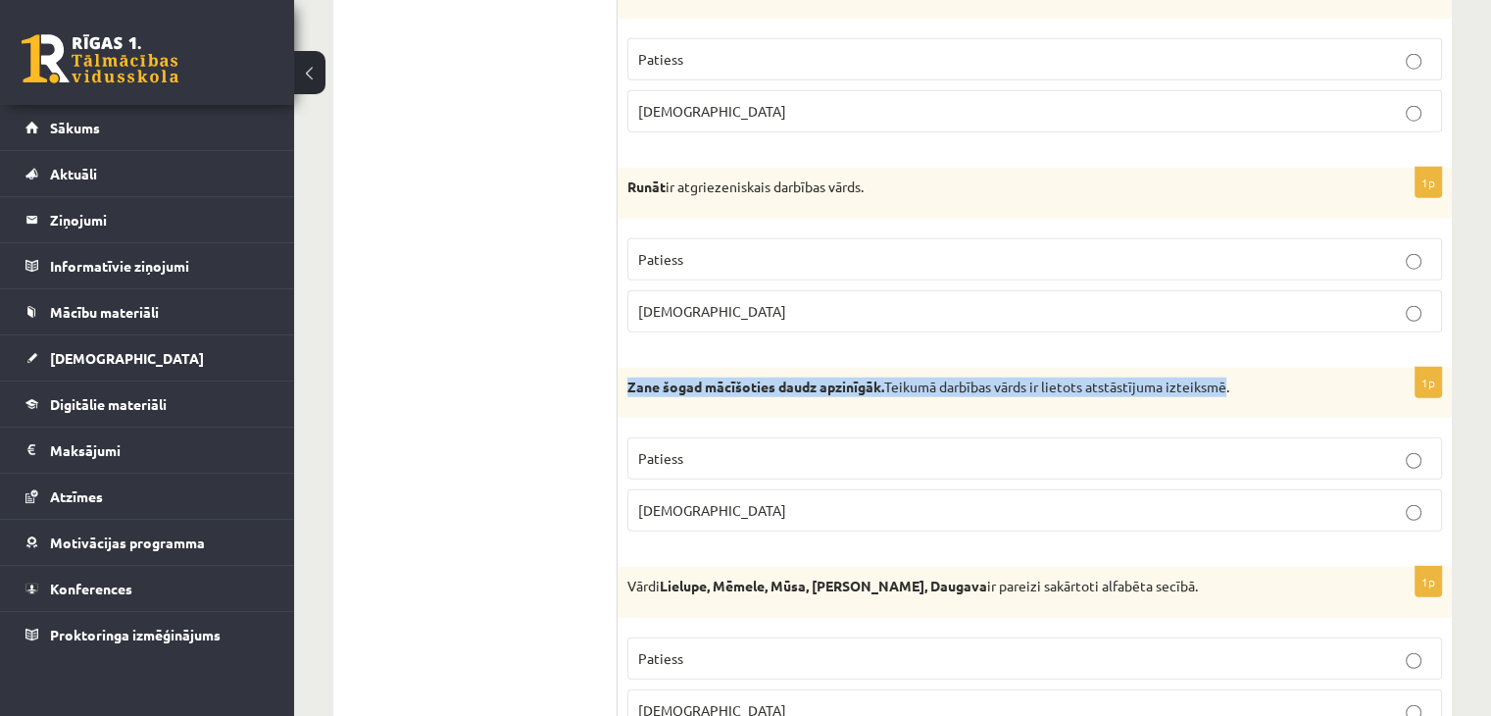
drag, startPoint x: 625, startPoint y: 369, endPoint x: 1223, endPoint y: 371, distance: 598.1
click at [1222, 371] on div "Zane šogad mācīšoties daudz apzinīgāk. Teikumā darbības vārds ir lietots atstās…" at bounding box center [1035, 393] width 834 height 51
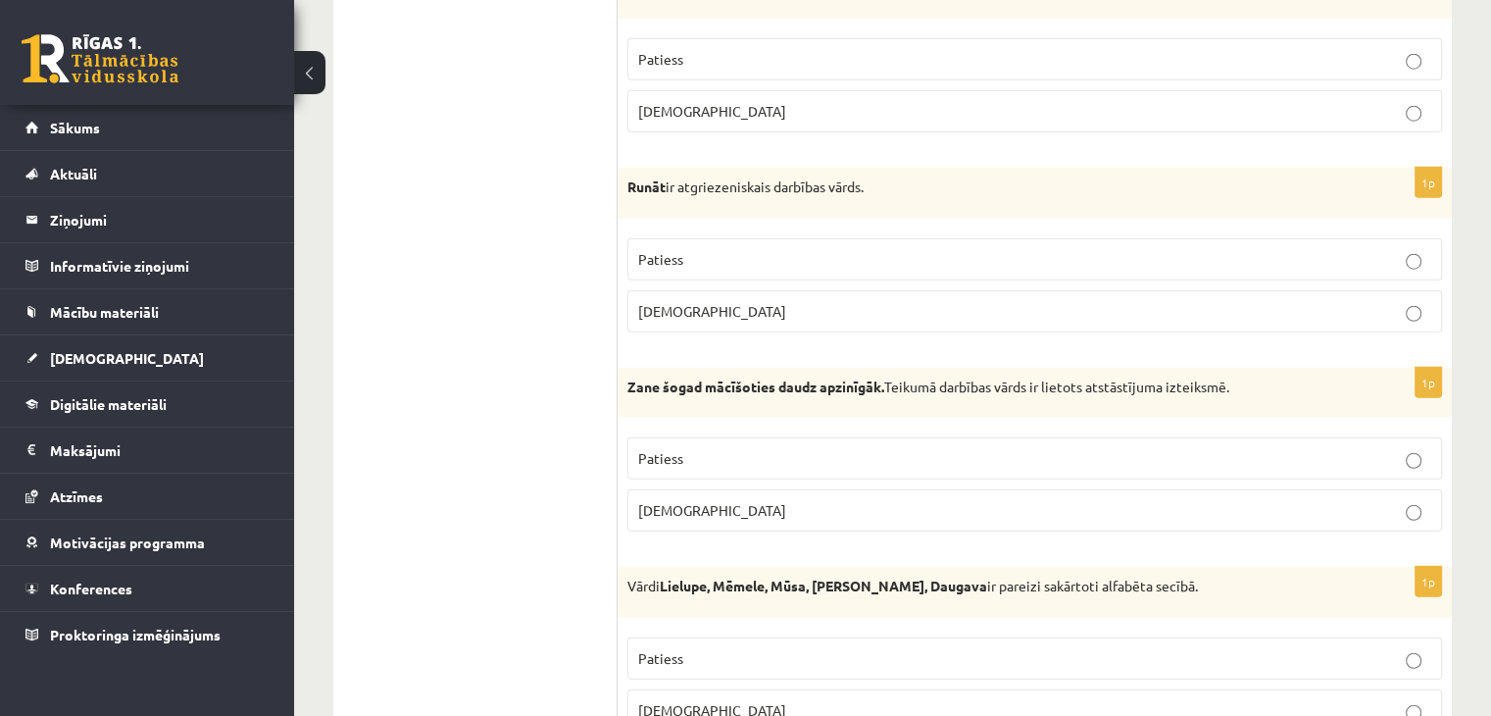
click at [1232, 377] on p "Zane šogad mācīšoties daudz apzinīgāk. Teikumā darbības vārds ir lietots atstās…" at bounding box center [985, 387] width 717 height 20
drag, startPoint x: 1248, startPoint y: 355, endPoint x: 625, endPoint y: 394, distance: 624.8
click at [625, 394] on div "Zane šogad mācīšoties daudz apzinīgāk. Teikumā darbības vārds ir lietots atstās…" at bounding box center [1035, 393] width 834 height 51
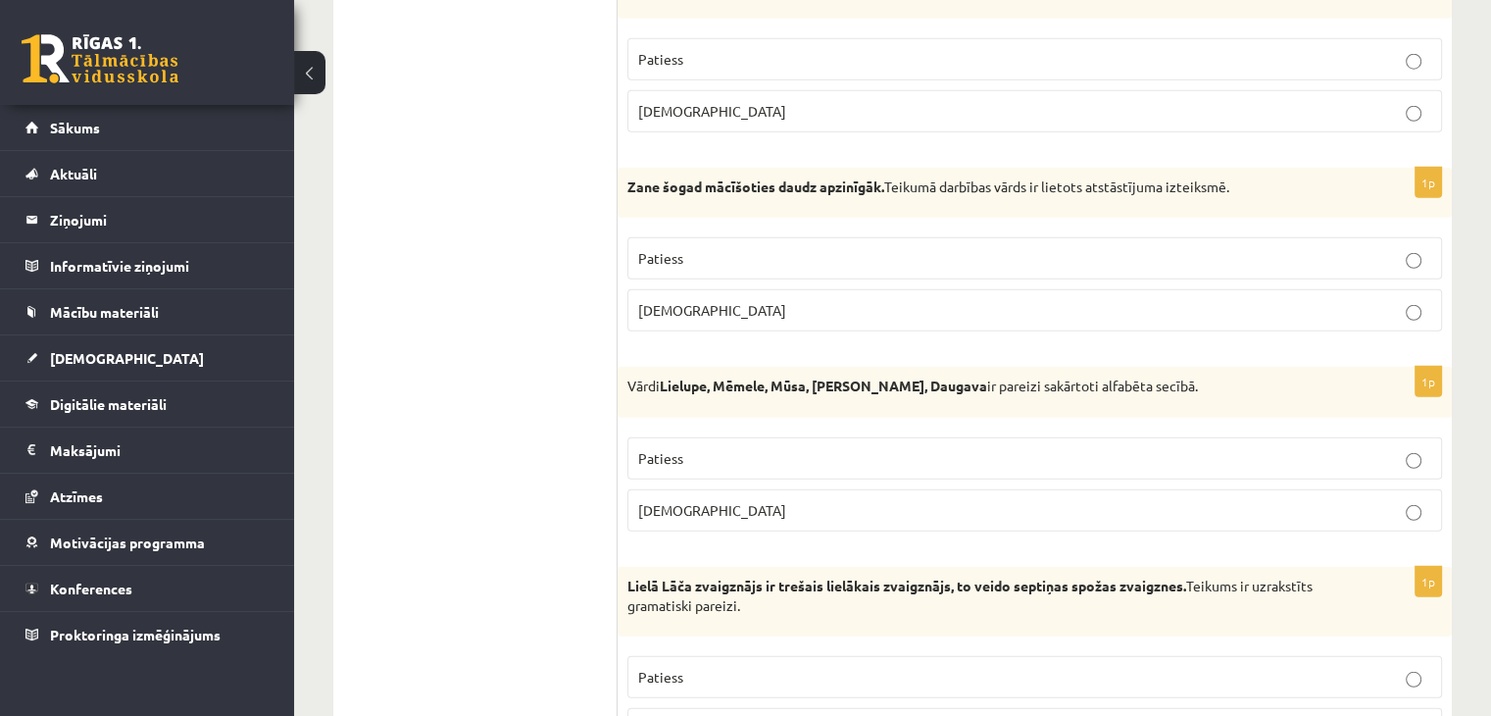
scroll to position [5338, 0]
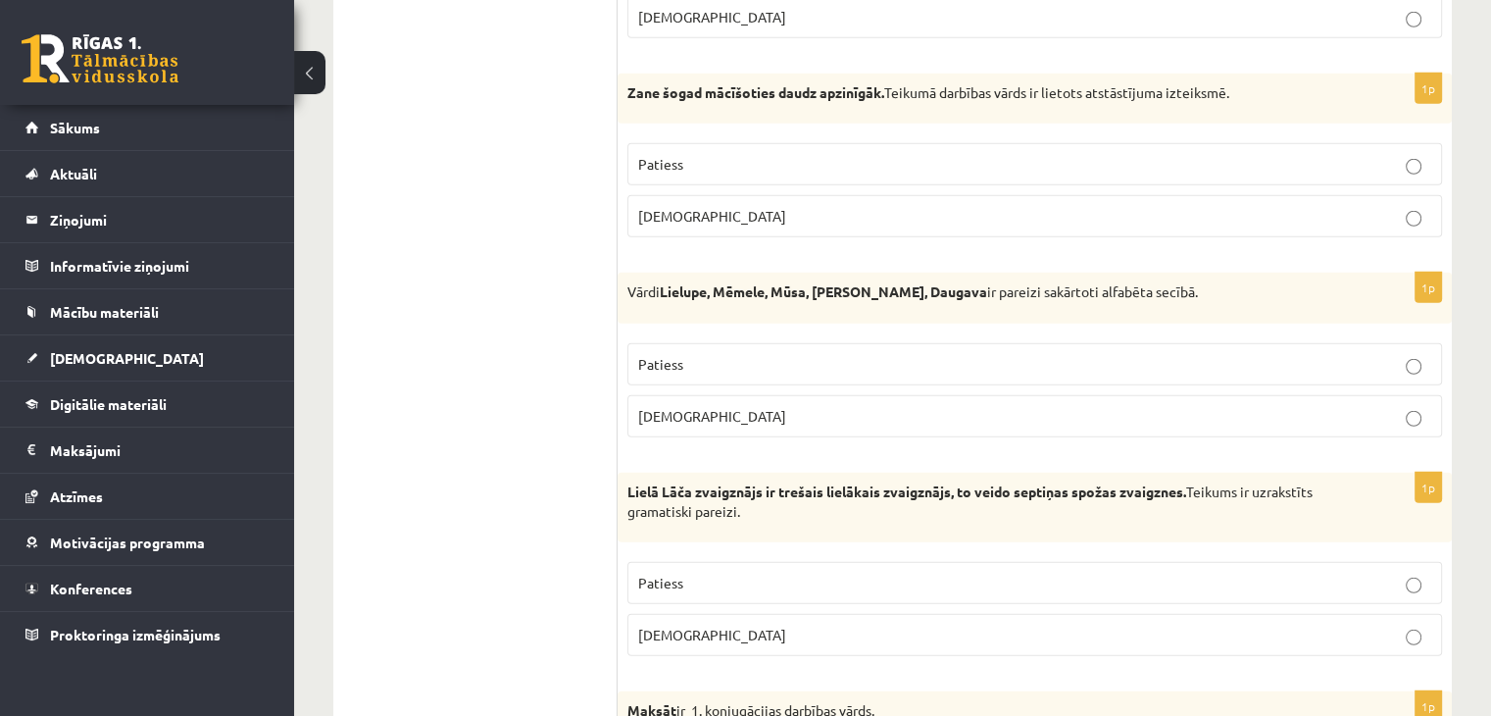
click at [945, 406] on p "Aplams" at bounding box center [1034, 416] width 793 height 21
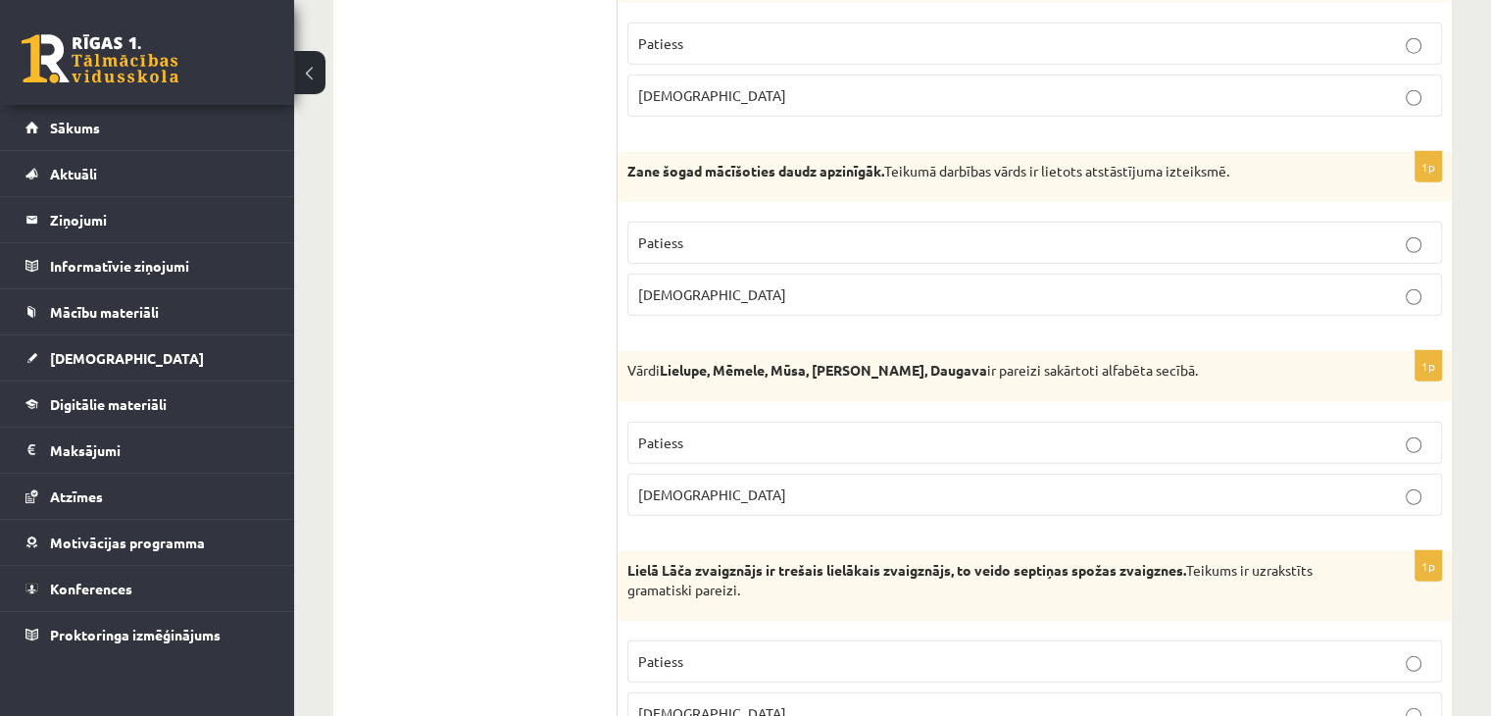
scroll to position [5240, 0]
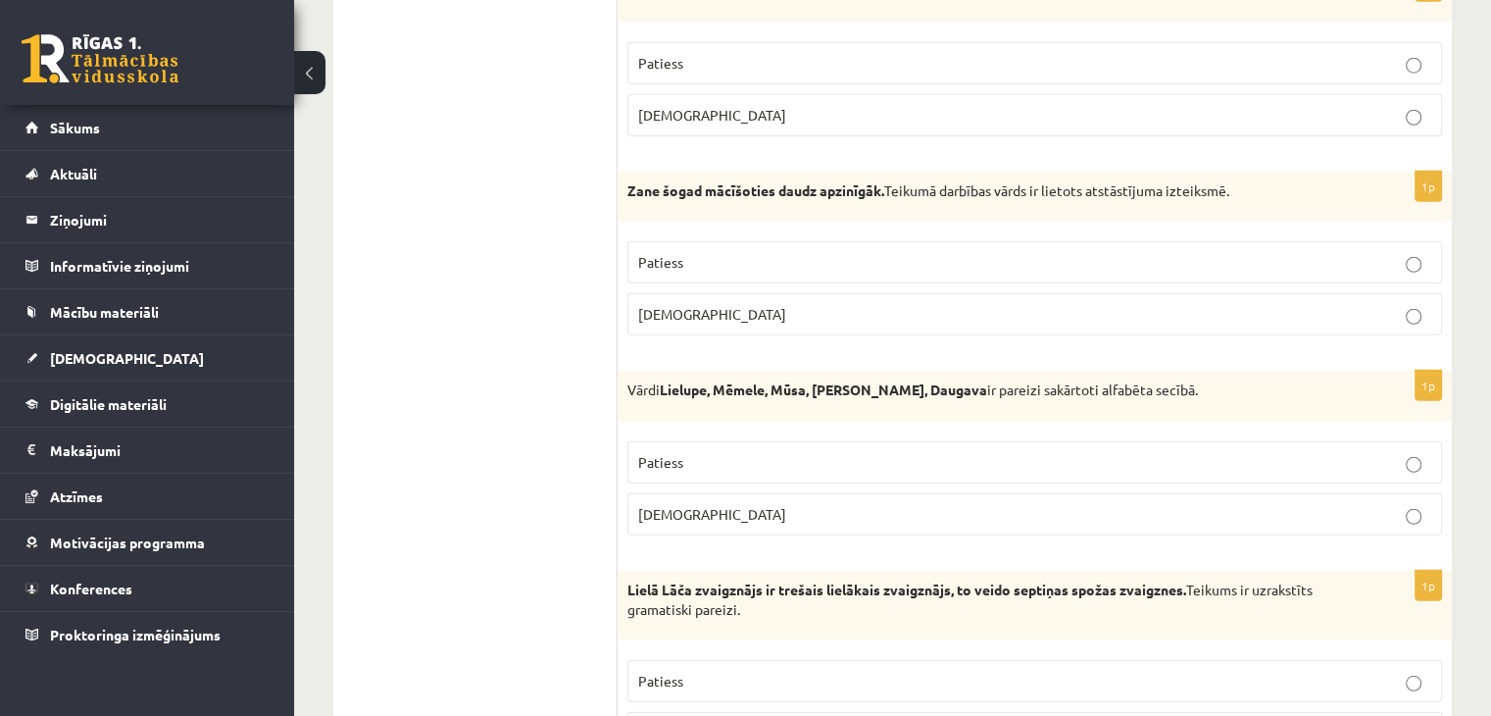
click at [696, 259] on label "Patiess" at bounding box center [1034, 262] width 815 height 42
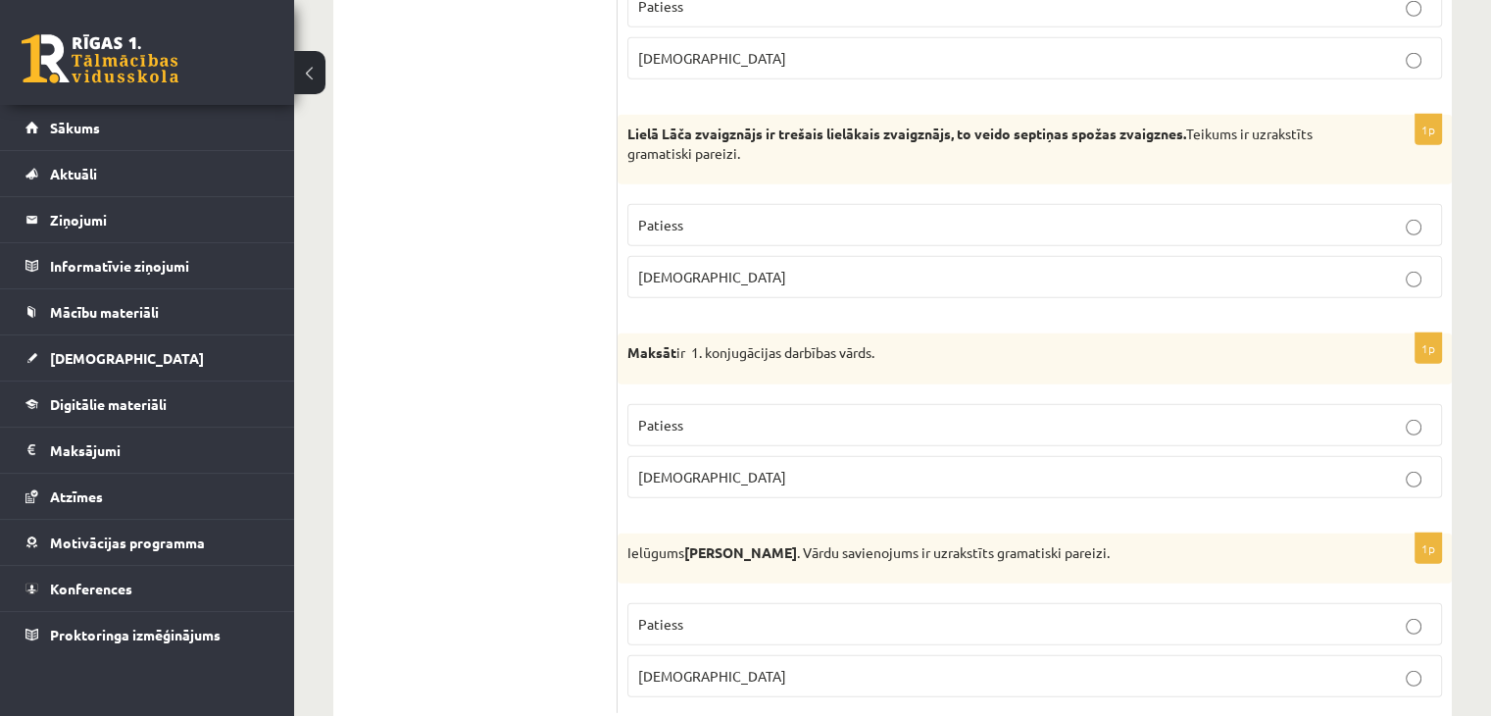
scroll to position [5731, 0]
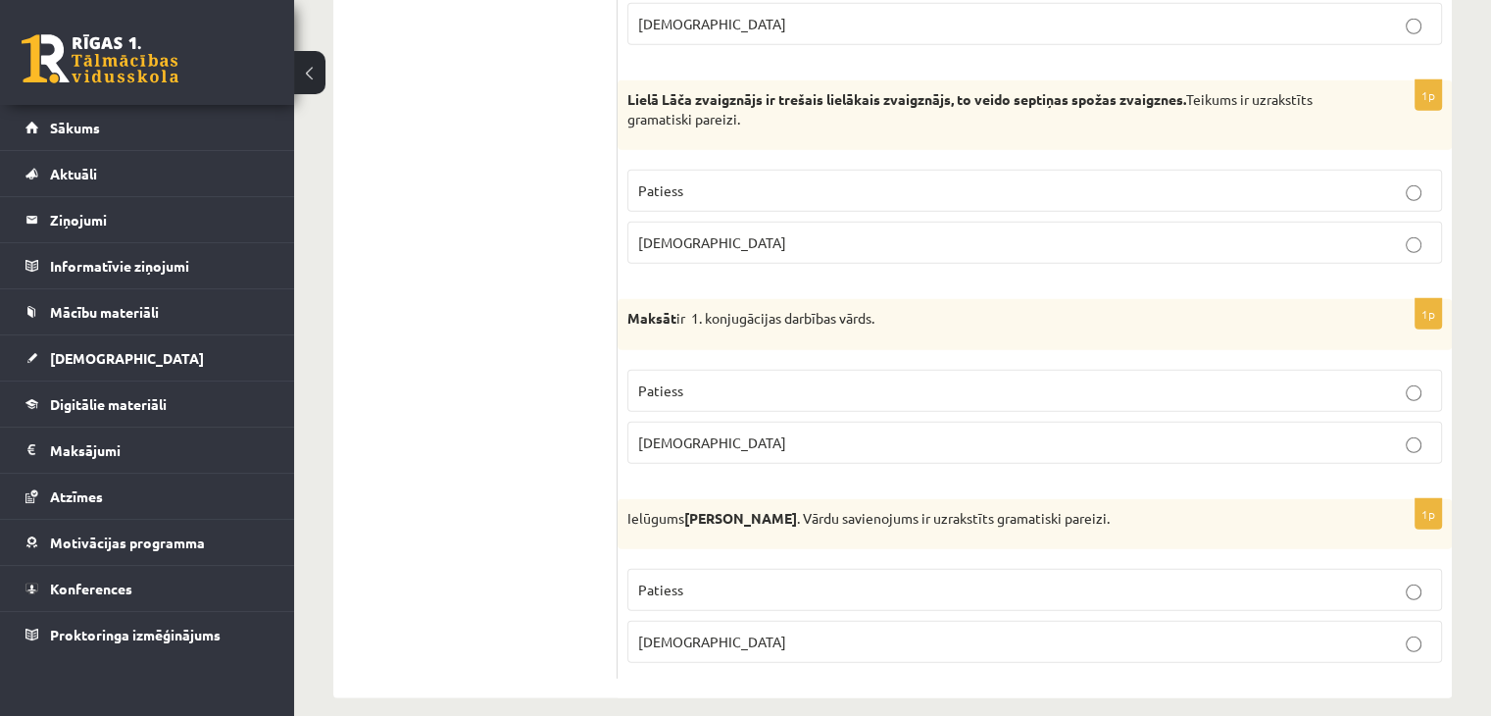
drag, startPoint x: 624, startPoint y: 75, endPoint x: 745, endPoint y: 100, distance: 124.0
click at [745, 100] on div "Lielā Lāča zvaigznājs ir trešais lielākais zvaigznājs, to veido septiņas spožas…" at bounding box center [1035, 115] width 834 height 70
click at [670, 433] on span "Aplams" at bounding box center [712, 442] width 148 height 18
click at [718, 180] on p "Patiess" at bounding box center [1034, 190] width 793 height 21
drag, startPoint x: 624, startPoint y: 493, endPoint x: 1127, endPoint y: 491, distance: 503.0
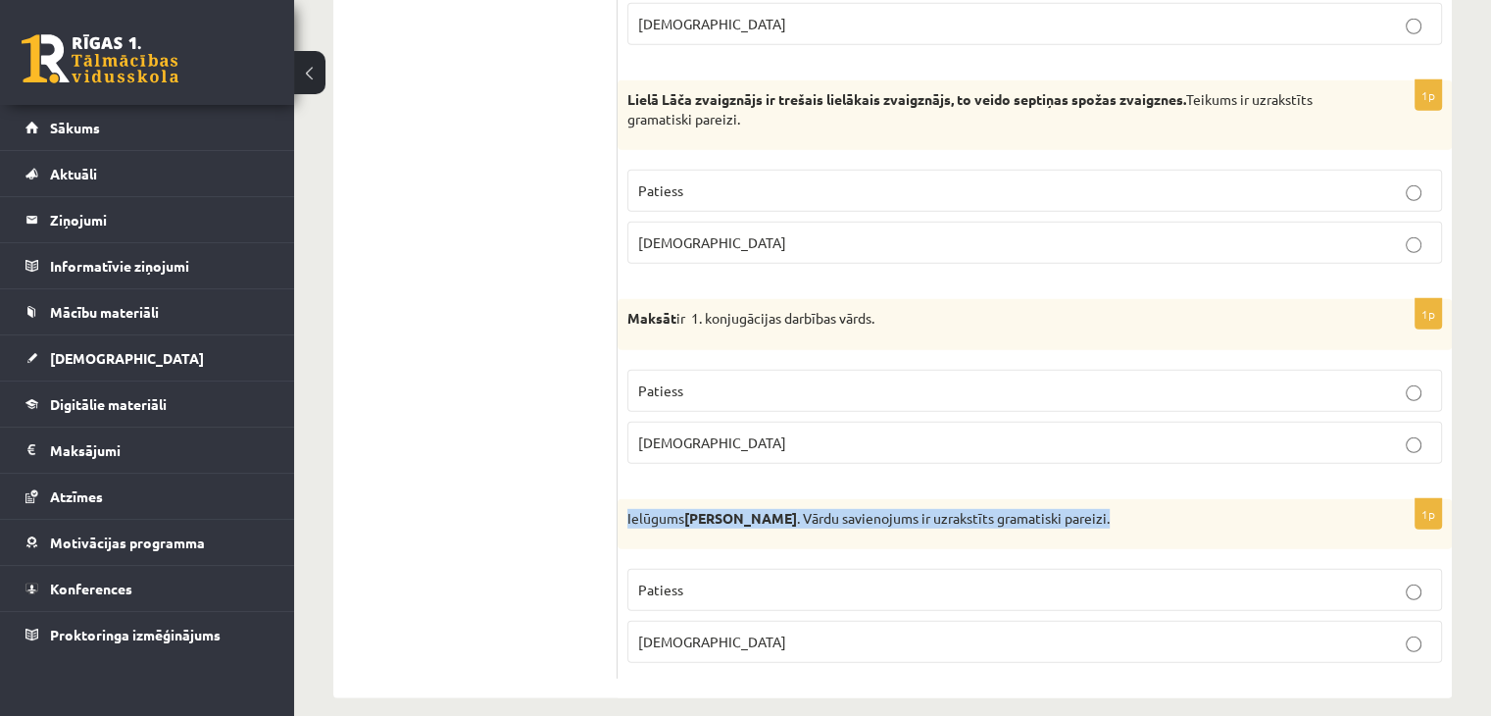
click at [1127, 499] on div "Ielūgums Vinsentam Grigus . Vārdu savienojums ir uzrakstīts gramatiski pareizi." at bounding box center [1035, 524] width 834 height 51
click at [690, 631] on p "Aplams" at bounding box center [1034, 641] width 793 height 21
click at [1032, 579] on p "Patiess" at bounding box center [1034, 589] width 793 height 21
click at [1013, 621] on label "Aplams" at bounding box center [1034, 642] width 815 height 42
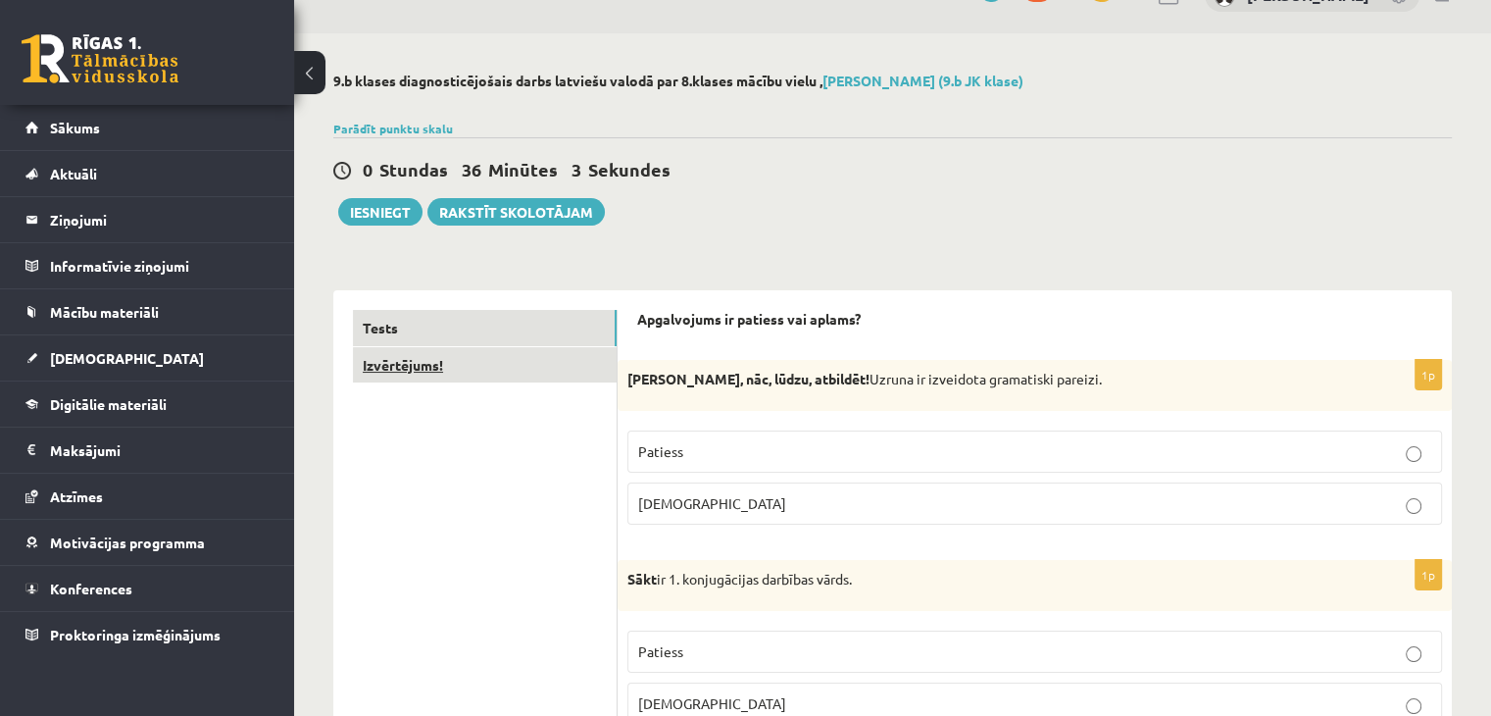
scroll to position [0, 0]
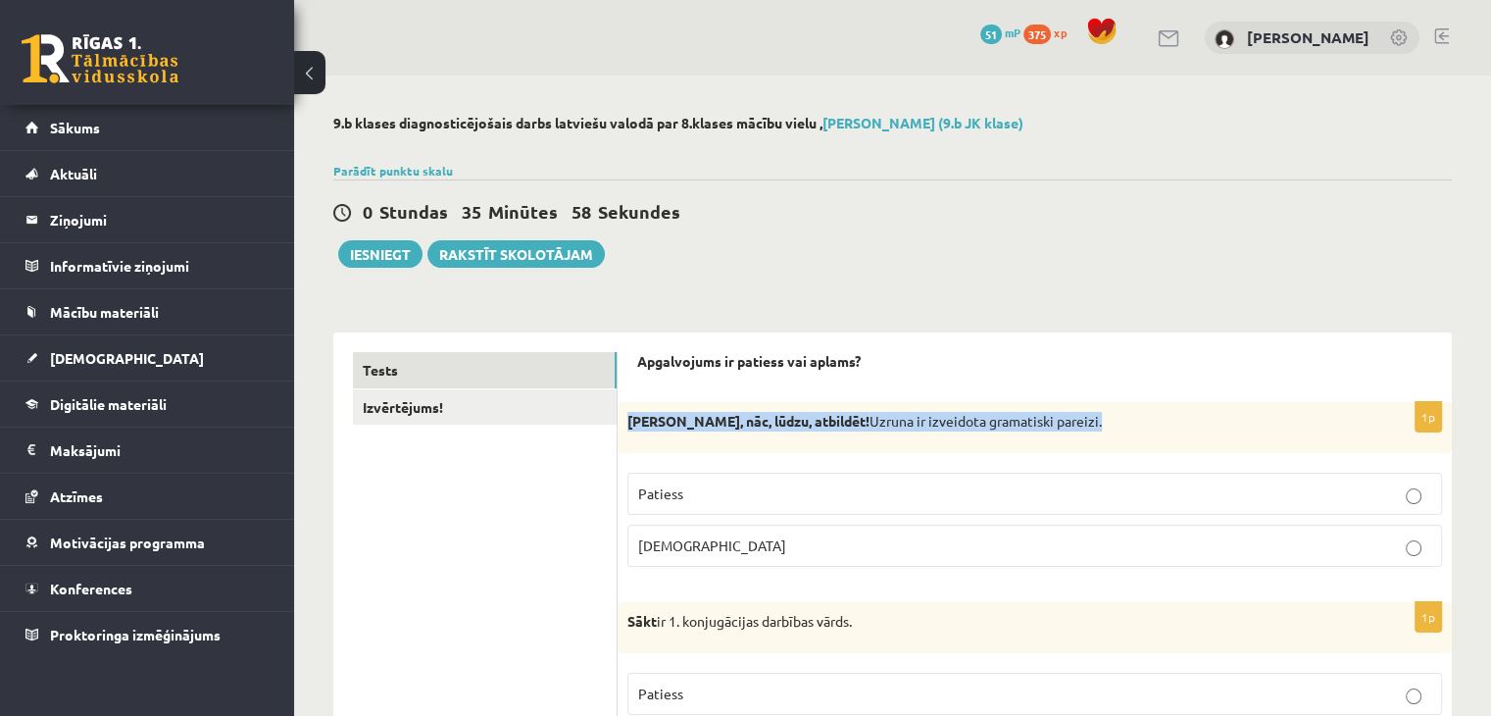
drag, startPoint x: 630, startPoint y: 423, endPoint x: 1114, endPoint y: 409, distance: 483.6
click at [1114, 409] on div "Normunds Bērz, nāc, lūdzu, atbildēt! Uzruna ir izveidota gramatiski pareizi." at bounding box center [1035, 427] width 834 height 51
drag, startPoint x: 866, startPoint y: 419, endPoint x: 1098, endPoint y: 423, distance: 232.4
click at [1098, 423] on p "Normunds Bērz, nāc, lūdzu, atbildēt! Uzruna ir izveidota gramatiski pareizi." at bounding box center [985, 422] width 717 height 20
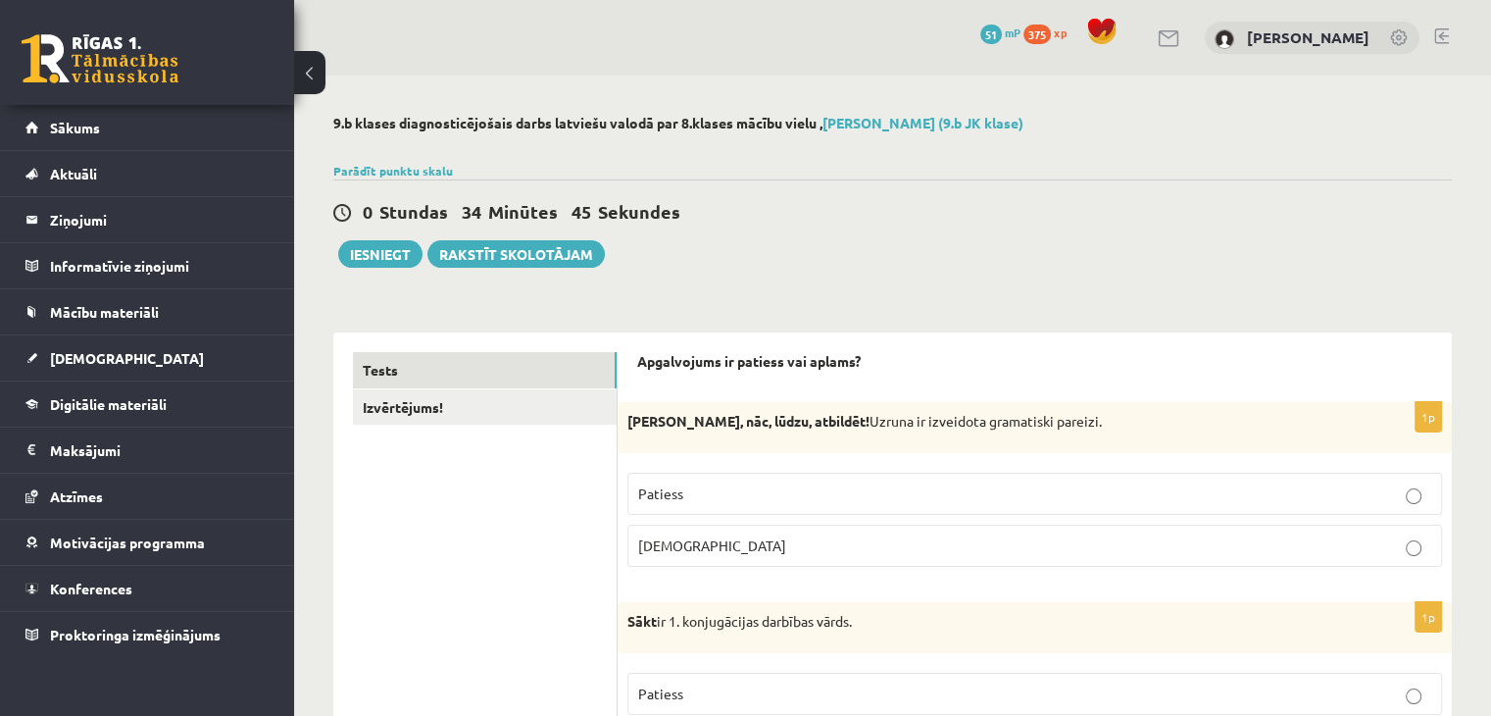
click at [824, 549] on p "Aplams" at bounding box center [1034, 545] width 793 height 21
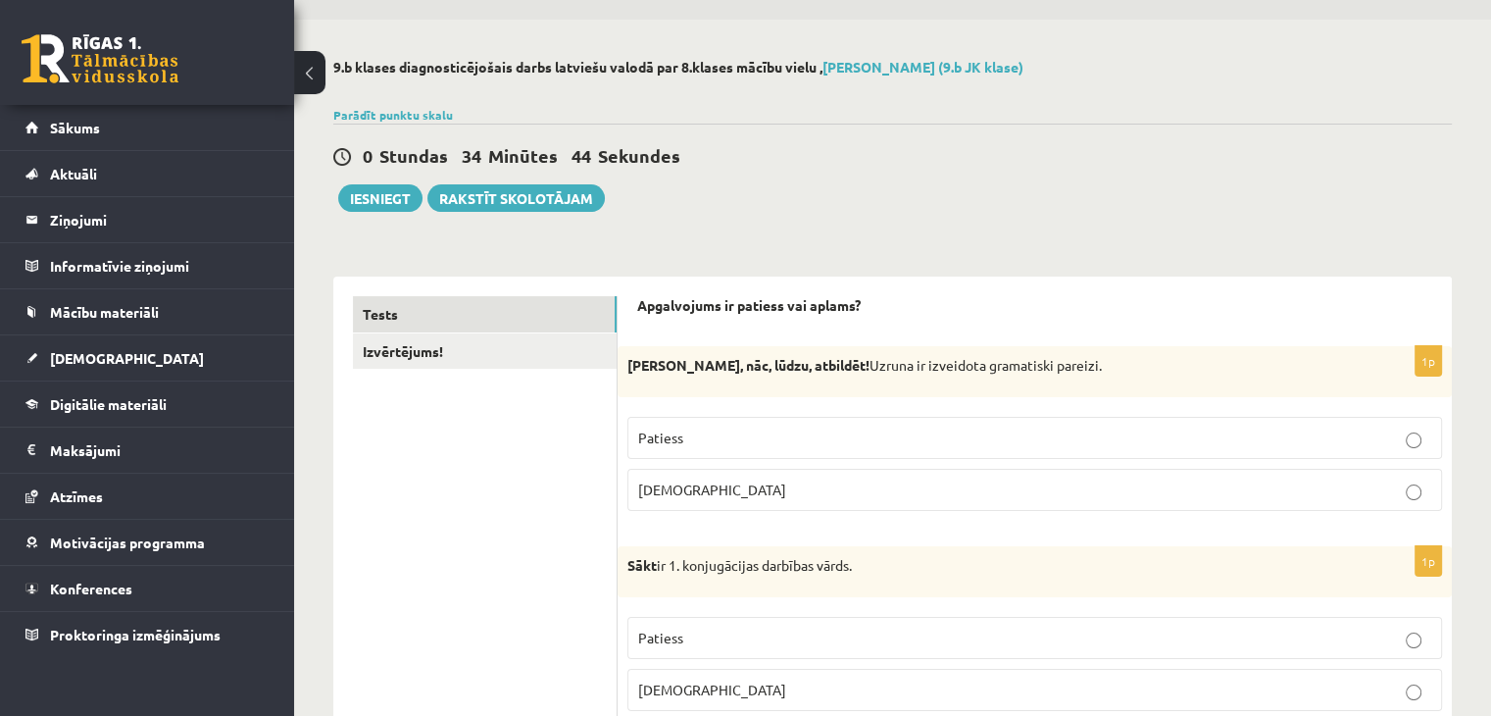
scroll to position [196, 0]
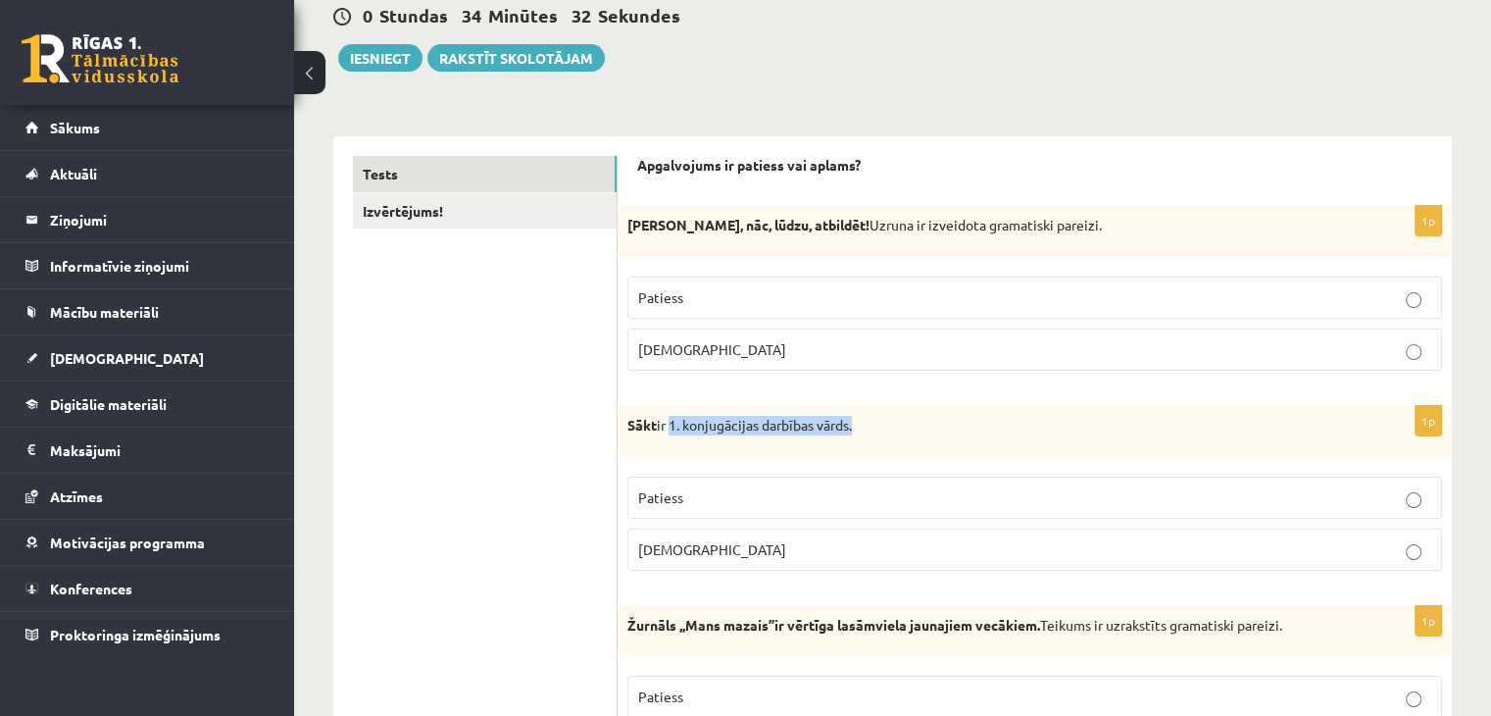
drag, startPoint x: 673, startPoint y: 424, endPoint x: 858, endPoint y: 422, distance: 185.3
click at [858, 422] on p "Sākt ir 1. konjugācijas darbības vārds." at bounding box center [985, 426] width 717 height 20
click at [978, 491] on p "Patiess" at bounding box center [1034, 497] width 793 height 21
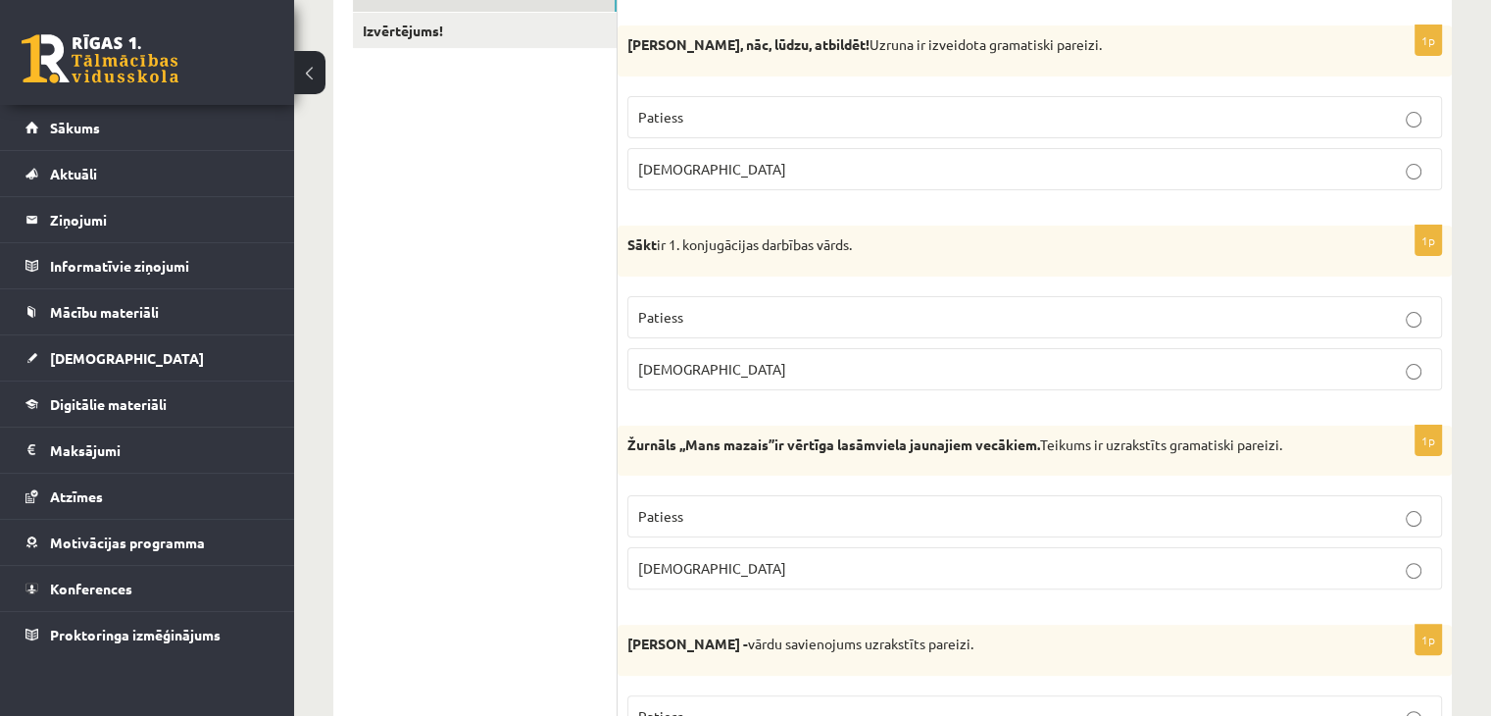
scroll to position [392, 0]
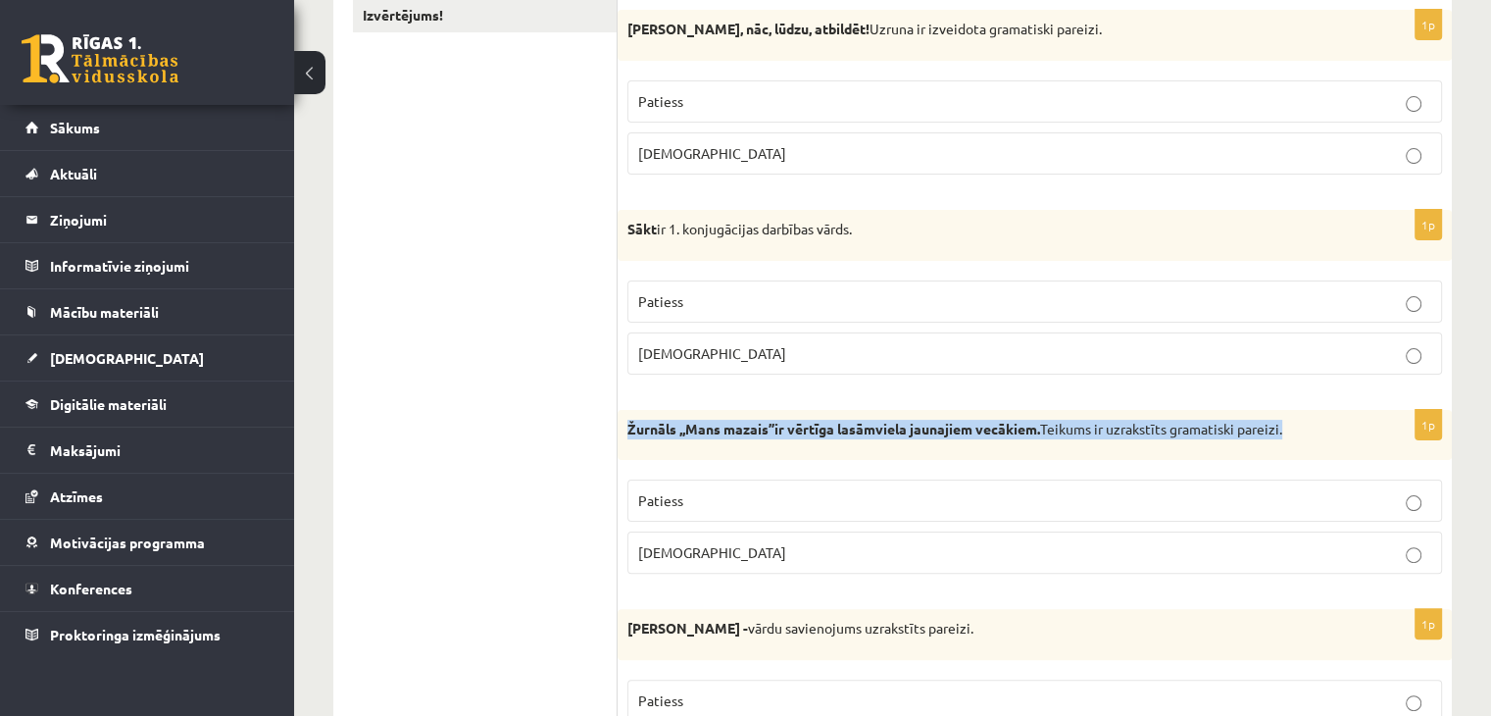
drag, startPoint x: 622, startPoint y: 426, endPoint x: 1296, endPoint y: 417, distance: 674.6
click at [1296, 417] on div "Žurnāls ,,Mans mazais’’ir vērtīga lasāmviela jaunajiem vecākiem. Teikums ir uzr…" at bounding box center [1035, 435] width 834 height 51
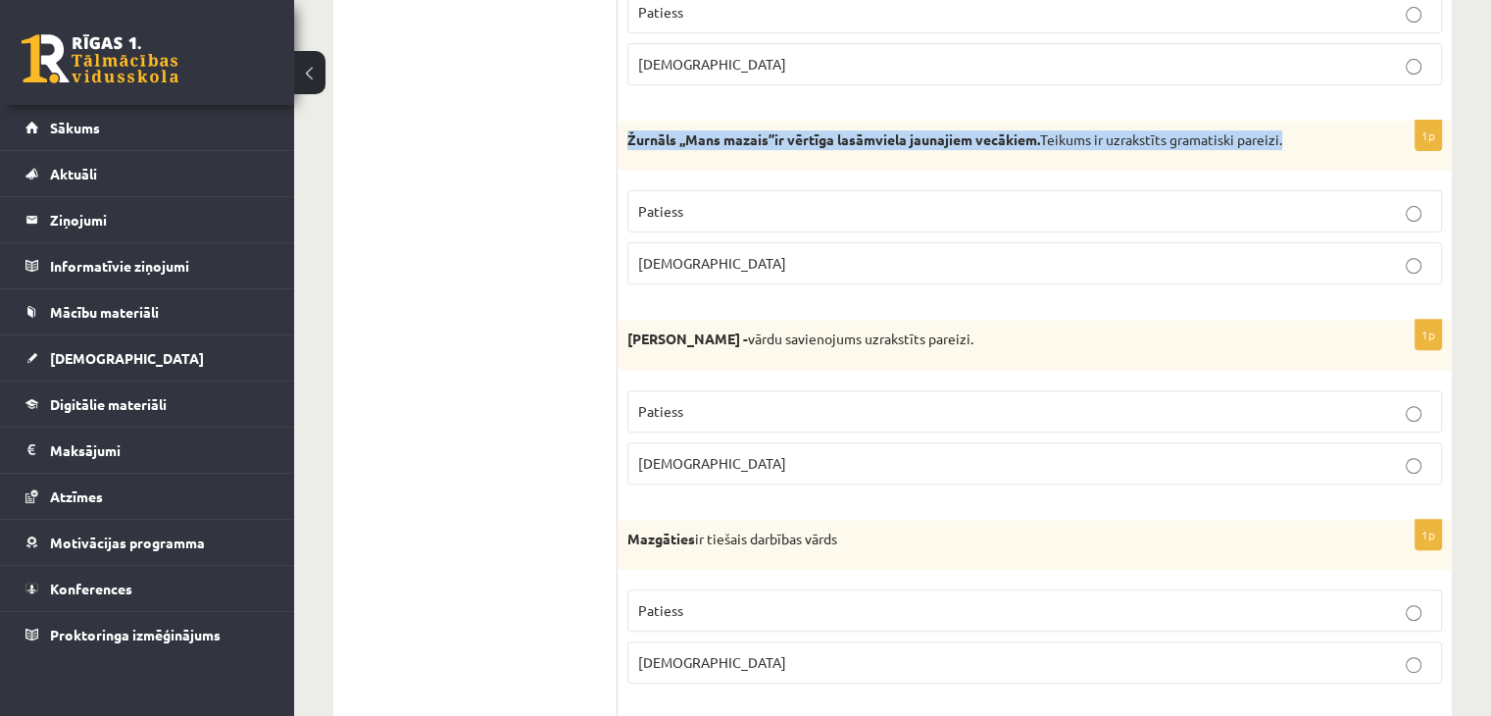
scroll to position [686, 0]
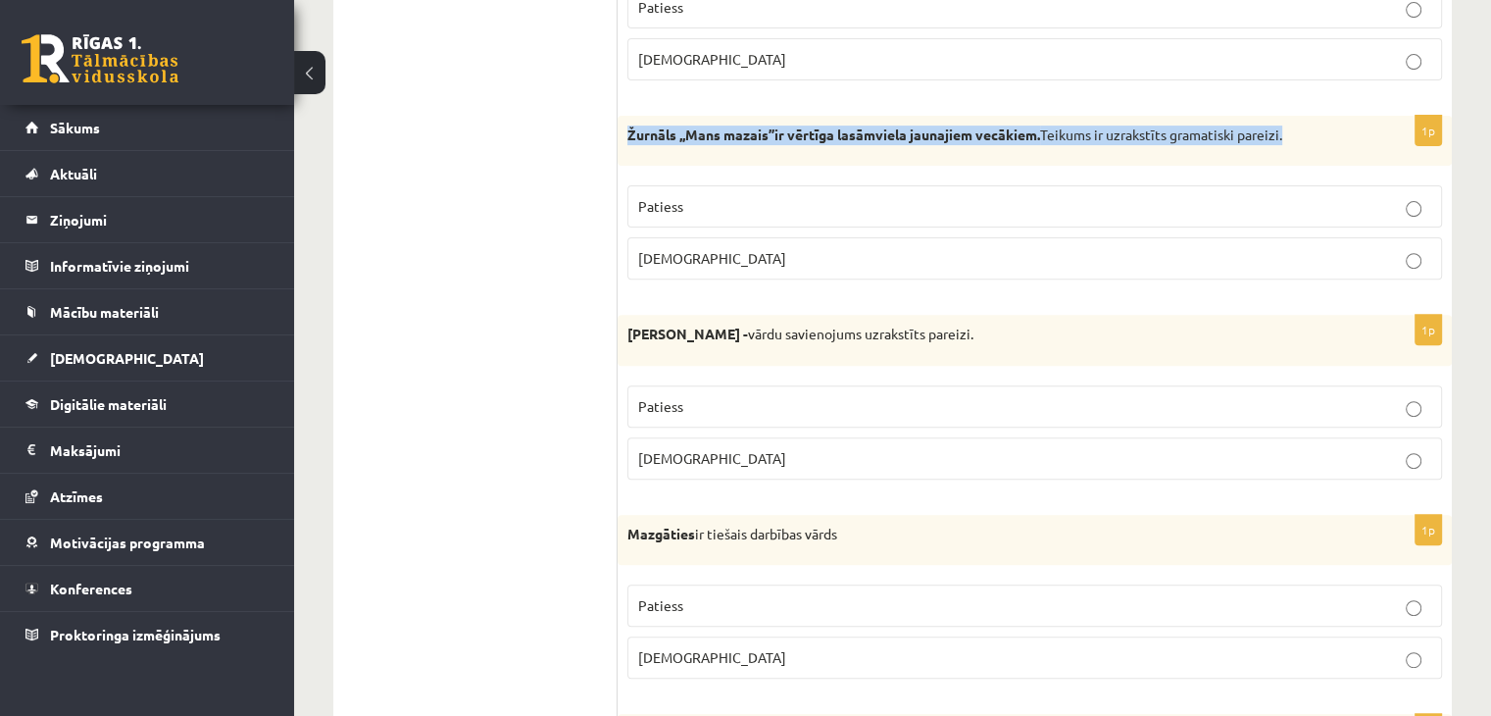
click at [767, 146] on div "Žurnāls ,,Mans mazais’’ir vērtīga lasāmviela jaunajiem vecākiem. Teikums ir uzr…" at bounding box center [1035, 141] width 834 height 51
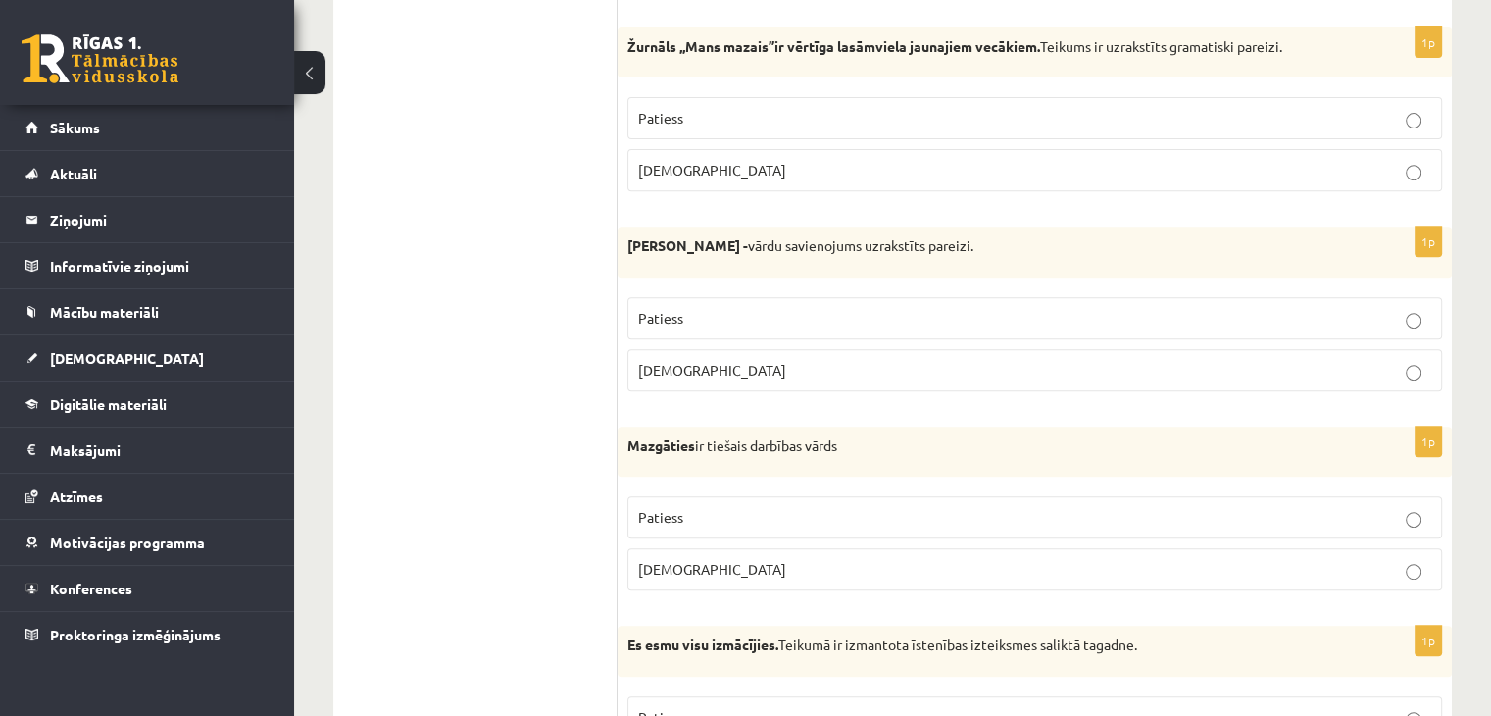
scroll to position [784, 0]
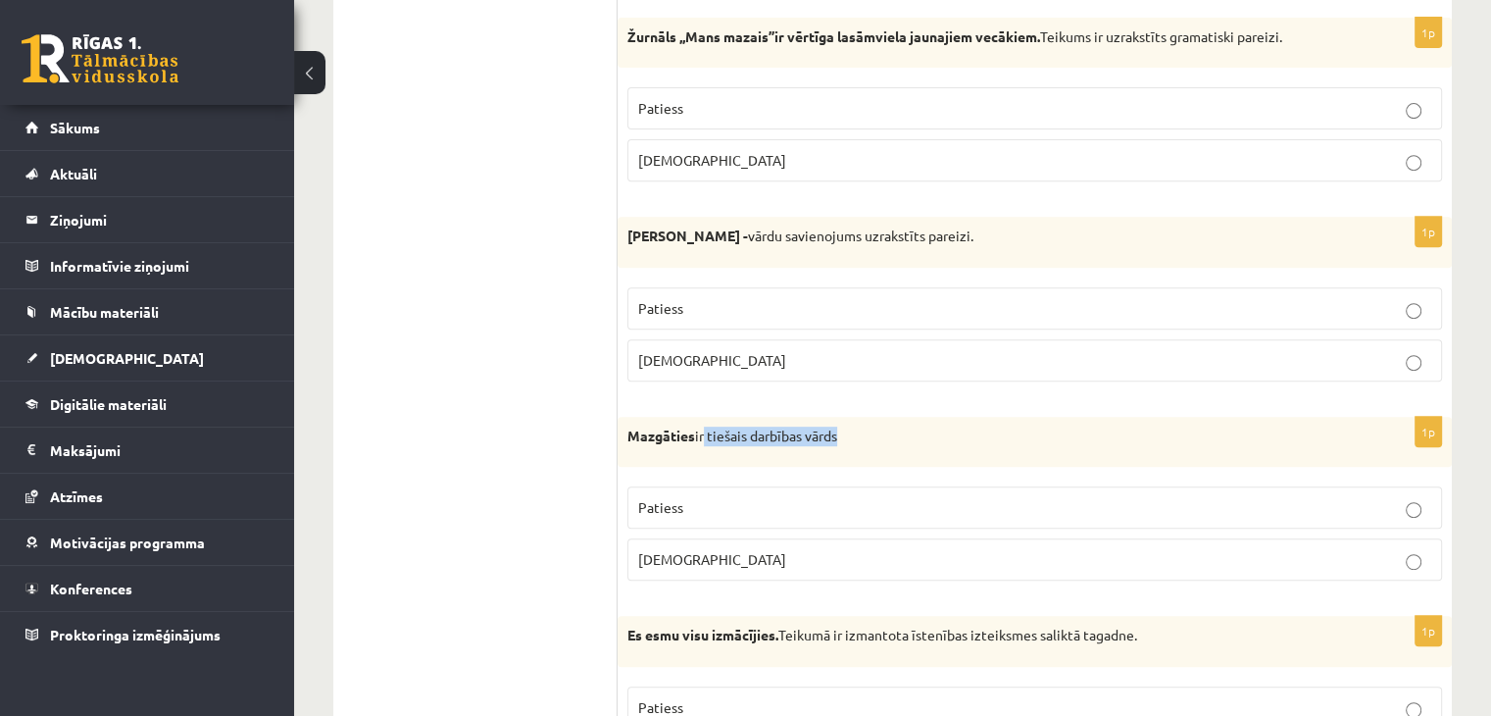
drag, startPoint x: 707, startPoint y: 428, endPoint x: 869, endPoint y: 433, distance: 161.8
click at [869, 433] on p "Mazgāties ir tiešais darbības vārds" at bounding box center [985, 436] width 717 height 20
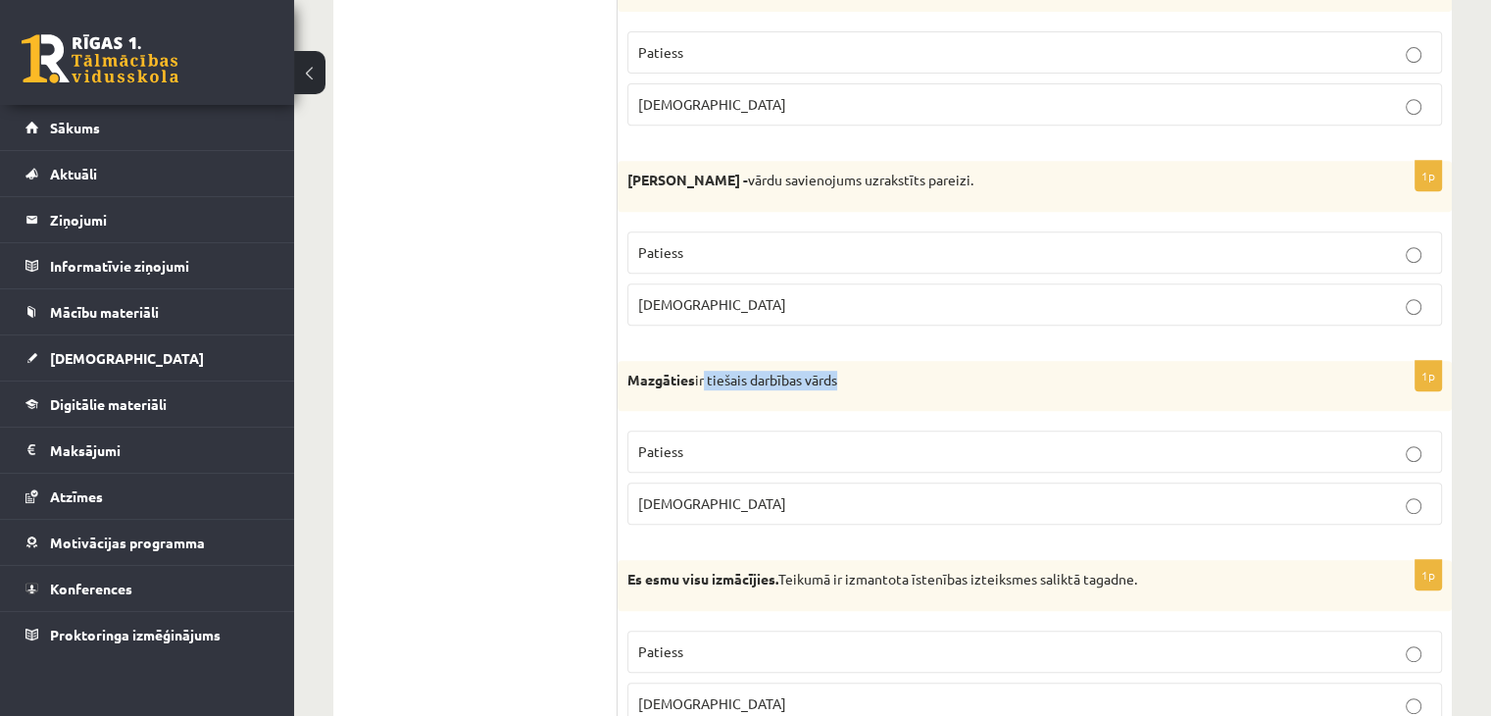
scroll to position [980, 0]
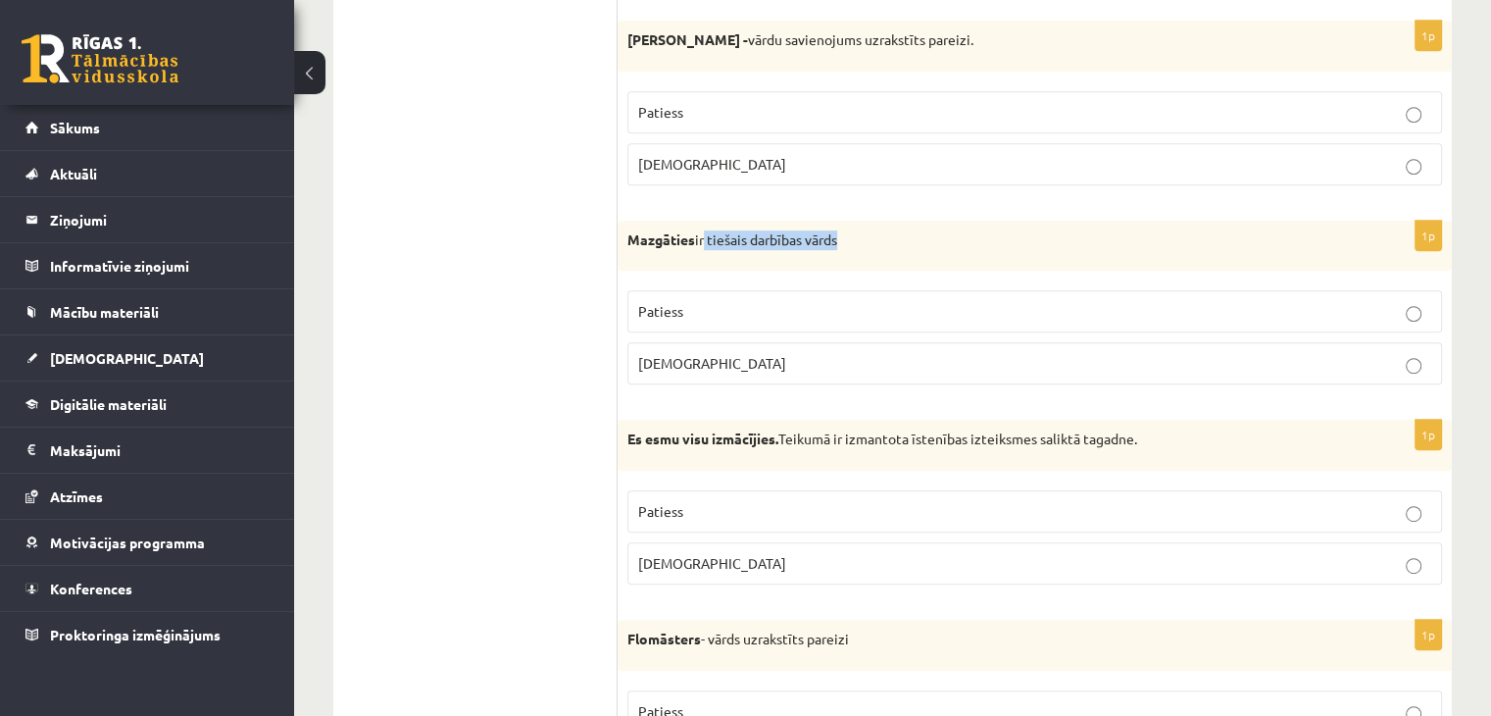
drag, startPoint x: 625, startPoint y: 435, endPoint x: 1215, endPoint y: 453, distance: 590.5
click at [1241, 458] on div "Es esmu visu izmācījies. Teikumā ir izmantota īstenības izteiksmes saliktā taga…" at bounding box center [1035, 445] width 834 height 51
drag, startPoint x: 628, startPoint y: 236, endPoint x: 871, endPoint y: 219, distance: 242.8
click at [871, 221] on div "Mazgāties ir tiešais darbības vārds" at bounding box center [1035, 246] width 834 height 51
drag, startPoint x: 831, startPoint y: 243, endPoint x: 898, endPoint y: 224, distance: 69.5
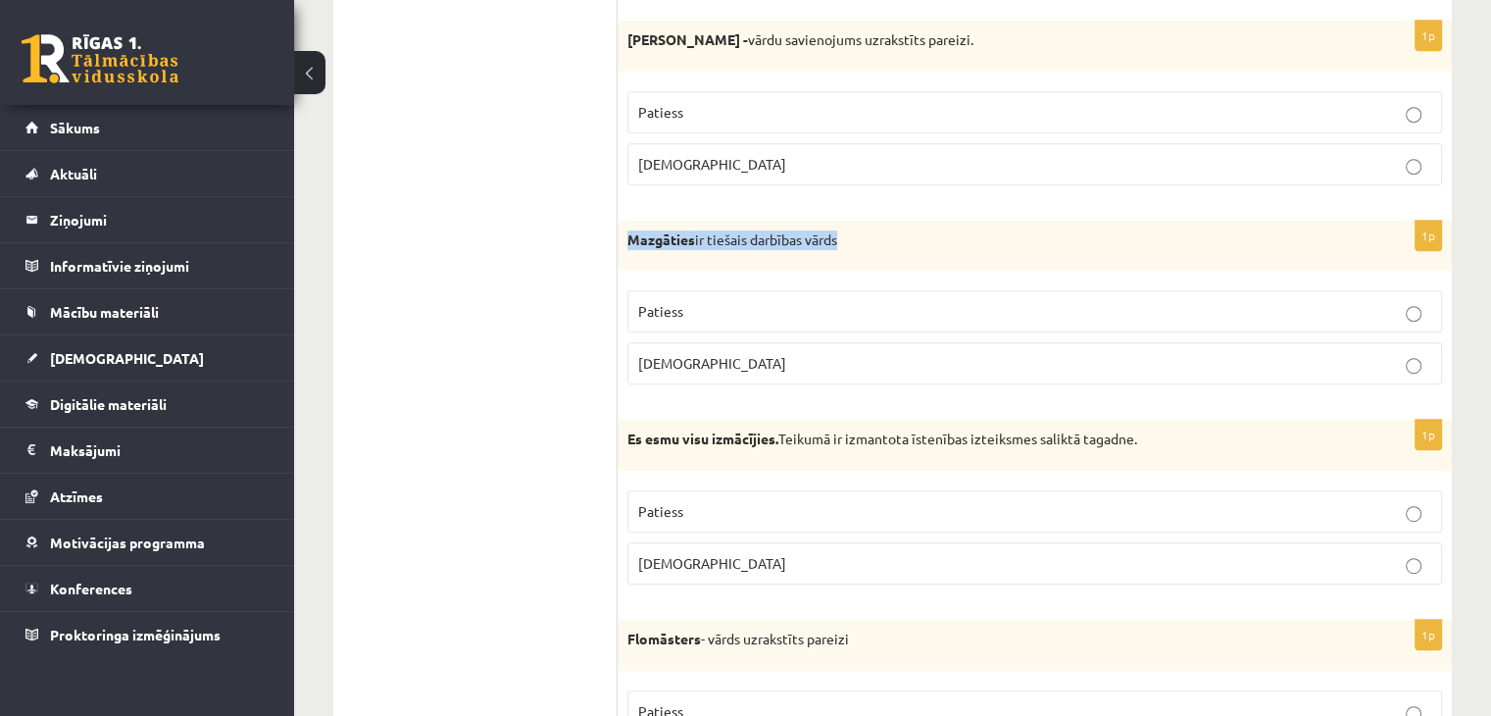
click at [898, 224] on div "Mazgāties ir tiešais darbības vārds" at bounding box center [1035, 246] width 834 height 51
click at [848, 233] on p "Mazgāties ir tiešais darbības vārds" at bounding box center [985, 240] width 717 height 20
drag, startPoint x: 848, startPoint y: 233, endPoint x: 712, endPoint y: 238, distance: 136.4
click at [712, 238] on p "Mazgāties ir tiešais darbības vārds" at bounding box center [985, 240] width 717 height 20
click at [747, 315] on p "Patiess" at bounding box center [1034, 311] width 793 height 21
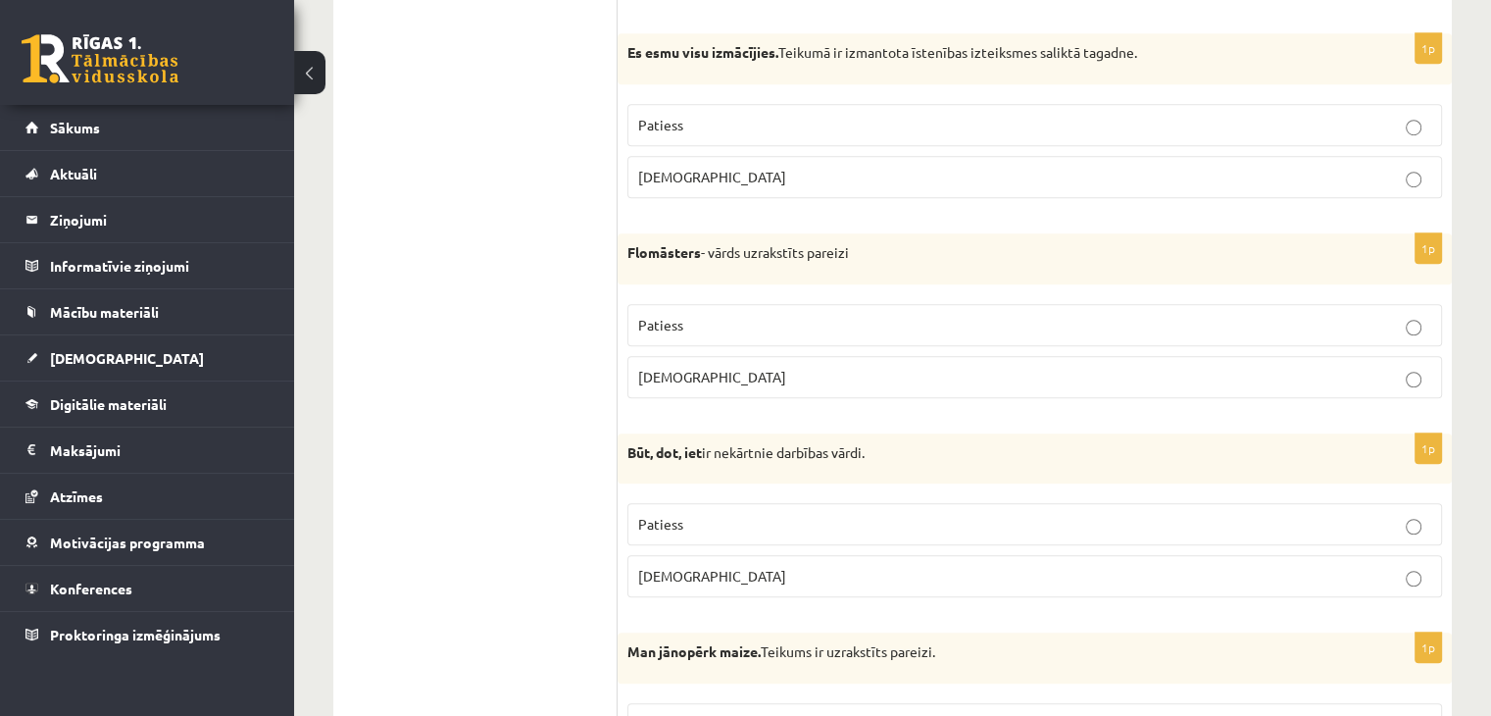
scroll to position [1373, 0]
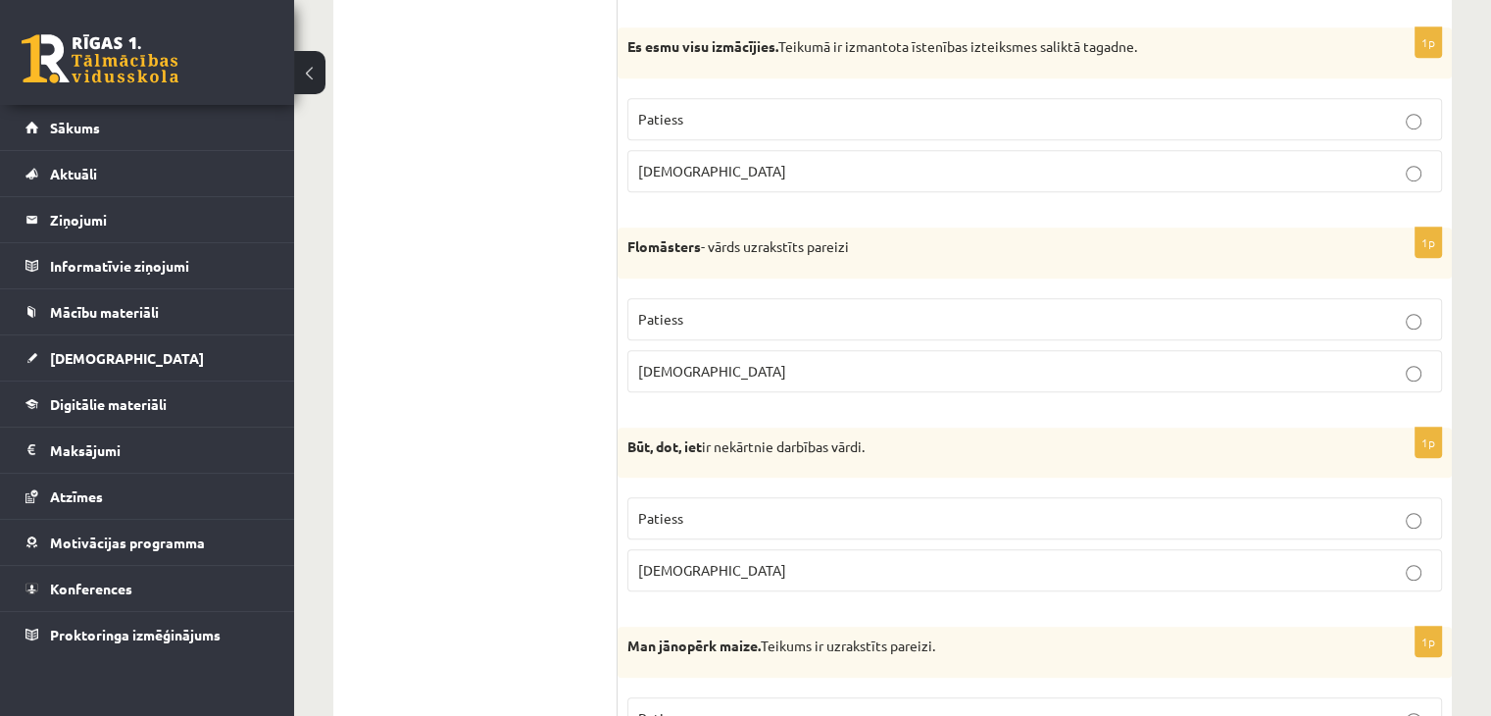
drag, startPoint x: 719, startPoint y: 439, endPoint x: 895, endPoint y: 442, distance: 176.5
click at [895, 442] on p "Būt, dot, iet ir nekārtnie darbības vārdi." at bounding box center [985, 447] width 717 height 20
click at [946, 430] on div "Būt, dot, iet ir nekārtnie darbības vārdi." at bounding box center [1035, 452] width 834 height 51
drag, startPoint x: 882, startPoint y: 441, endPoint x: 623, endPoint y: 441, distance: 259.8
click at [623, 441] on div "Būt, dot, iet ir nekārtnie darbības vārdi." at bounding box center [1035, 452] width 834 height 51
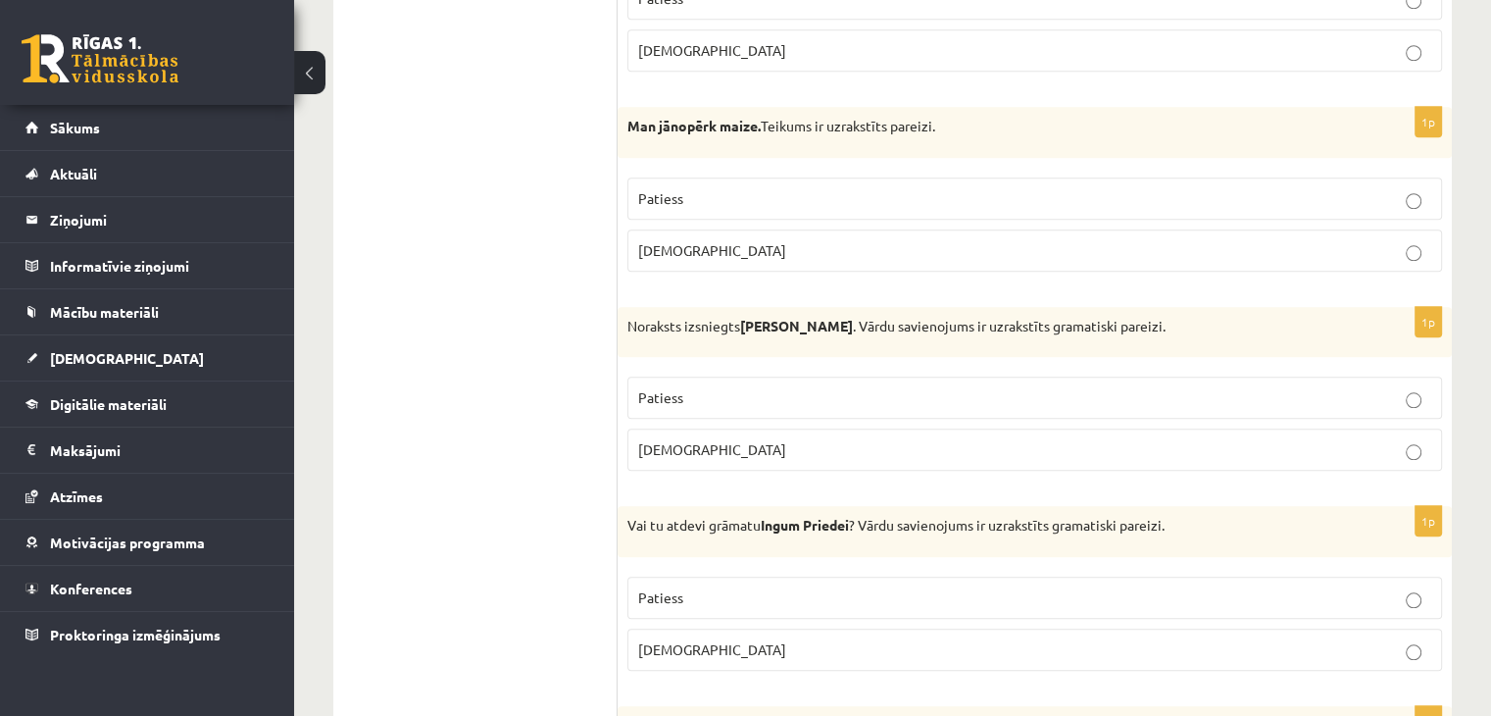
scroll to position [1863, 0]
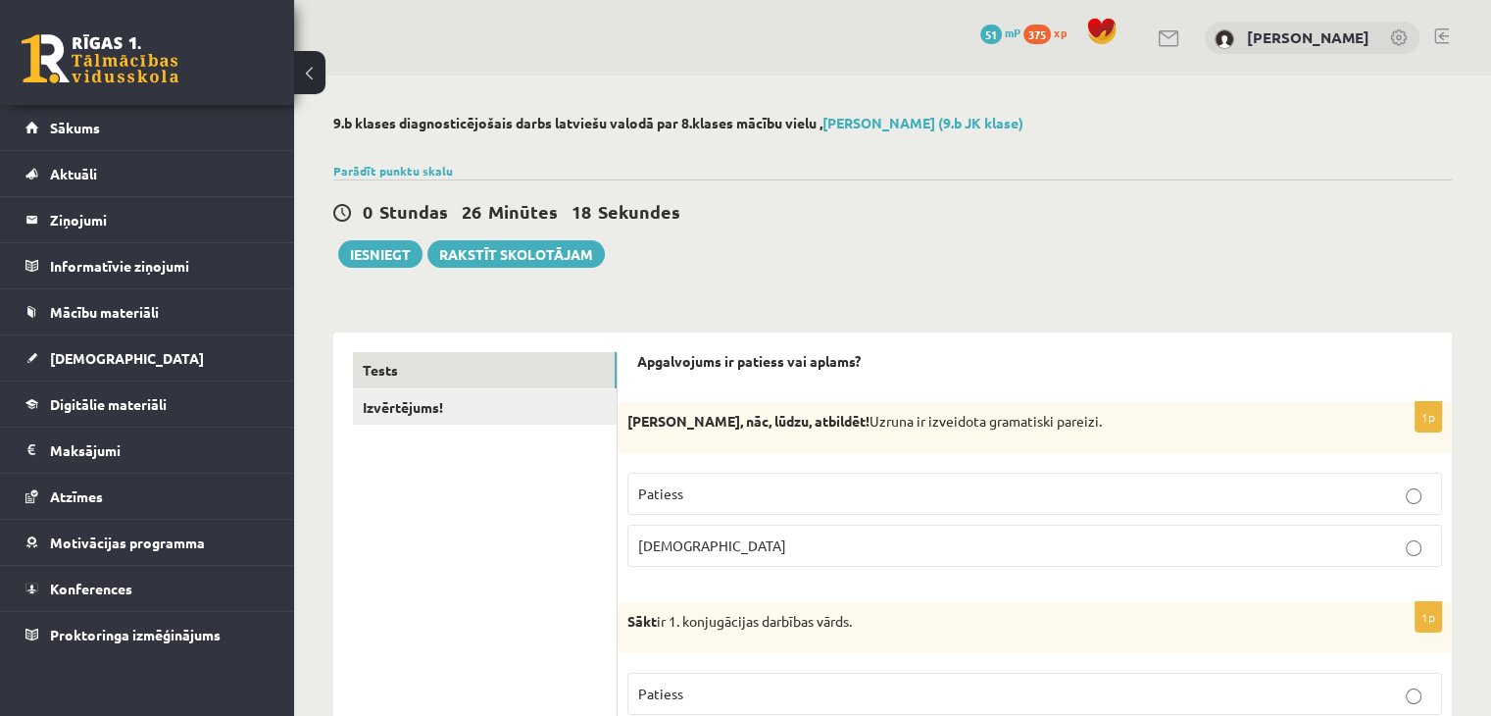
scroll to position [0, 0]
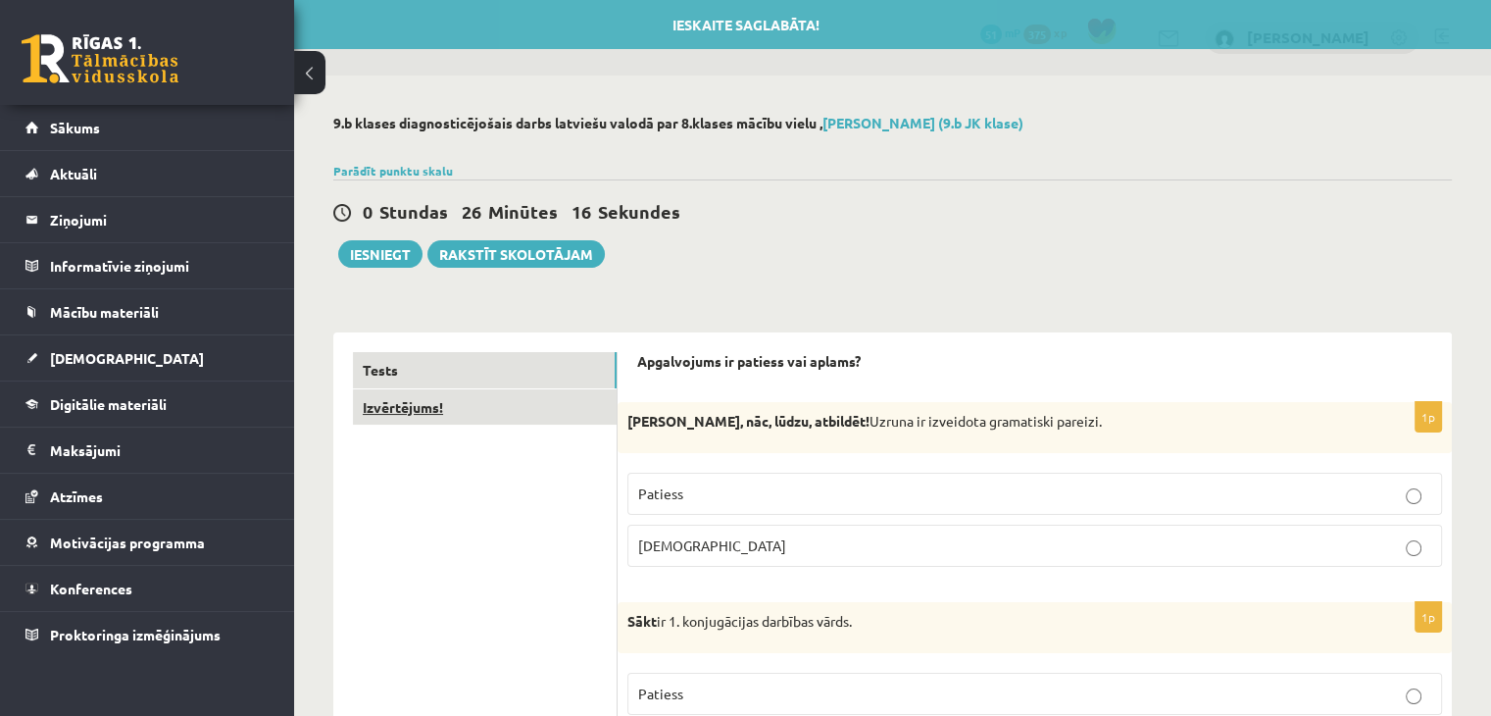
click at [417, 398] on link "Izvērtējums!" at bounding box center [485, 407] width 264 height 36
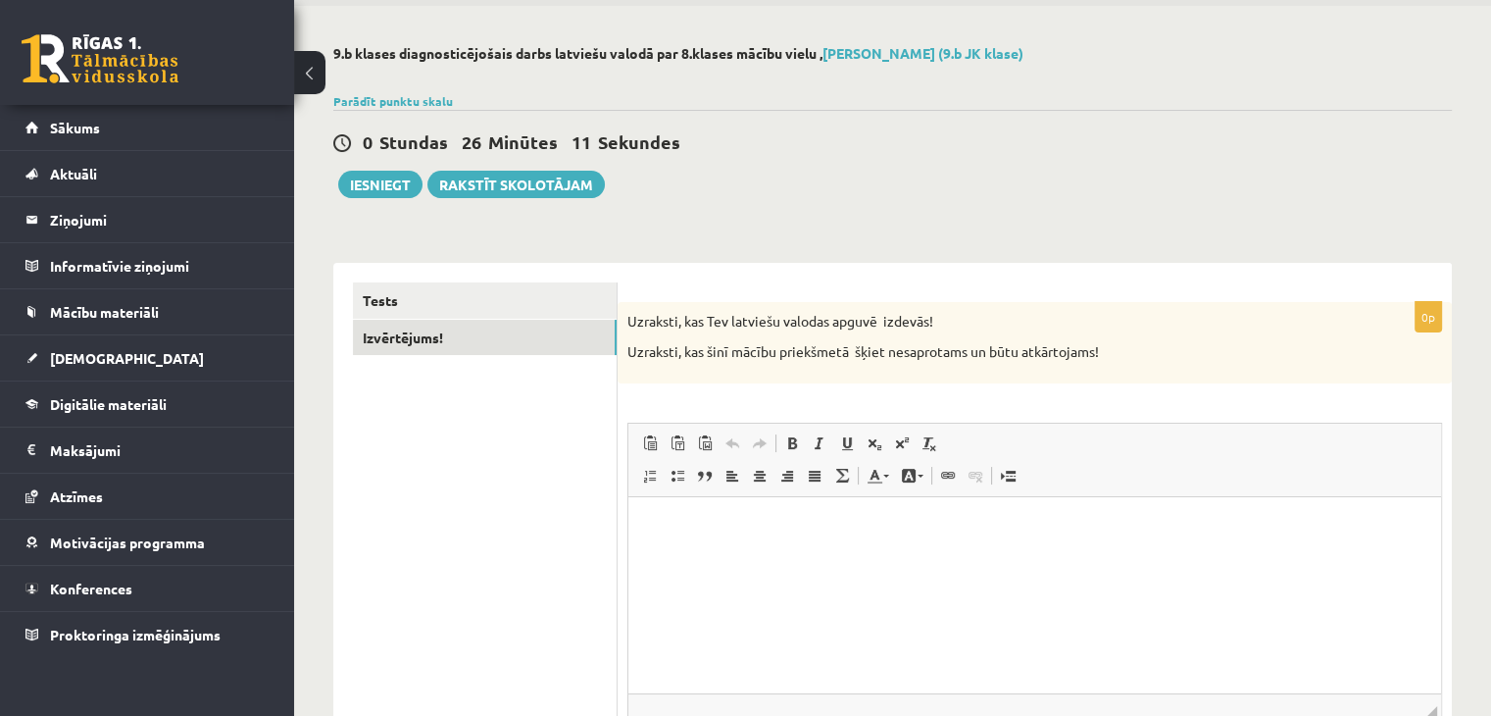
scroll to position [243, 0]
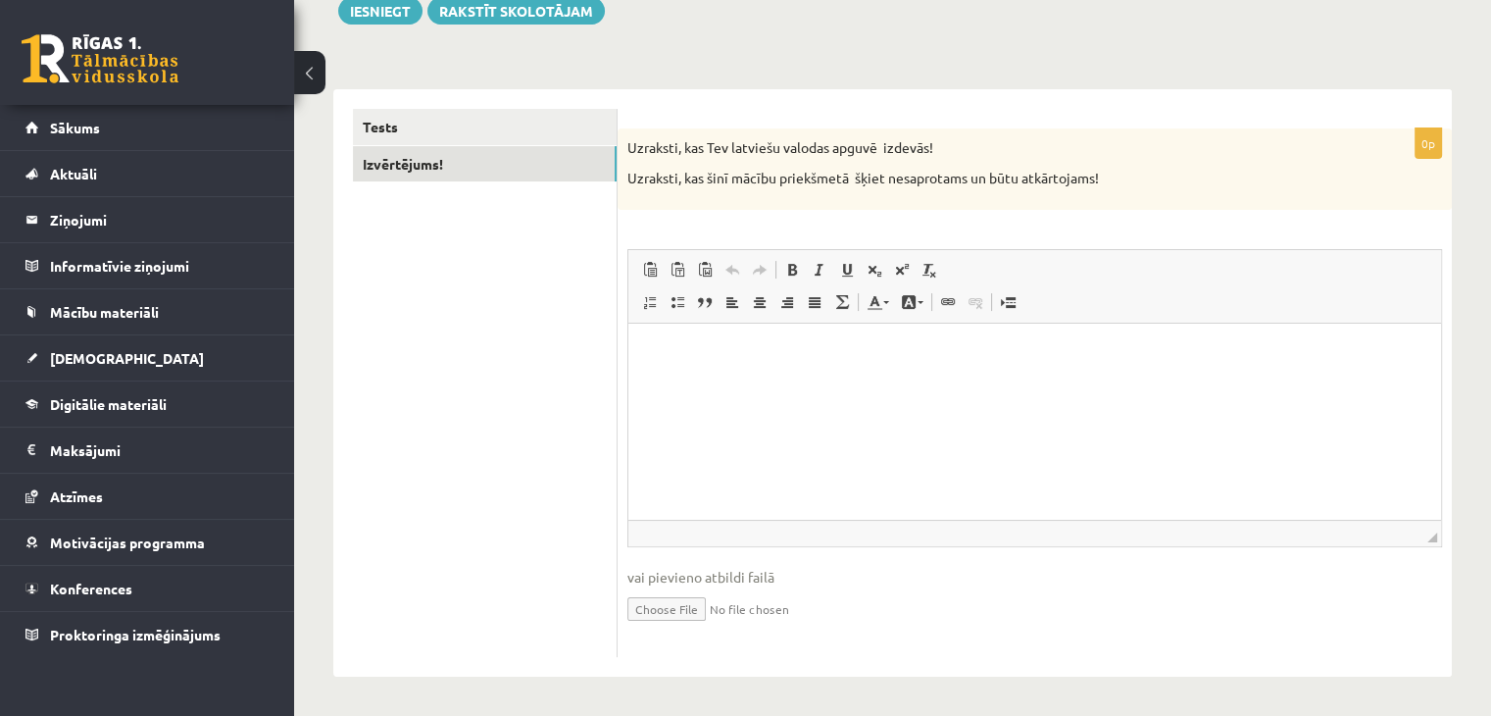
click at [789, 383] on html at bounding box center [1034, 354] width 813 height 60
click at [467, 123] on link "Tests" at bounding box center [485, 127] width 264 height 36
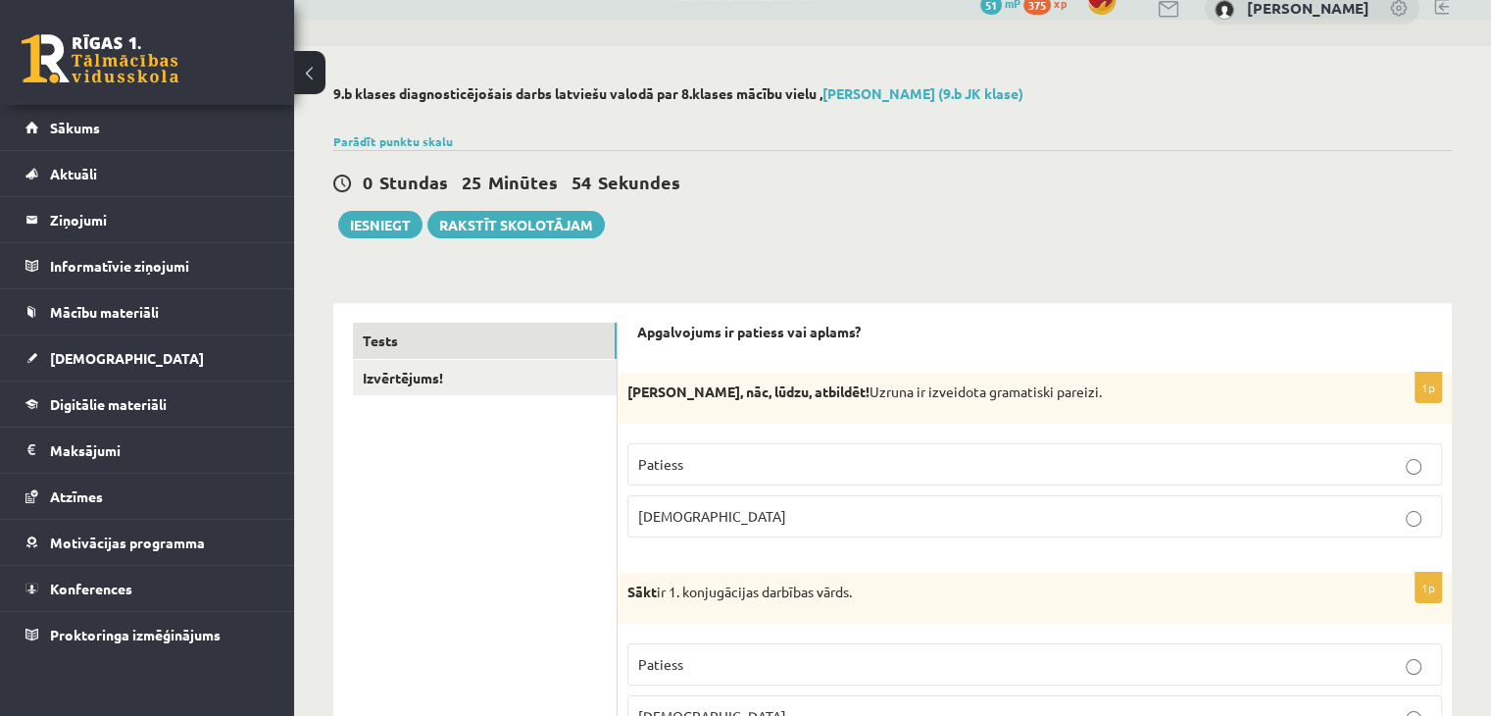
scroll to position [0, 0]
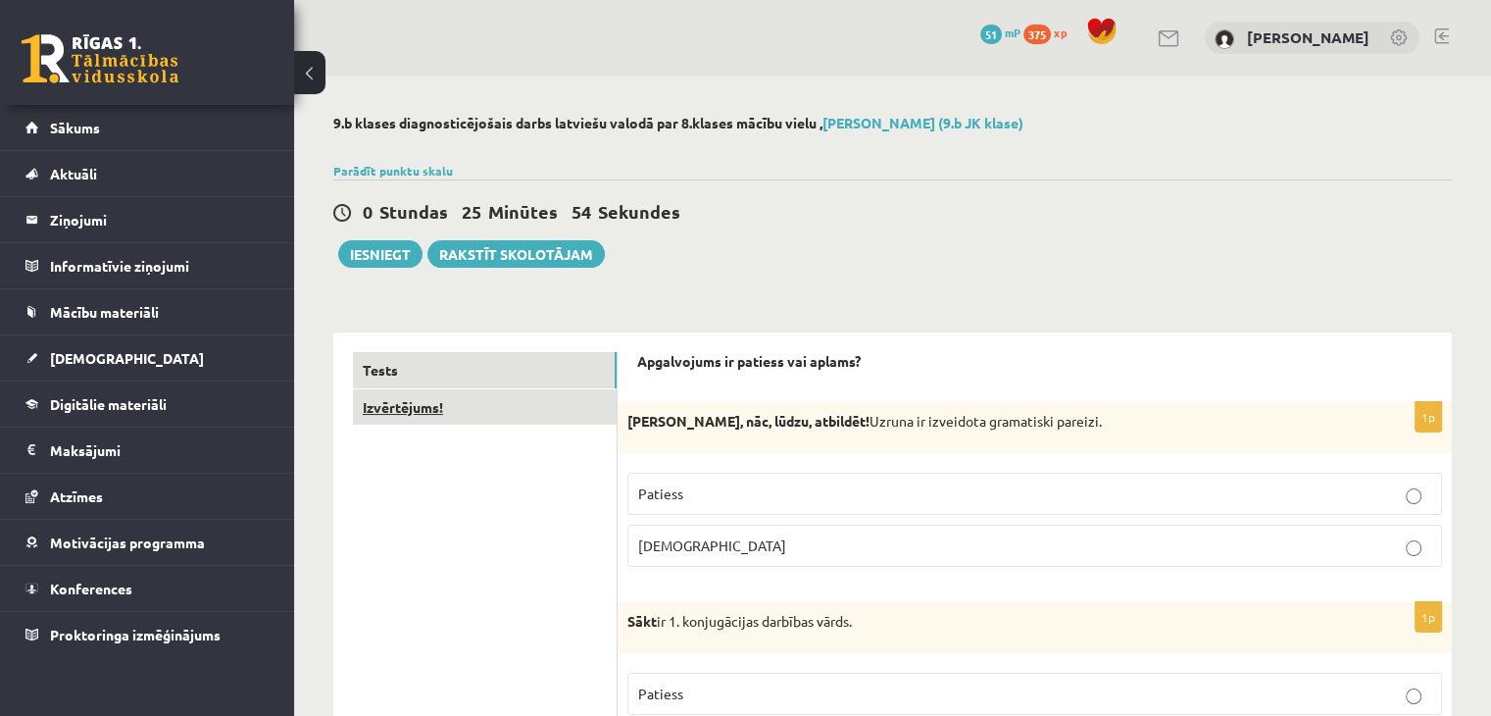
click at [451, 416] on link "Izvērtējums!" at bounding box center [485, 407] width 264 height 36
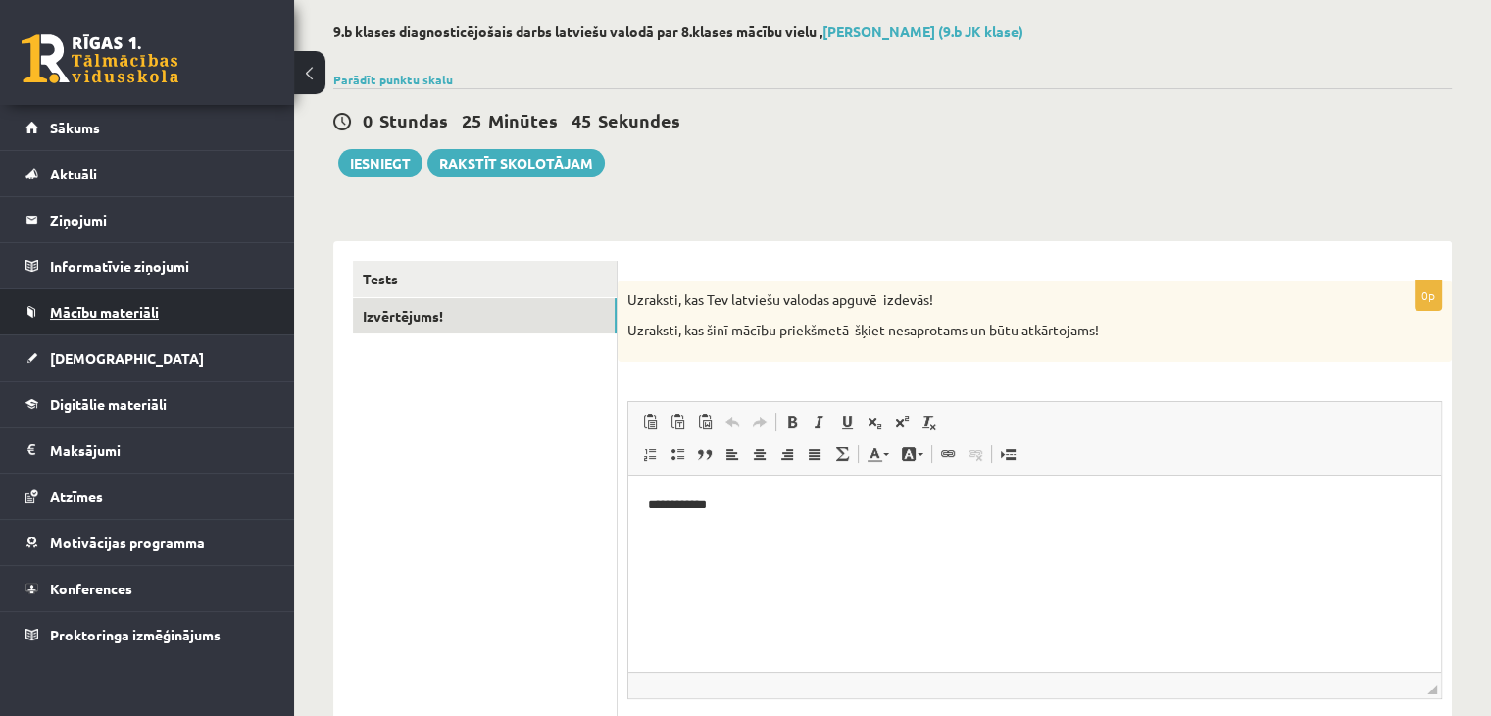
scroll to position [98, 0]
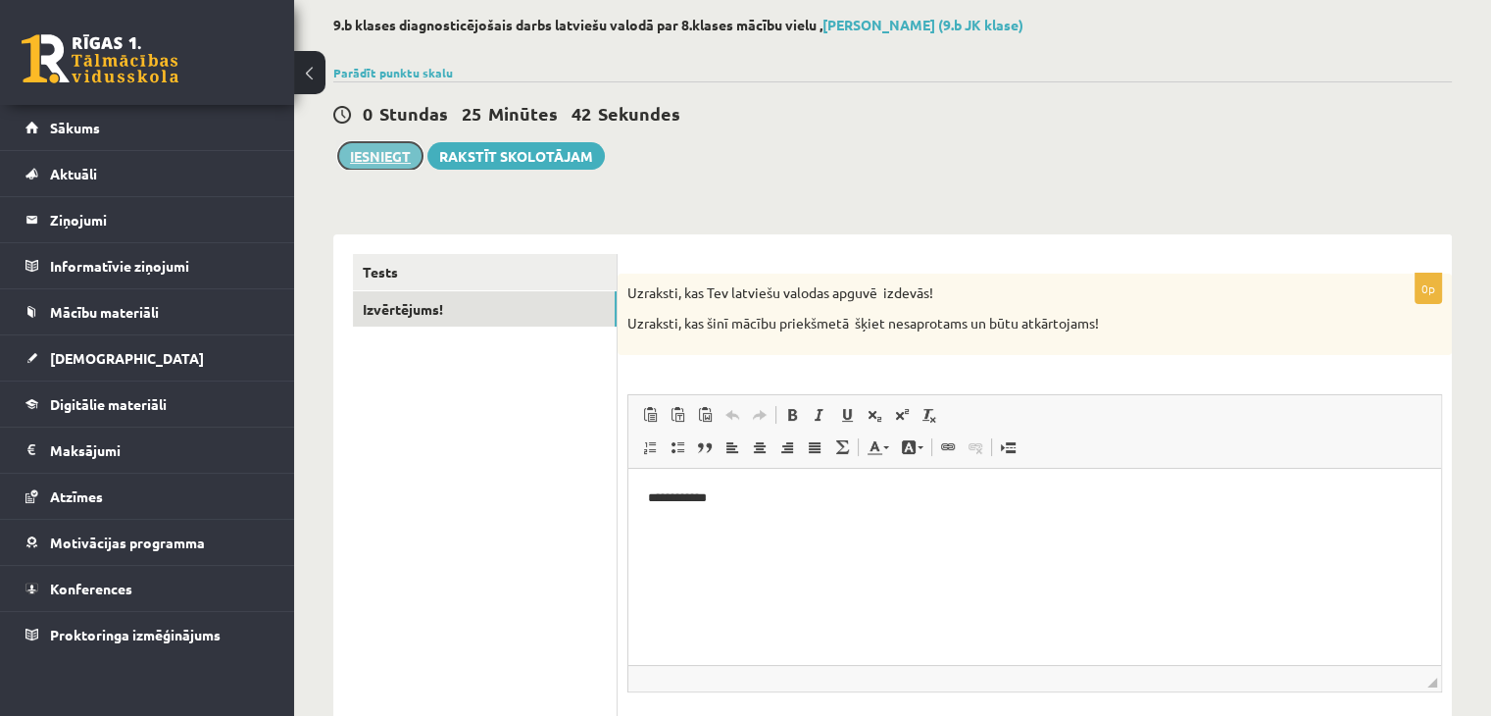
click at [388, 157] on button "Iesniegt" at bounding box center [380, 155] width 84 height 27
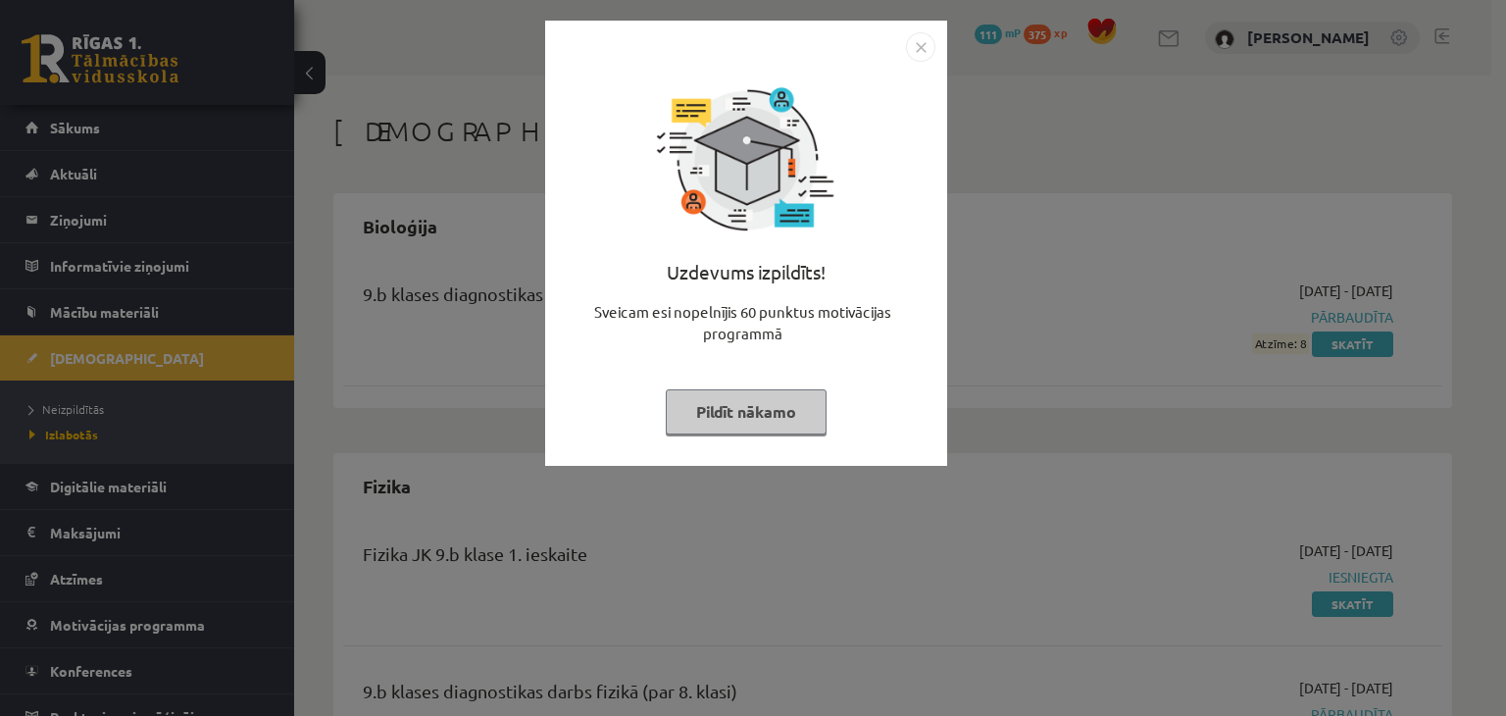
click at [761, 401] on button "Pildīt nākamo" at bounding box center [746, 411] width 161 height 45
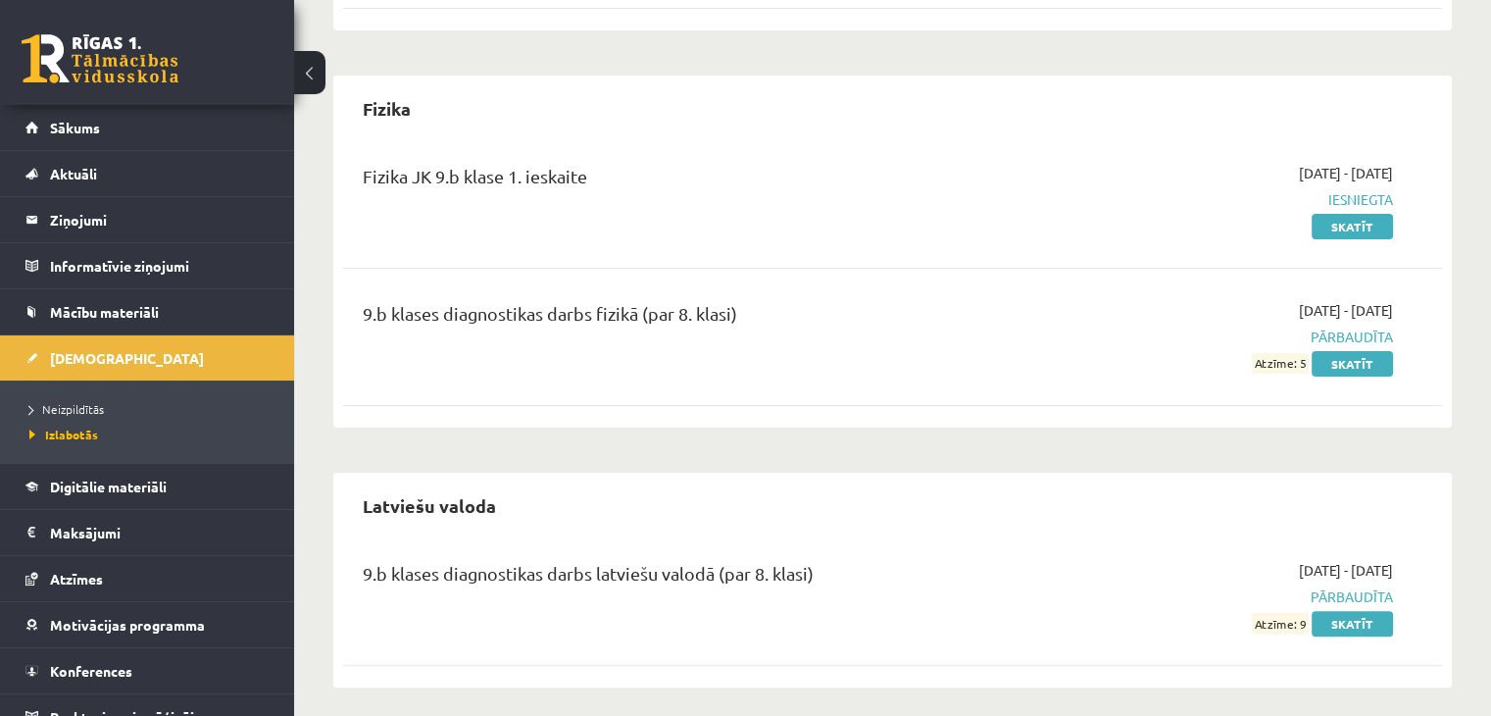
scroll to position [387, 0]
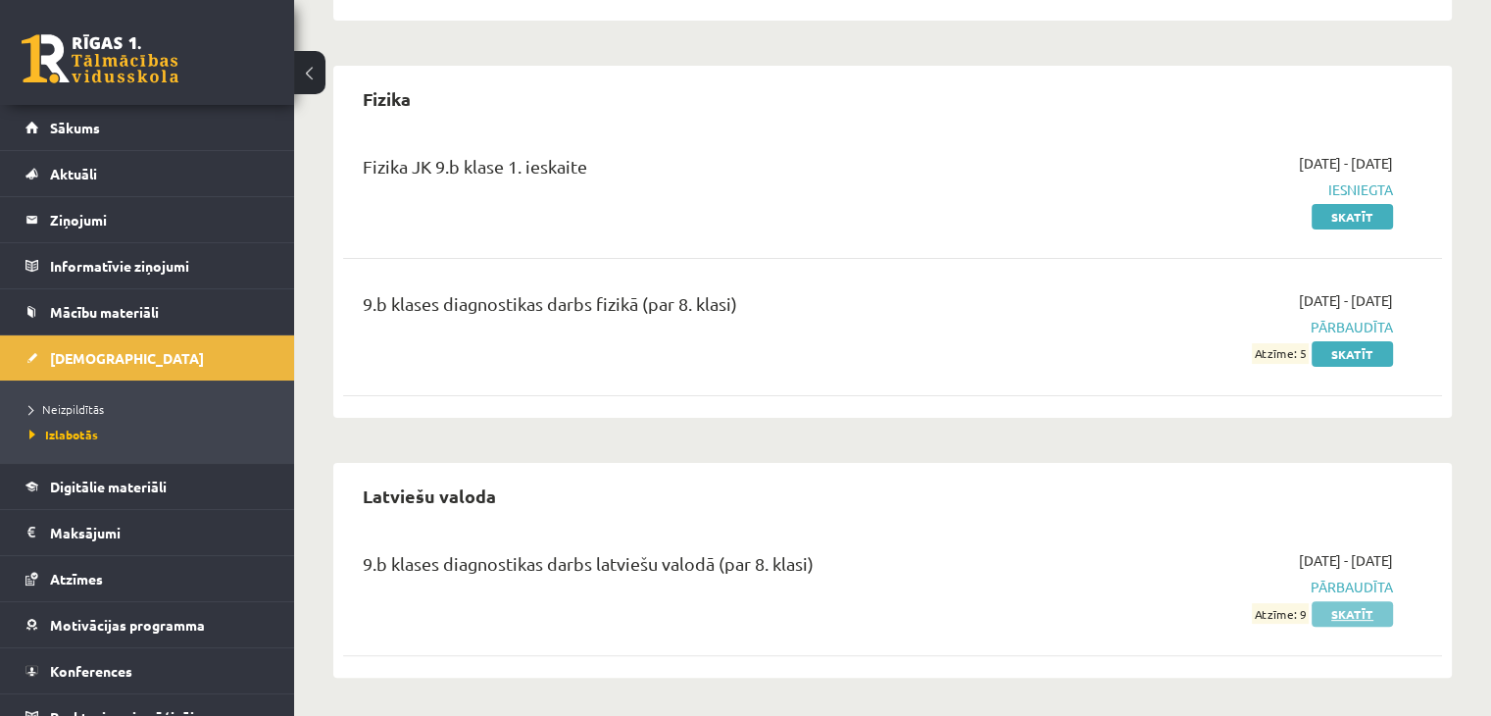
click at [1388, 605] on link "Skatīt" at bounding box center [1352, 613] width 81 height 25
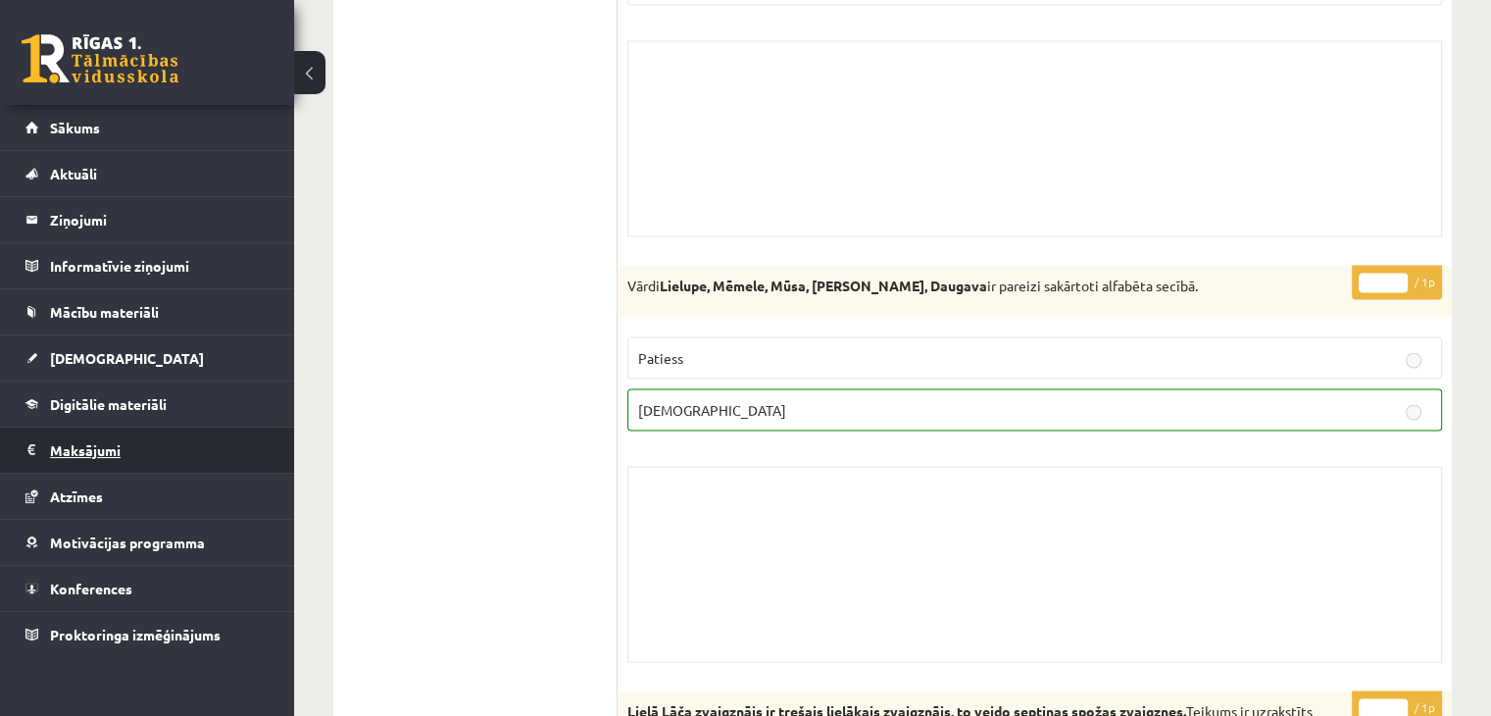
scroll to position [10887, 0]
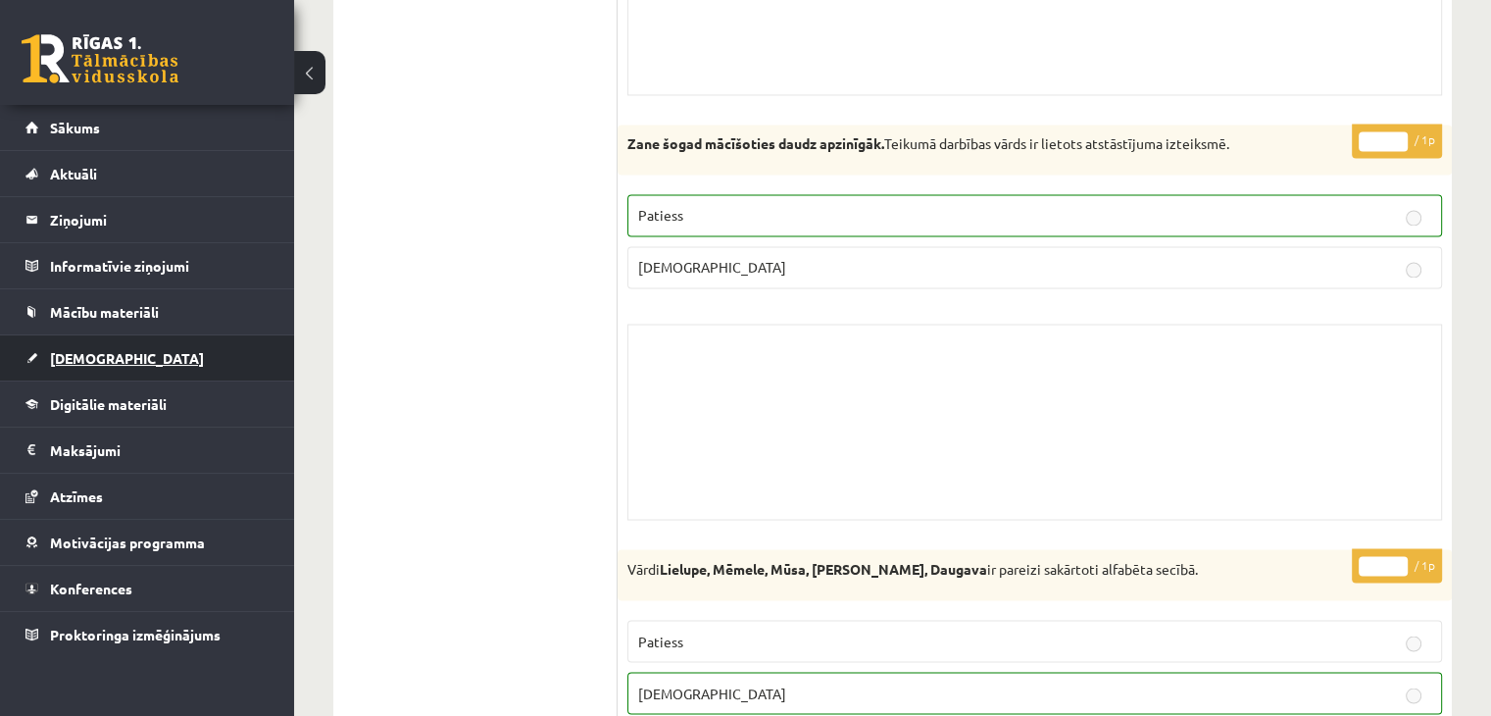
click at [47, 350] on link "[DEMOGRAPHIC_DATA]" at bounding box center [147, 357] width 244 height 45
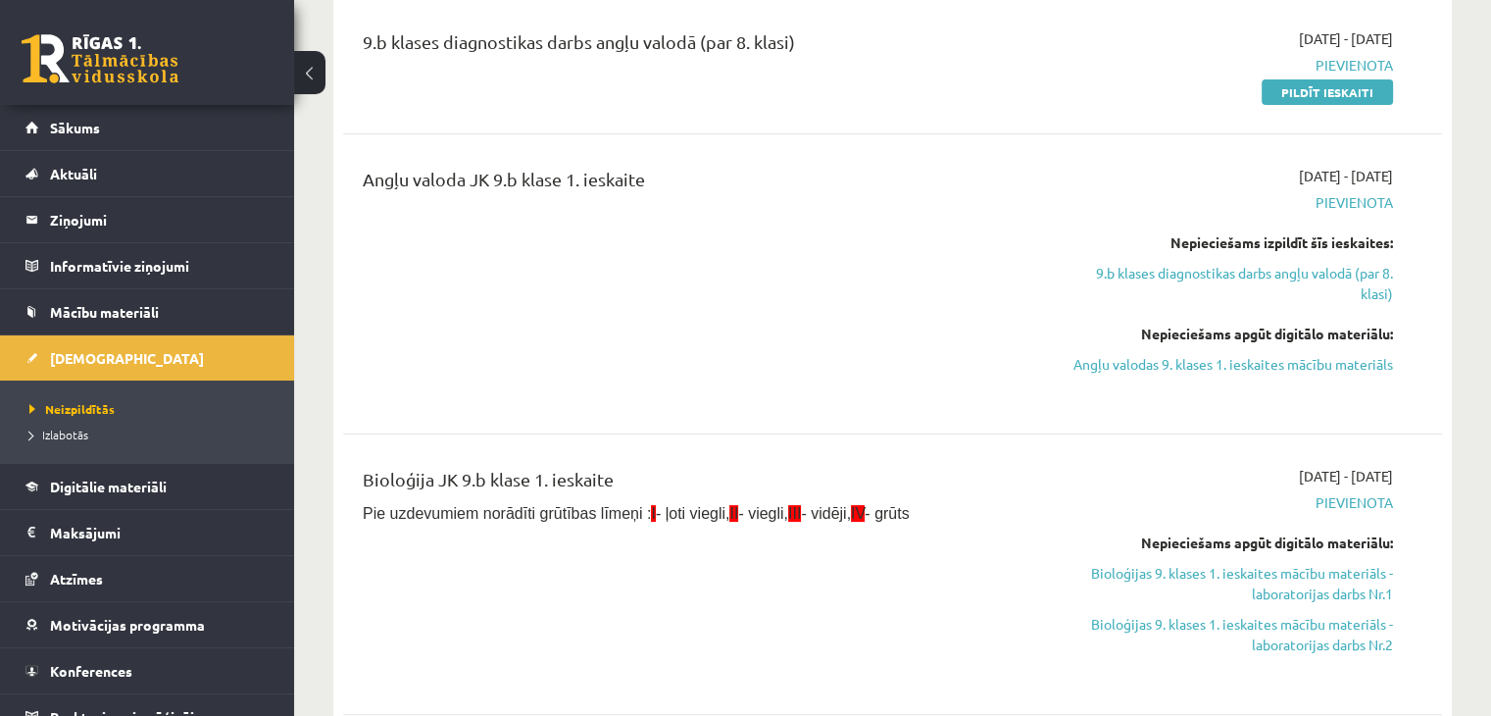
scroll to position [196, 0]
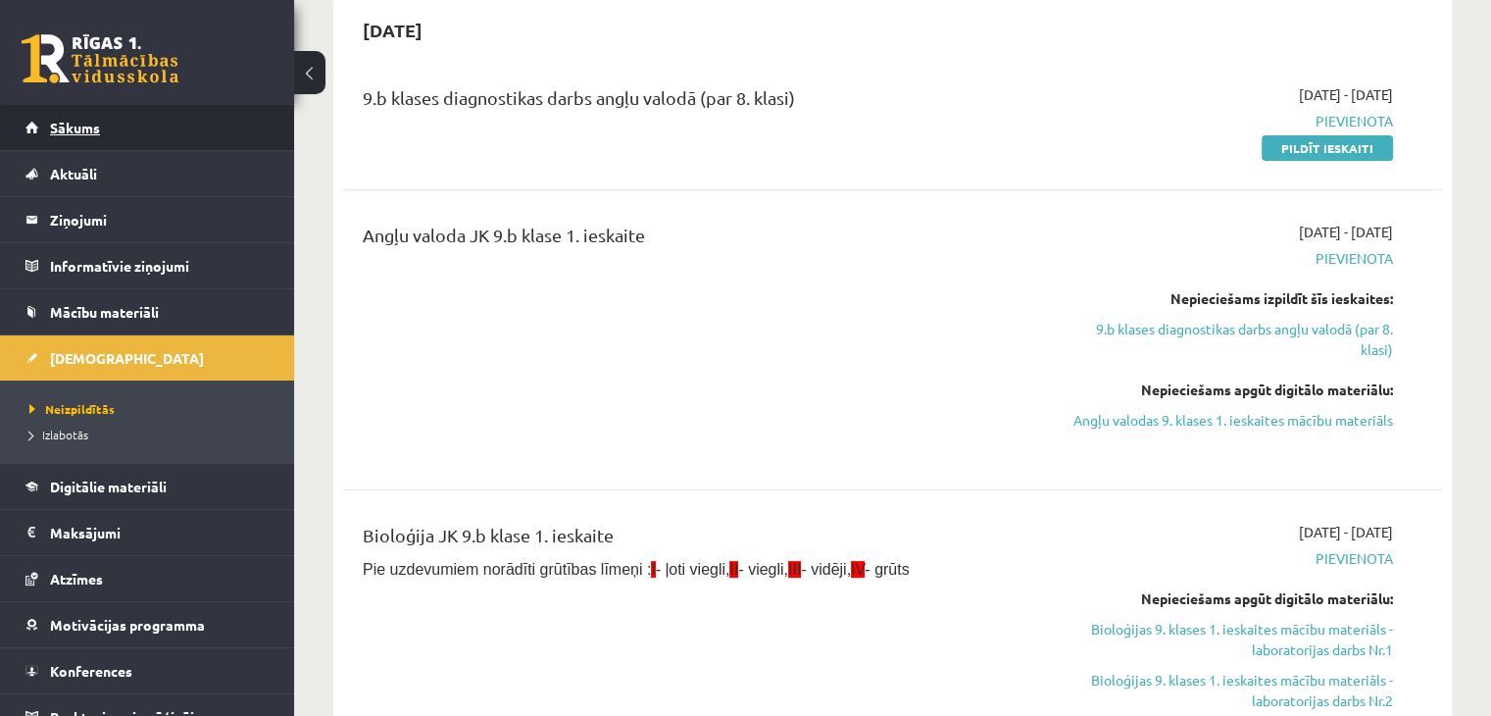
click at [123, 142] on link "Sākums" at bounding box center [147, 127] width 244 height 45
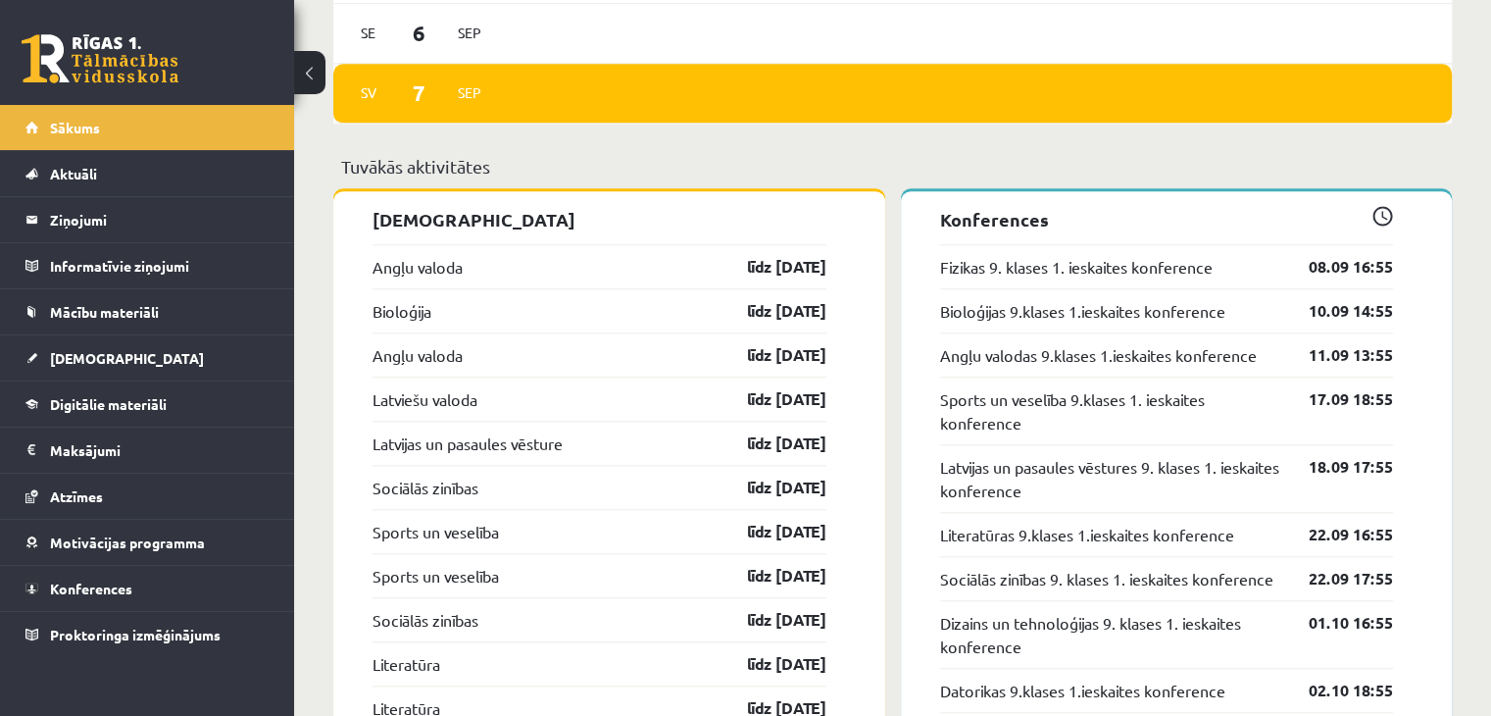
scroll to position [1863, 0]
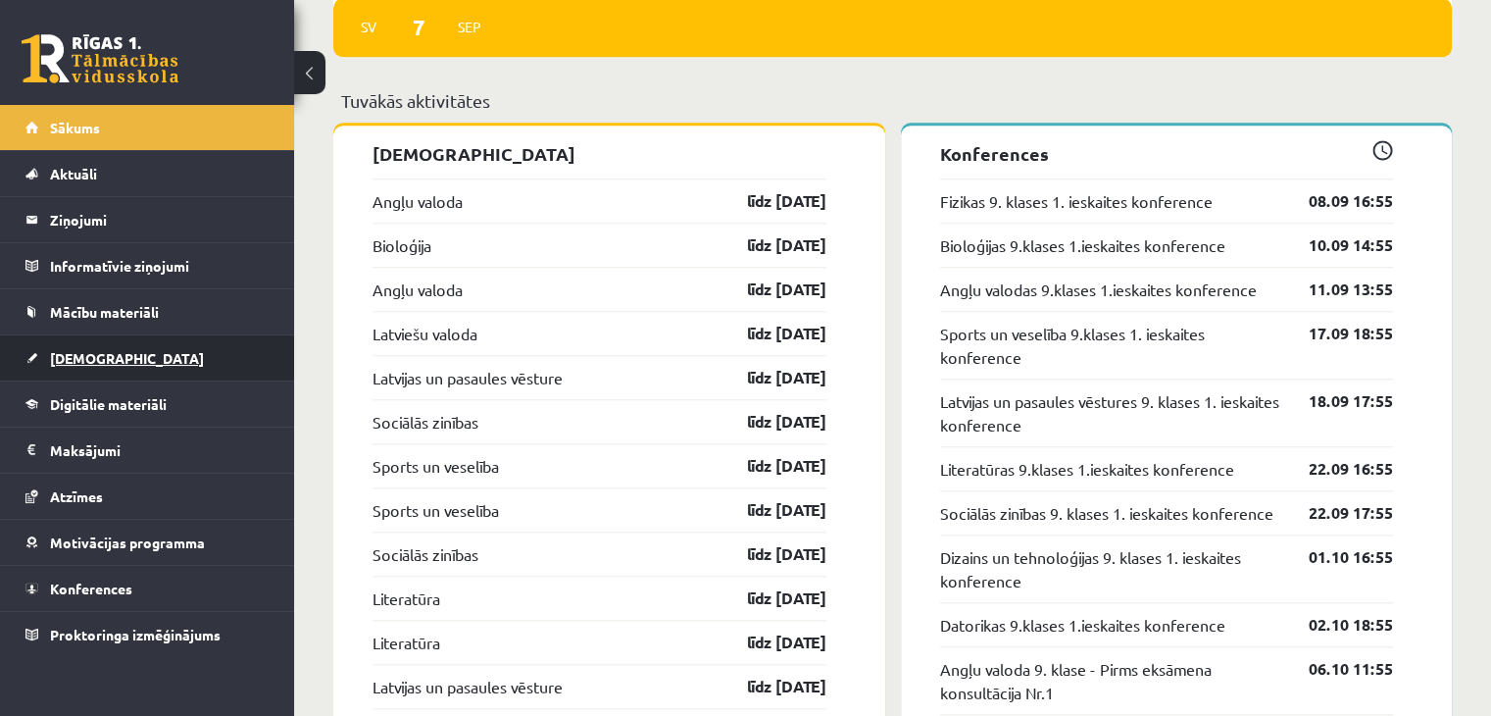
click at [101, 367] on link "[DEMOGRAPHIC_DATA]" at bounding box center [147, 357] width 244 height 45
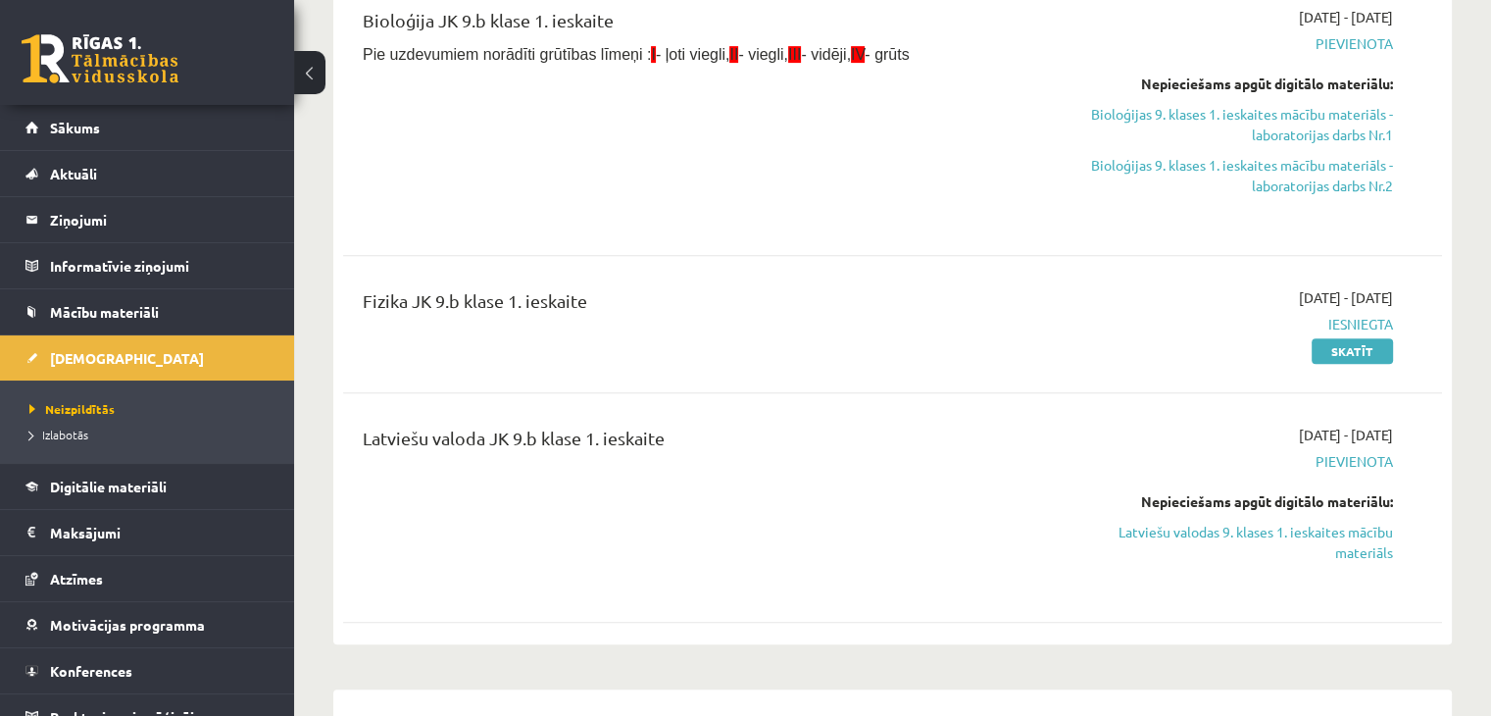
scroll to position [784, 0]
